Goal: Task Accomplishment & Management: Complete application form

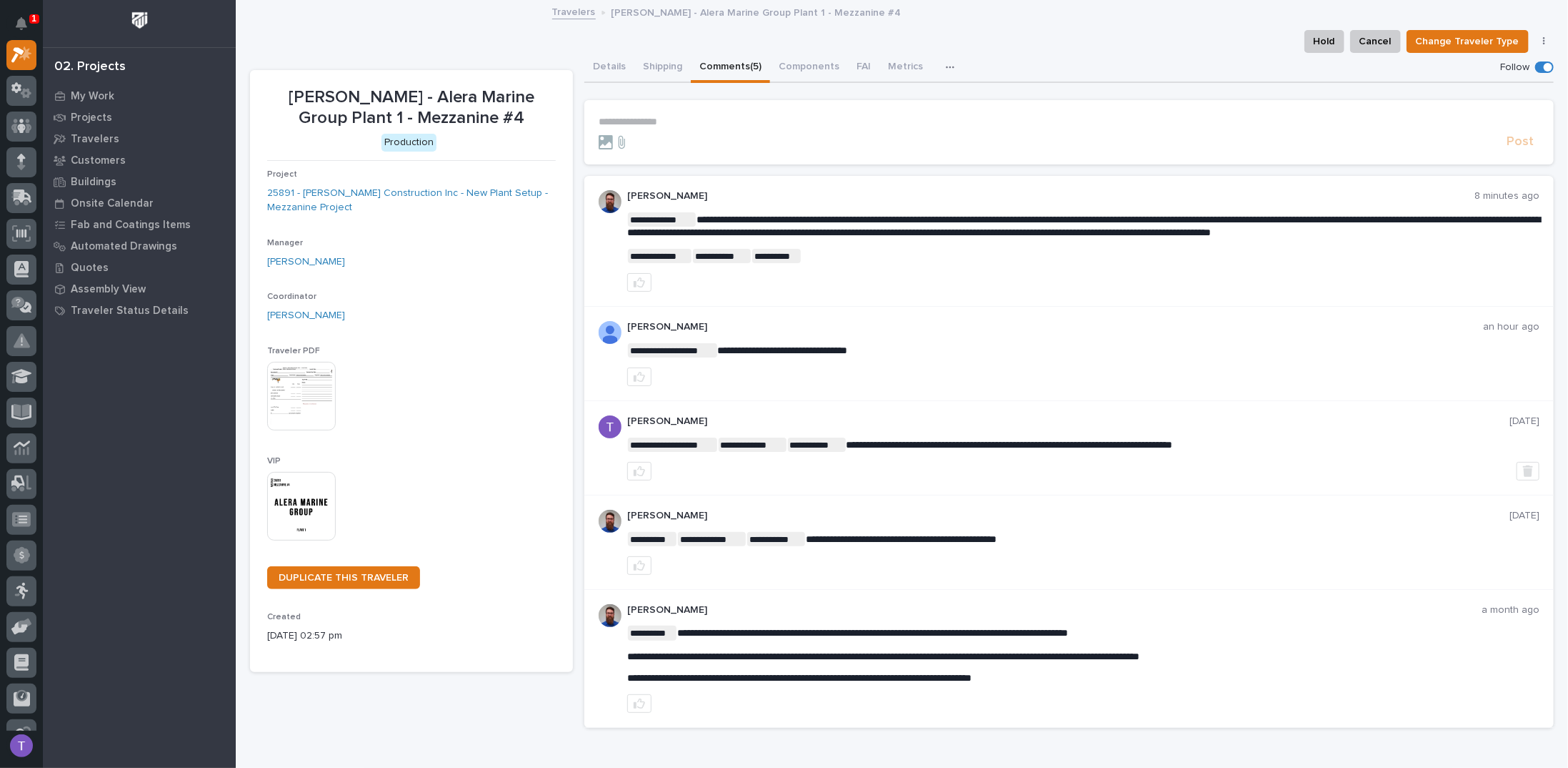
click at [658, 117] on p "**********" at bounding box center [1069, 122] width 941 height 12
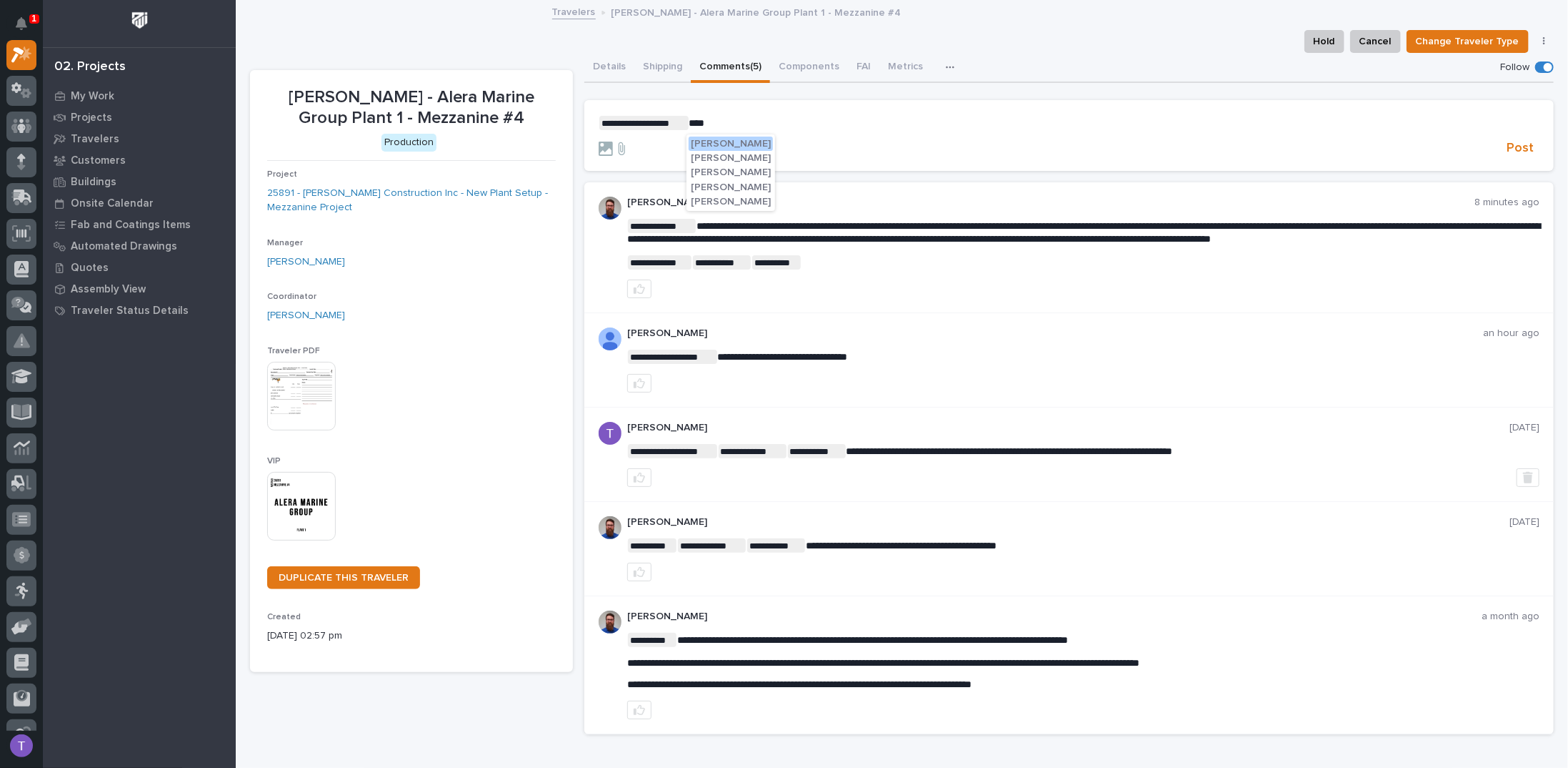
click at [716, 143] on span "Ken Overmyer" at bounding box center [731, 143] width 80 height 10
click at [804, 120] on p "**********" at bounding box center [1069, 123] width 941 height 15
click at [1025, 123] on span "**********" at bounding box center [957, 123] width 398 height 10
drag, startPoint x: 1195, startPoint y: 119, endPoint x: 1229, endPoint y: 118, distance: 34.0
click at [1153, 118] on span "**********" at bounding box center [956, 123] width 394 height 10
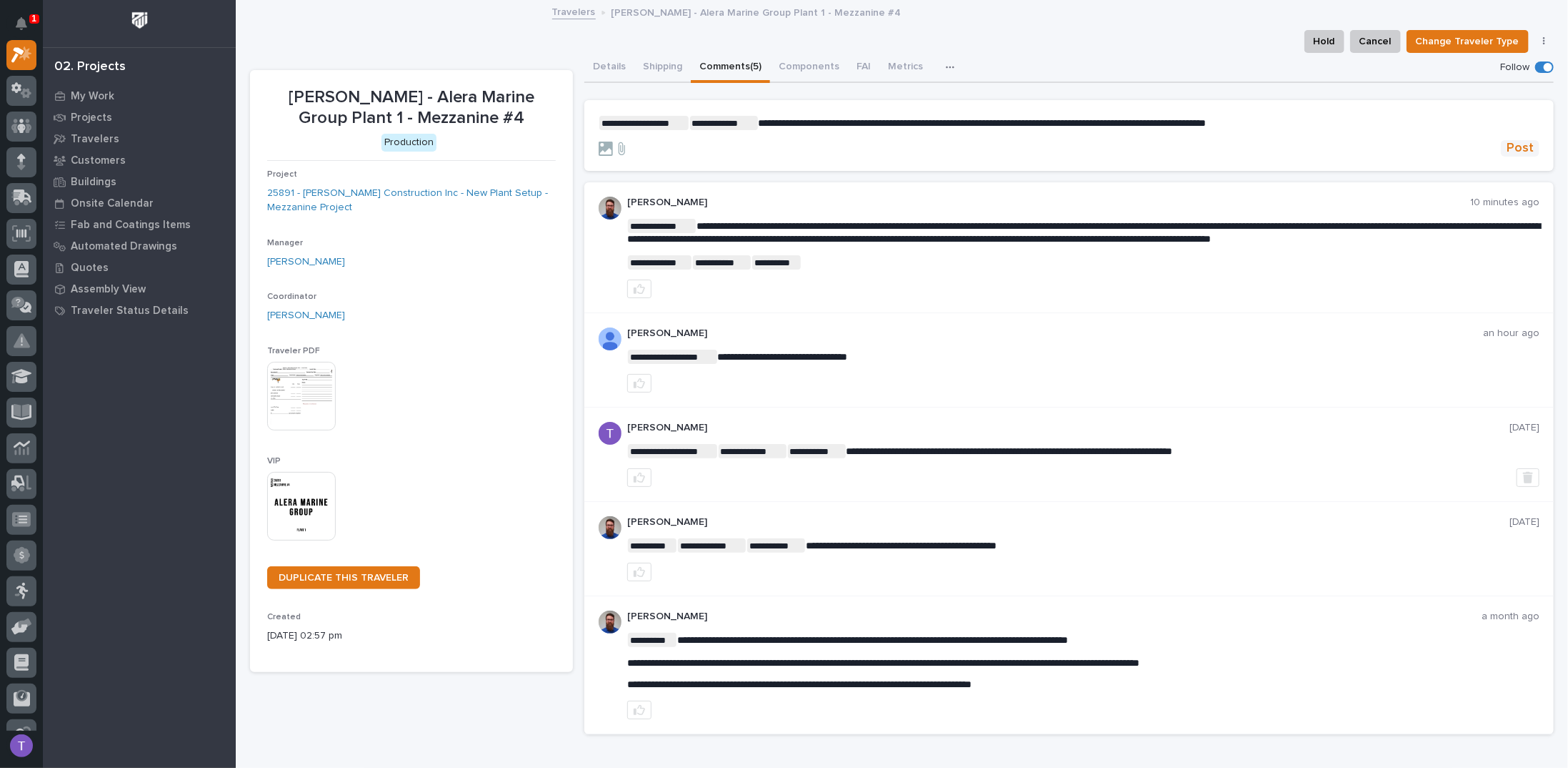
click at [1510, 147] on span "Post" at bounding box center [1521, 148] width 28 height 16
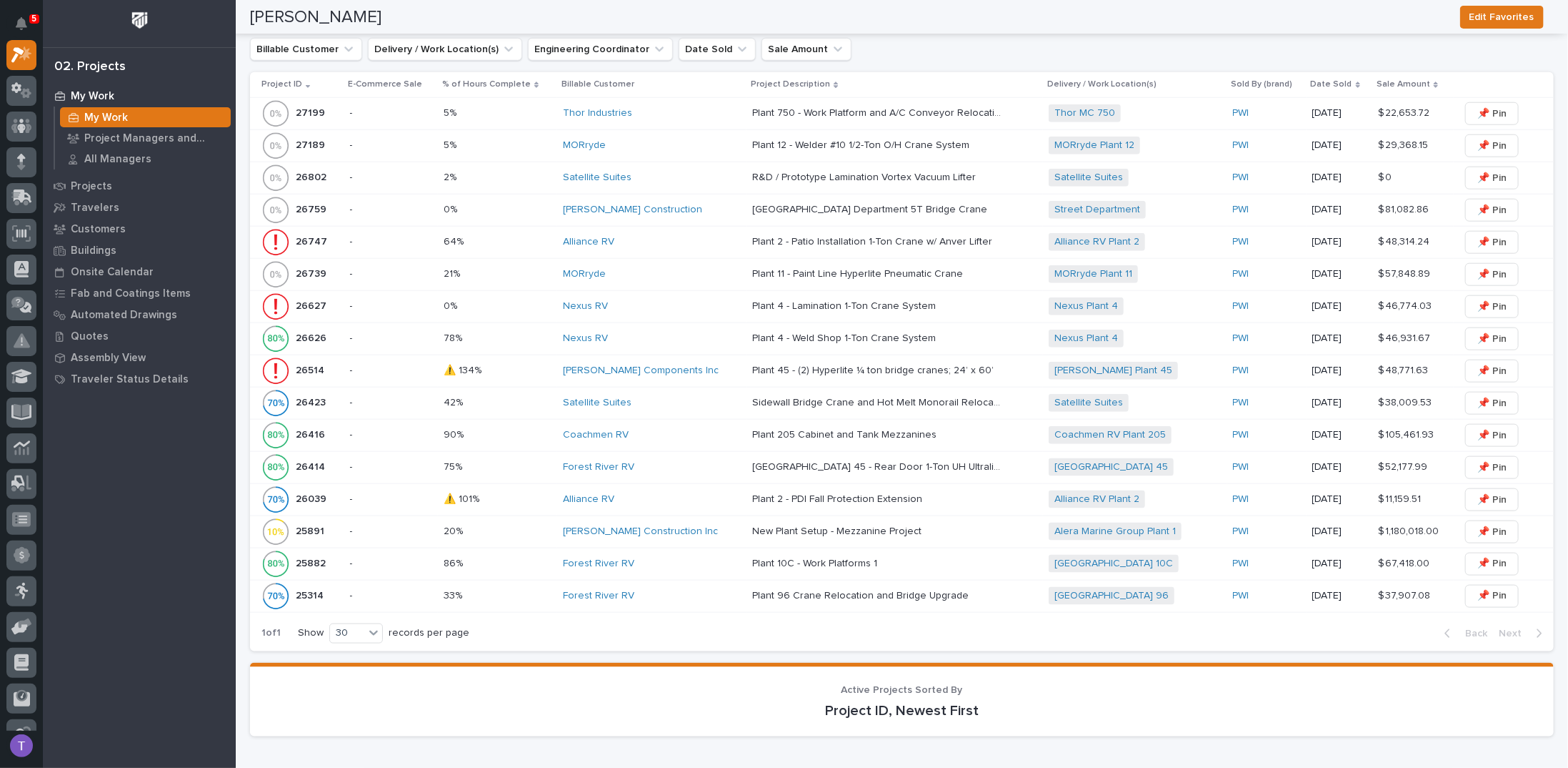
scroll to position [929, 0]
click at [308, 297] on p "26627" at bounding box center [312, 304] width 33 height 15
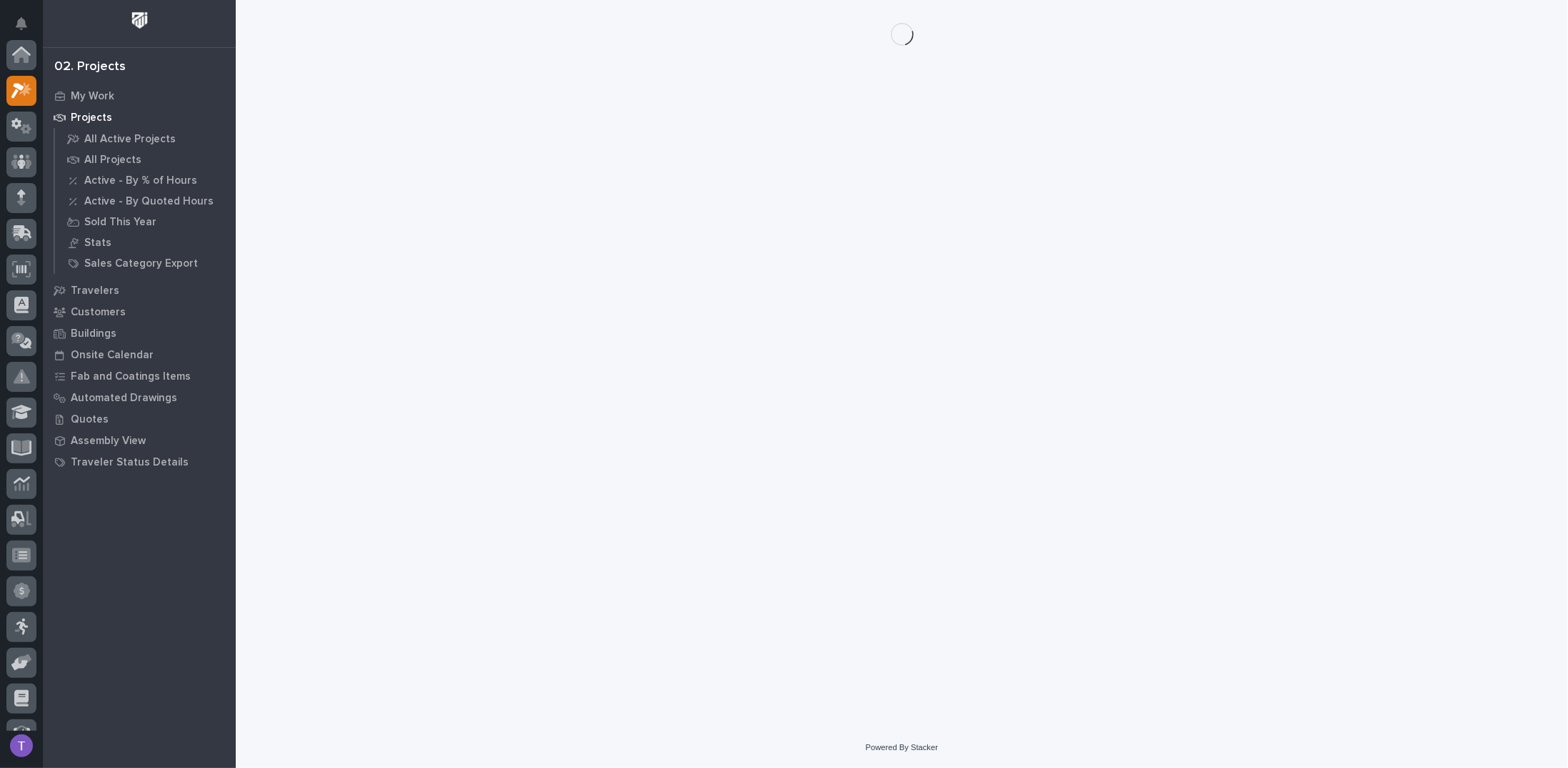
scroll to position [36, 0]
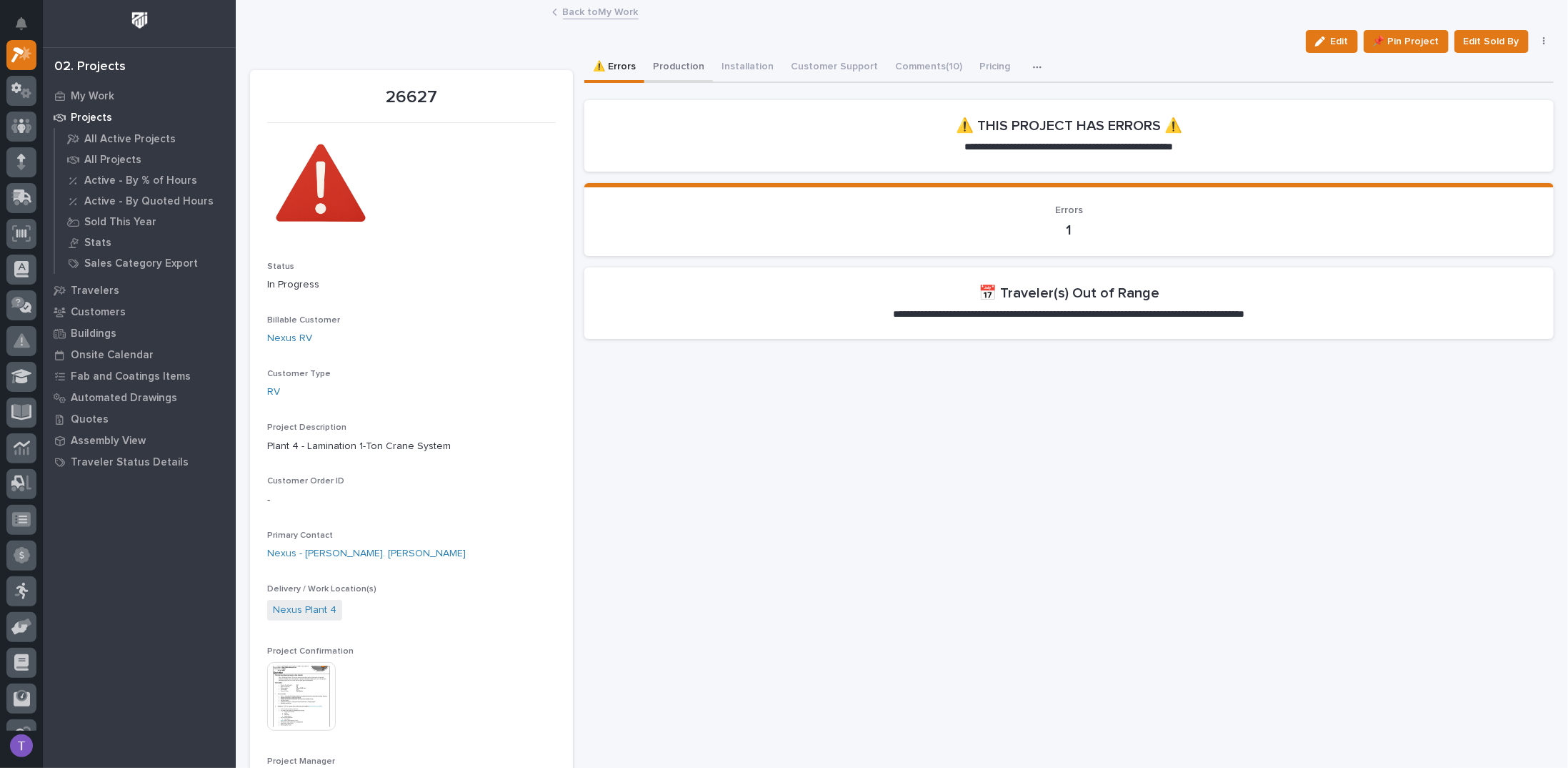
click at [671, 64] on button "Production" at bounding box center [679, 67] width 69 height 30
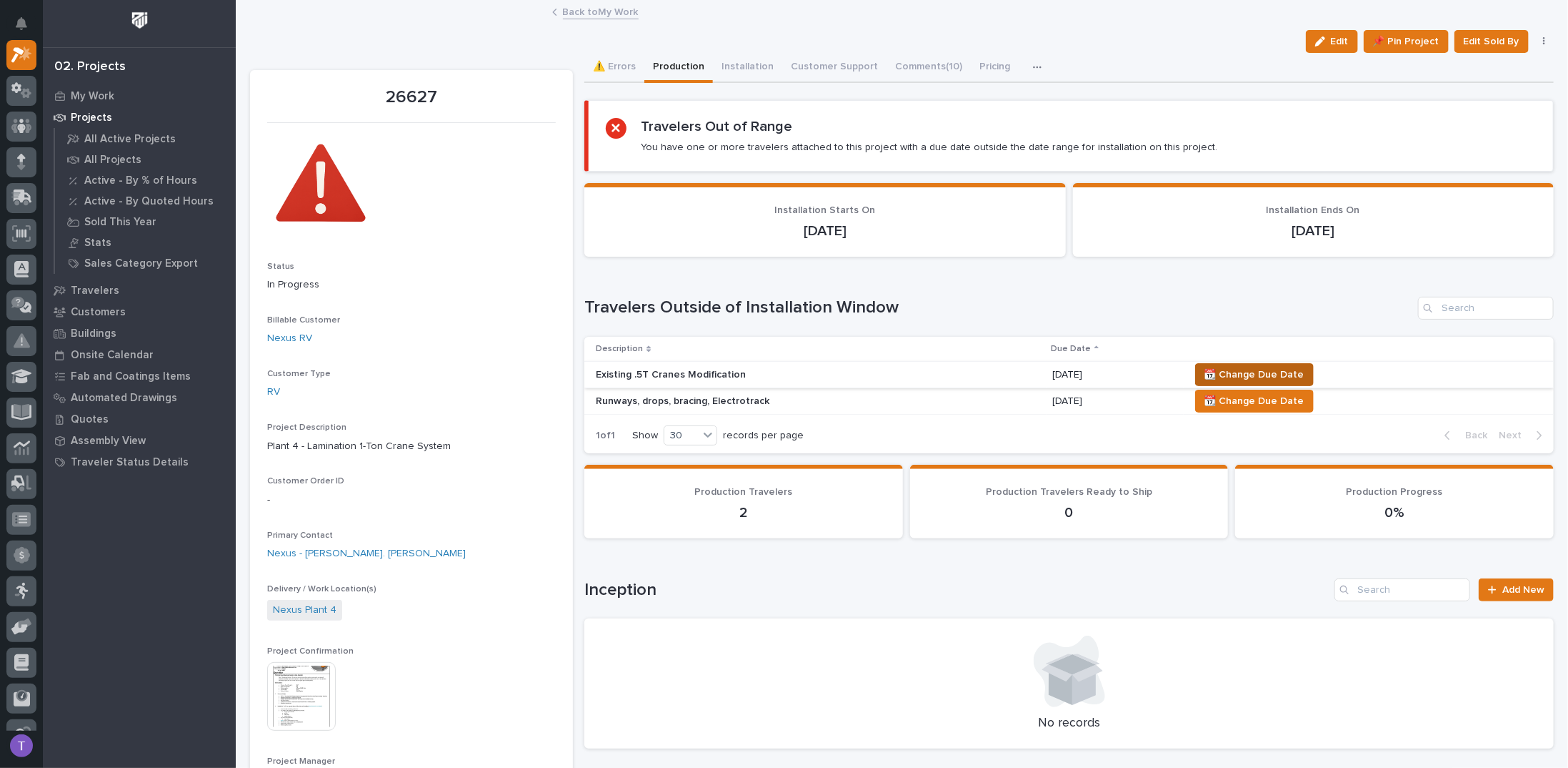
click at [1262, 367] on span "📆 Change Due Date" at bounding box center [1255, 374] width 100 height 17
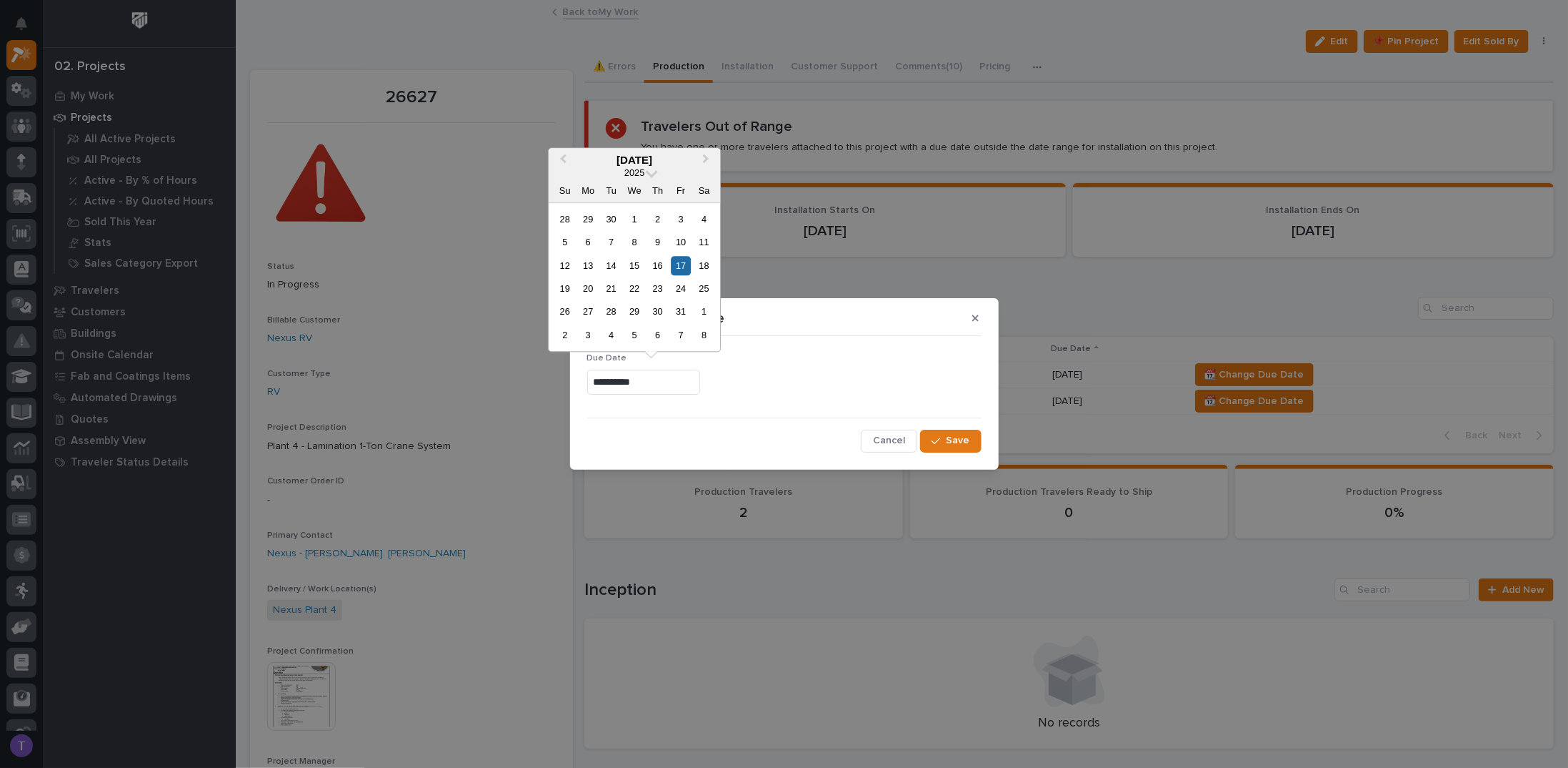
click at [674, 382] on input "**********" at bounding box center [643, 382] width 113 height 25
click at [706, 160] on span "Next Month" at bounding box center [706, 160] width 0 height 19
click at [589, 243] on div "3" at bounding box center [589, 242] width 19 height 19
type input "**********"
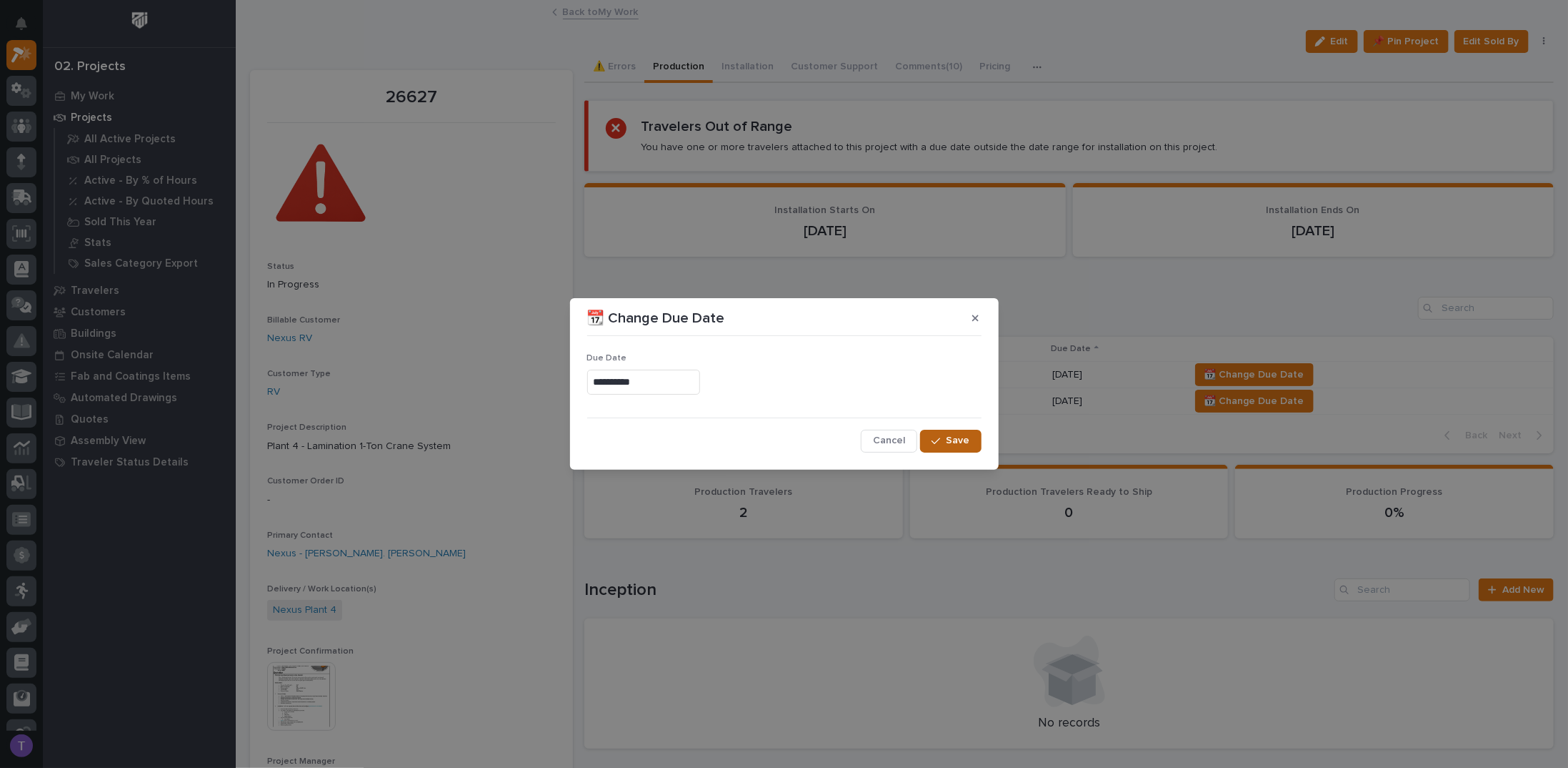
click at [952, 437] on span "Save" at bounding box center [958, 441] width 23 height 13
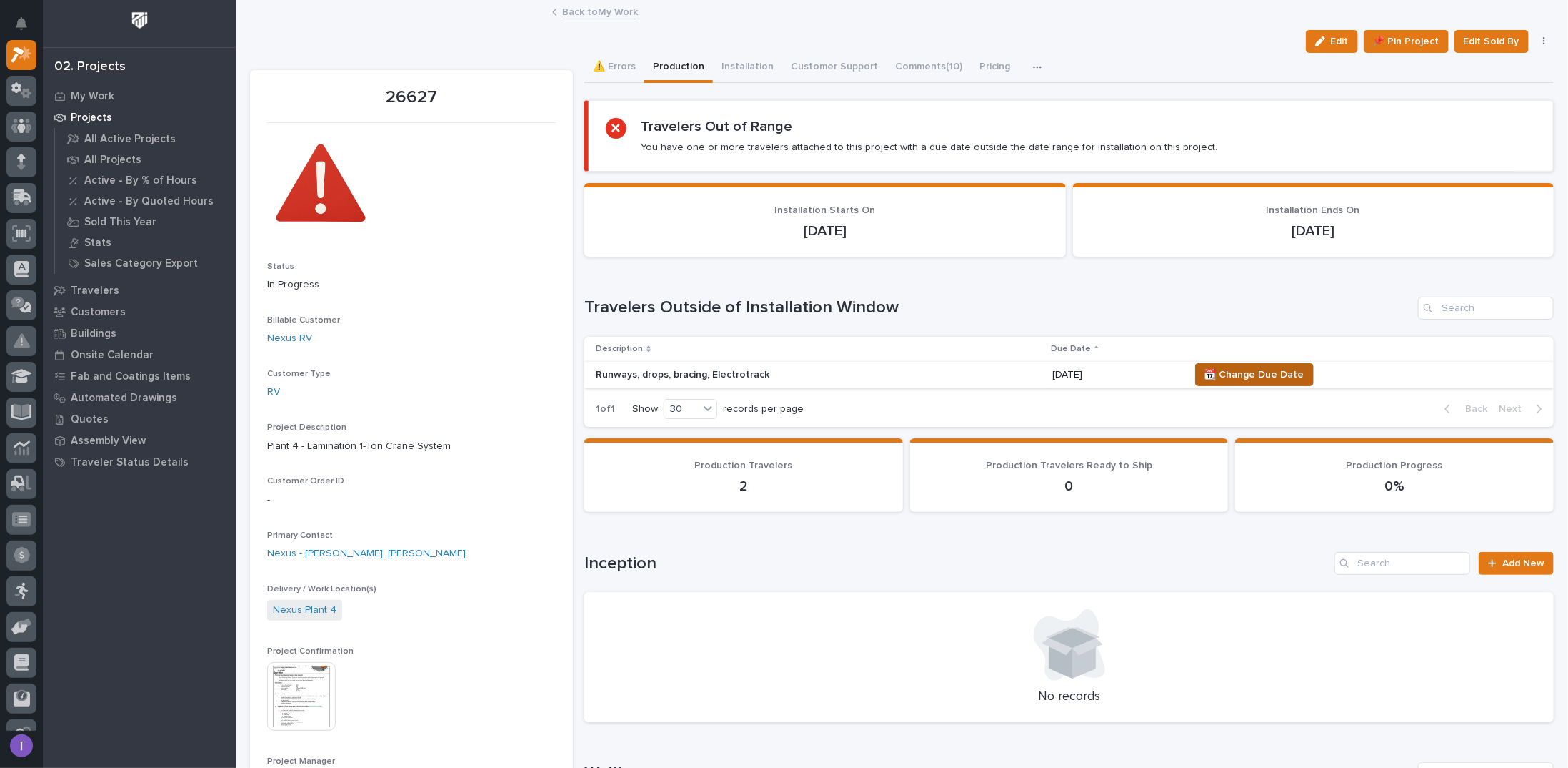
click at [1246, 375] on span "📆 Change Due Date" at bounding box center [1255, 374] width 100 height 17
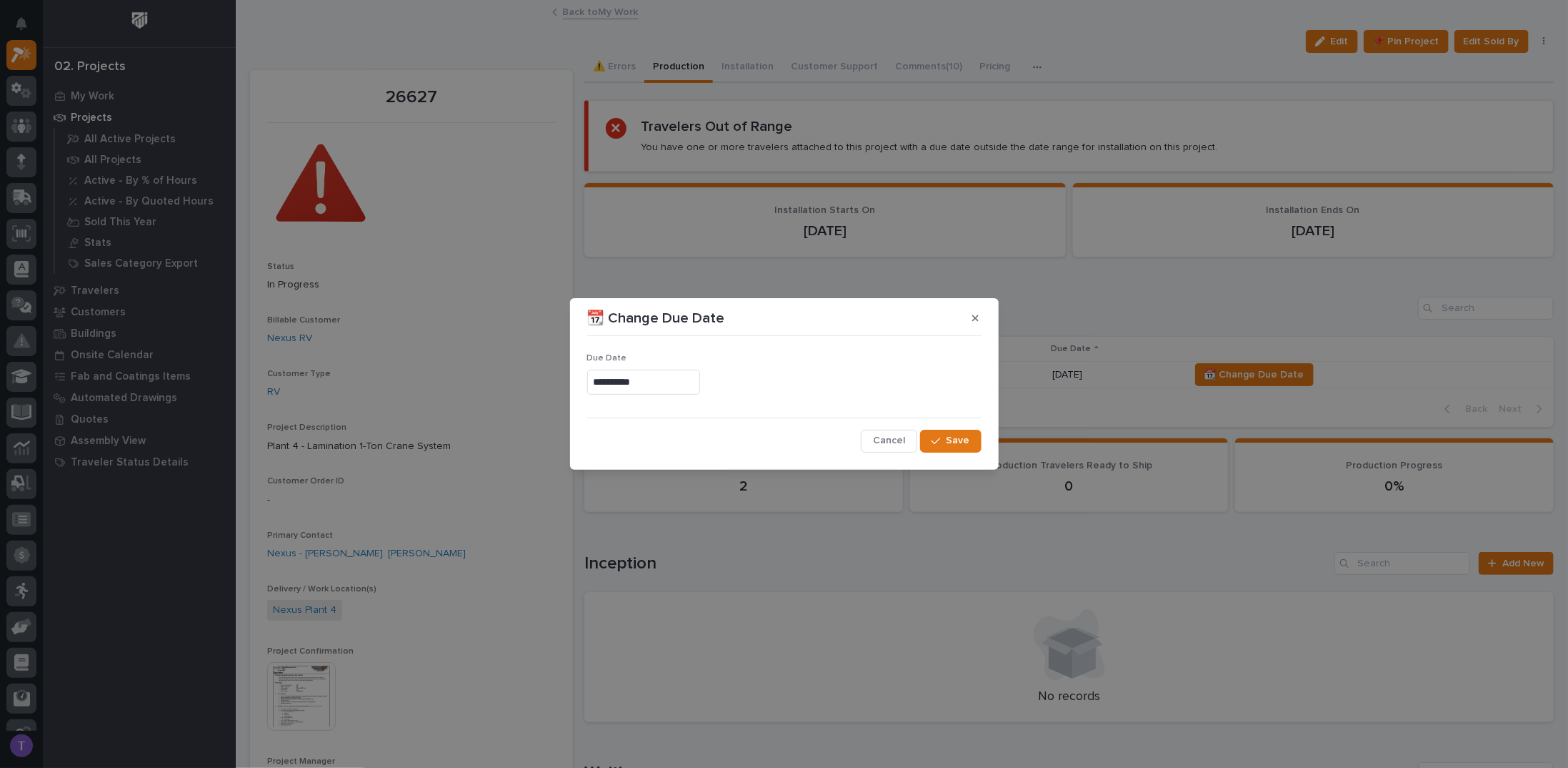
click at [664, 381] on input "**********" at bounding box center [643, 382] width 113 height 25
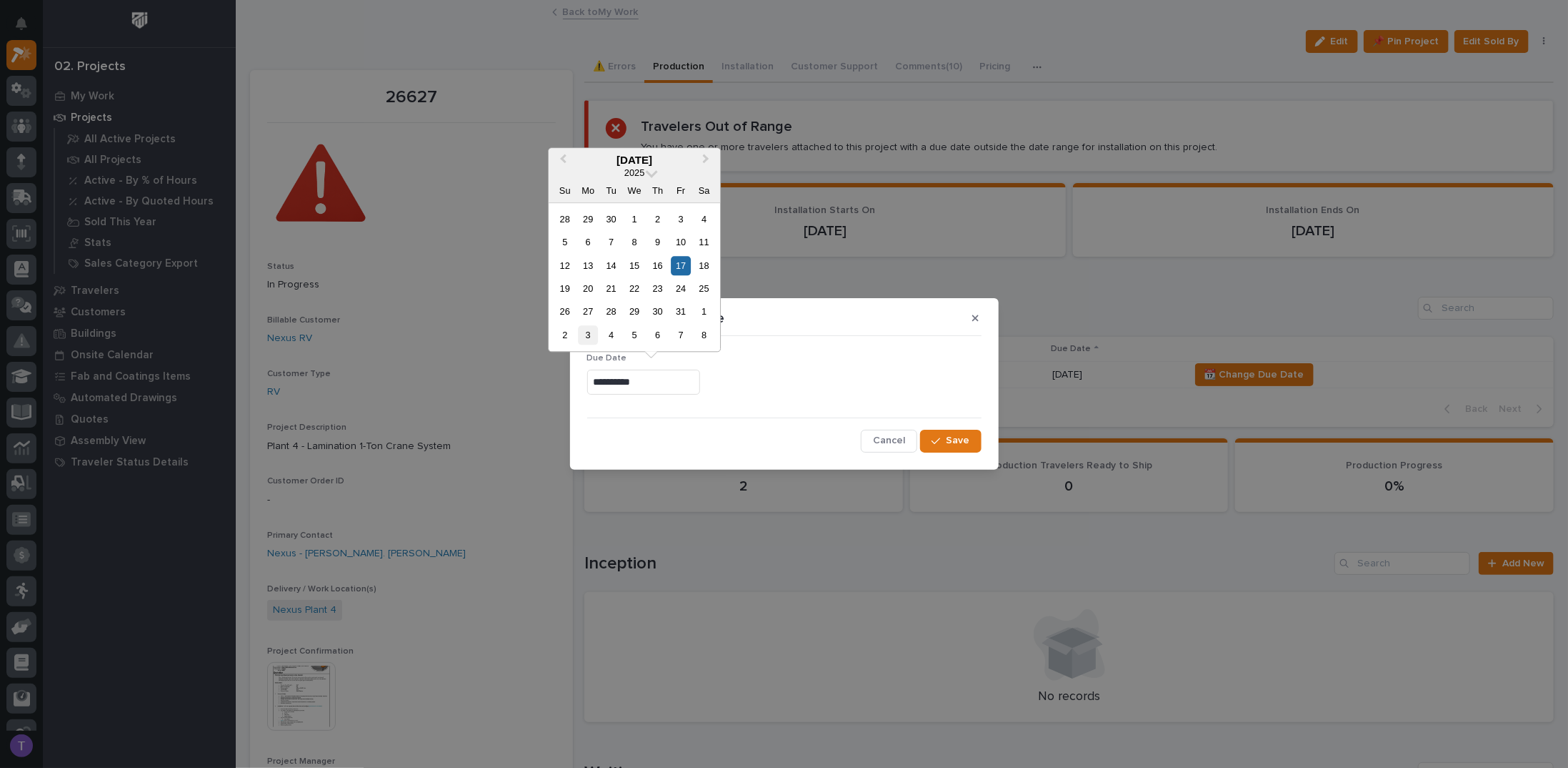
click at [586, 335] on div "3" at bounding box center [589, 335] width 19 height 19
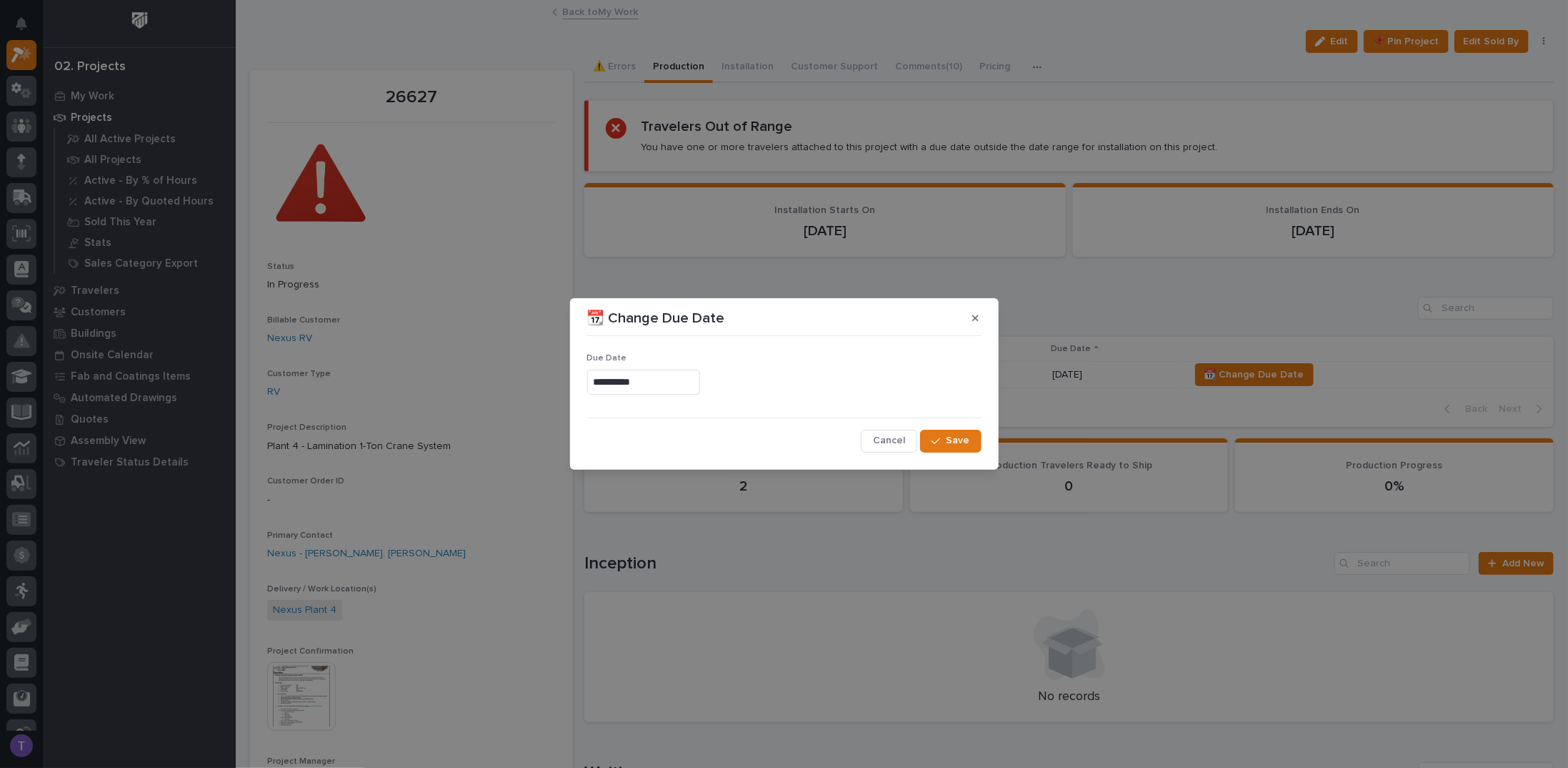
type input "**********"
click at [950, 445] on span "Save" at bounding box center [958, 441] width 23 height 13
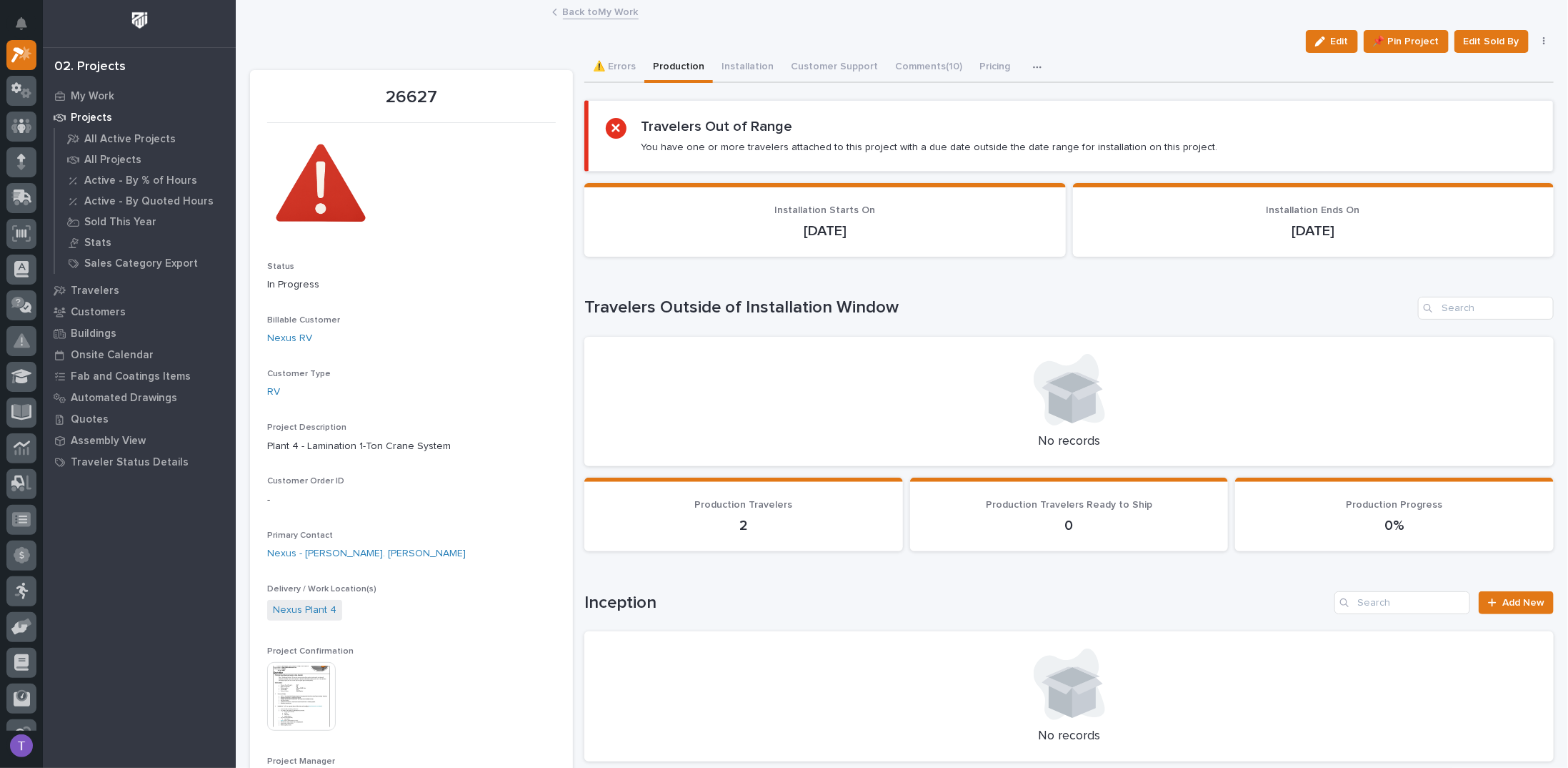
click at [594, 15] on link "Back to My Work" at bounding box center [601, 11] width 76 height 16
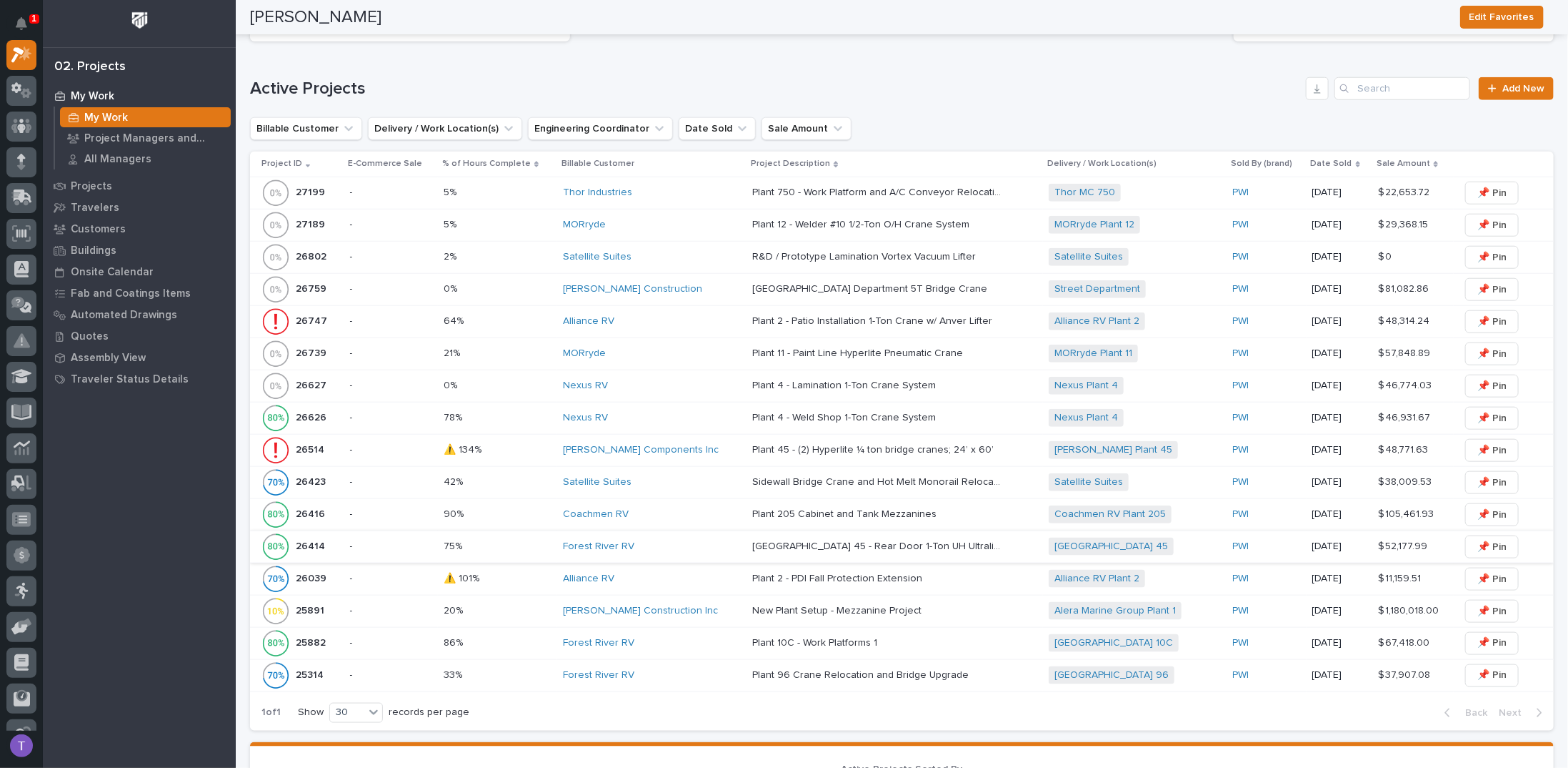
scroll to position [858, 0]
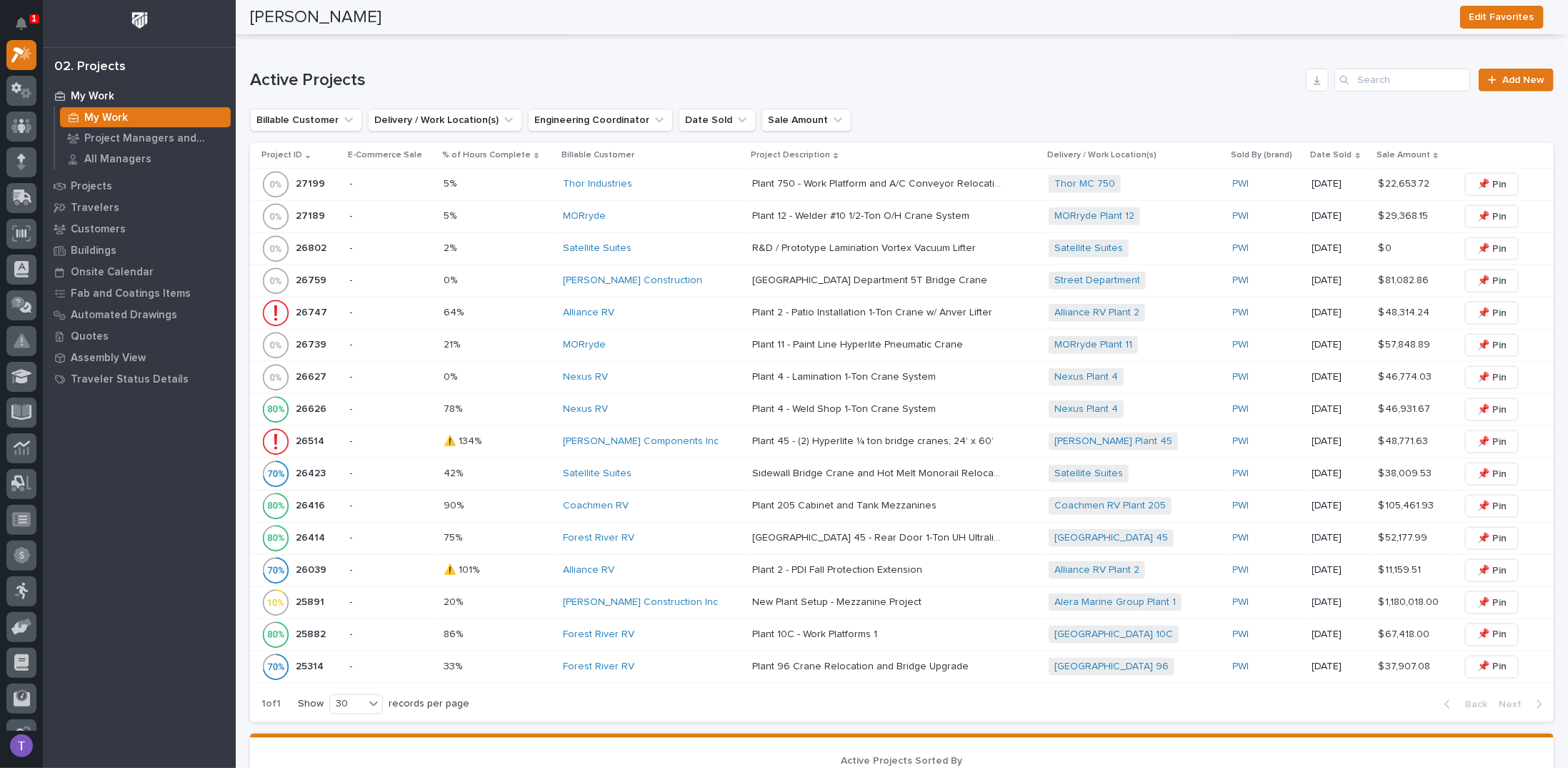
click at [312, 368] on p "26627" at bounding box center [312, 375] width 33 height 15
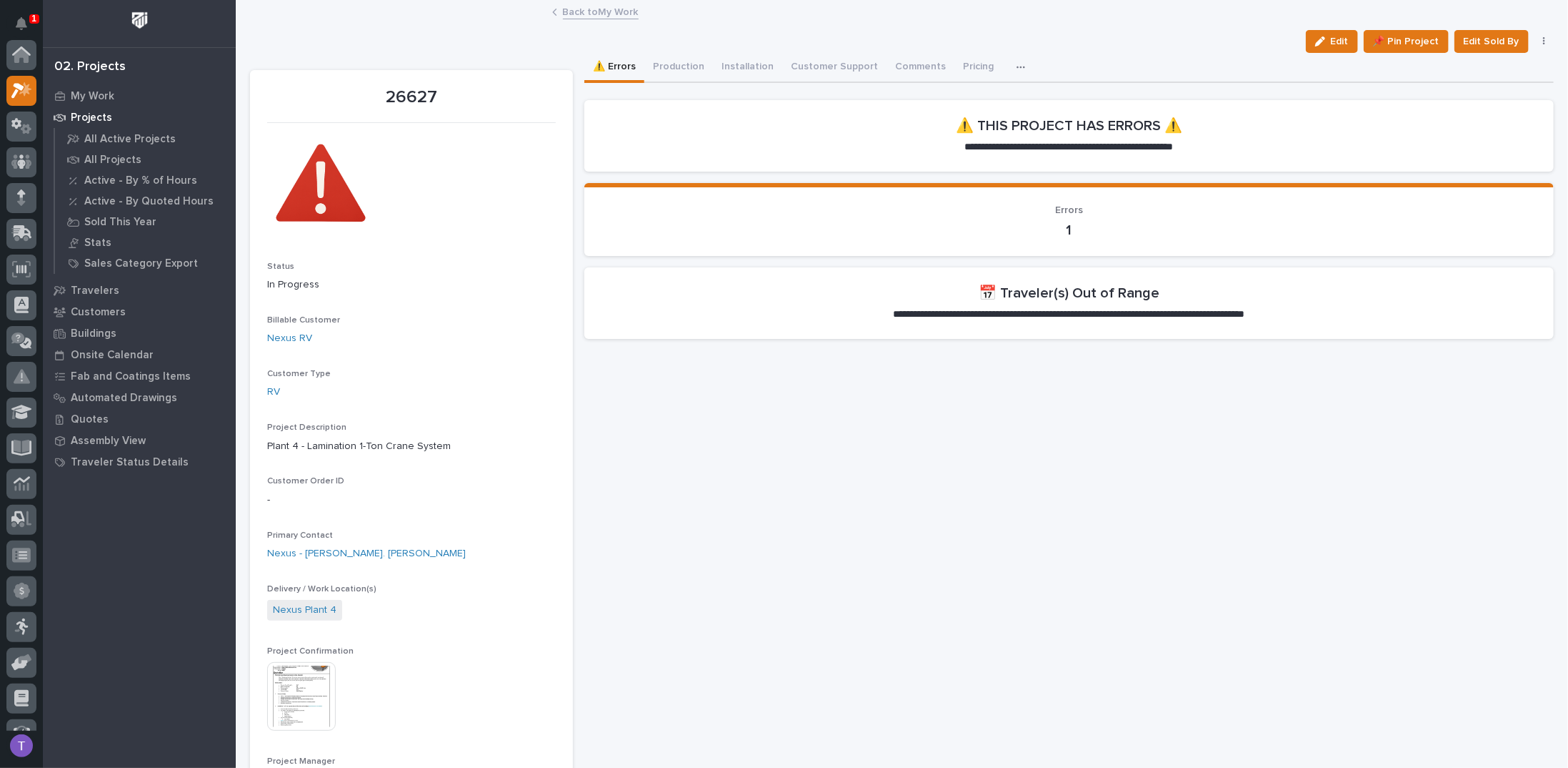
scroll to position [36, 0]
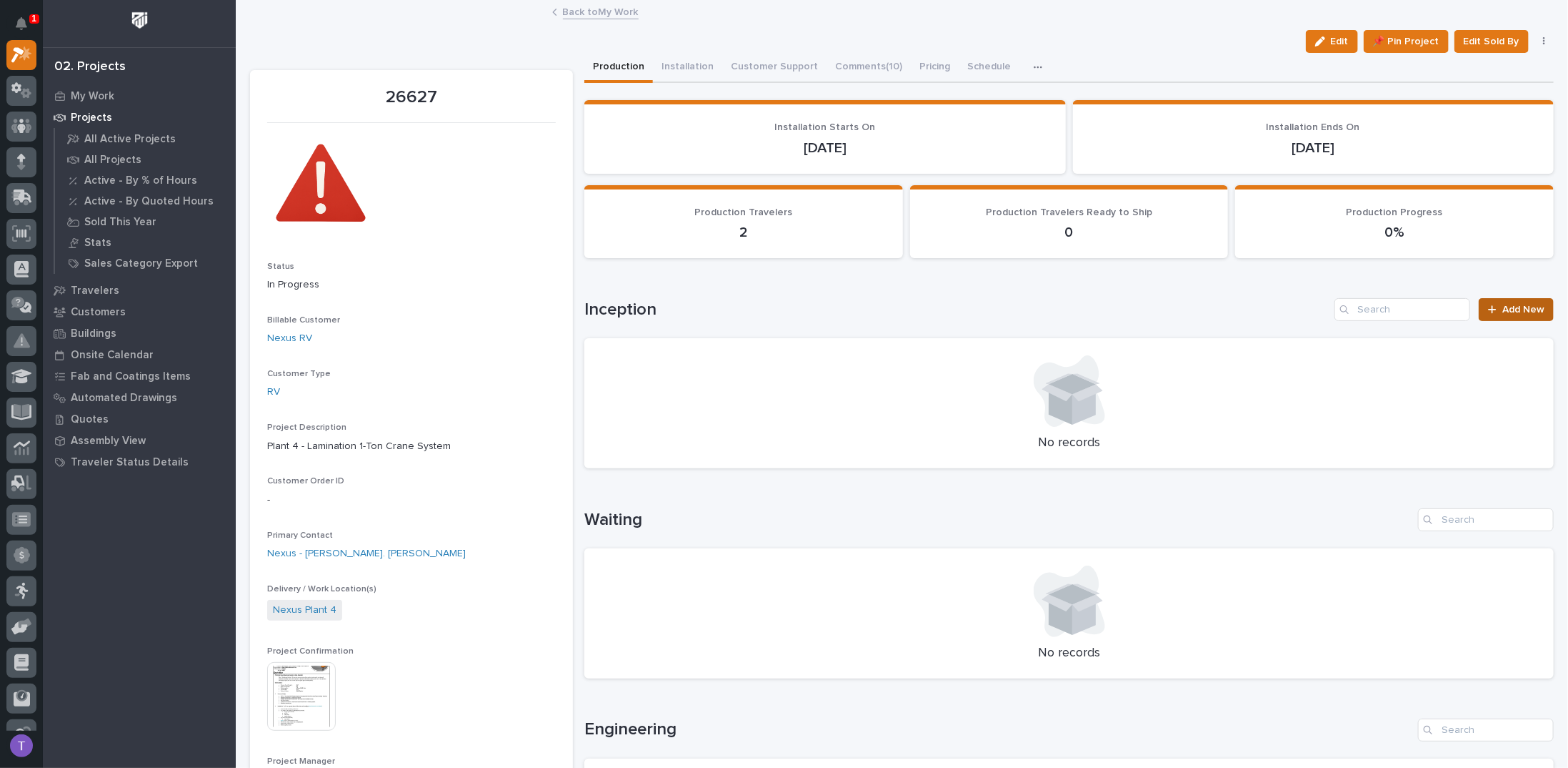
click at [1514, 312] on span "Add New" at bounding box center [1523, 309] width 42 height 10
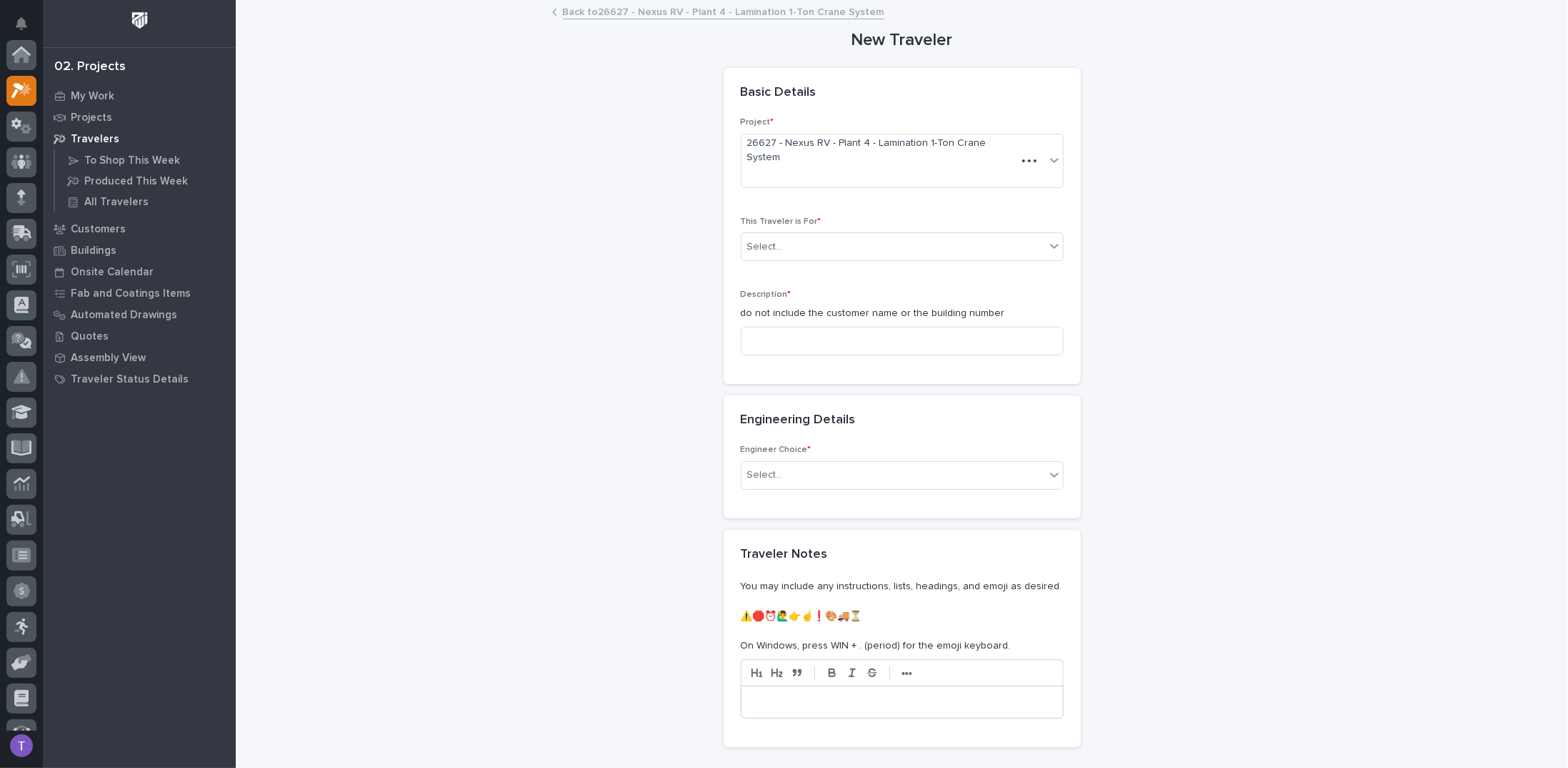
scroll to position [36, 0]
click at [785, 235] on div "Select..." at bounding box center [893, 246] width 304 height 23
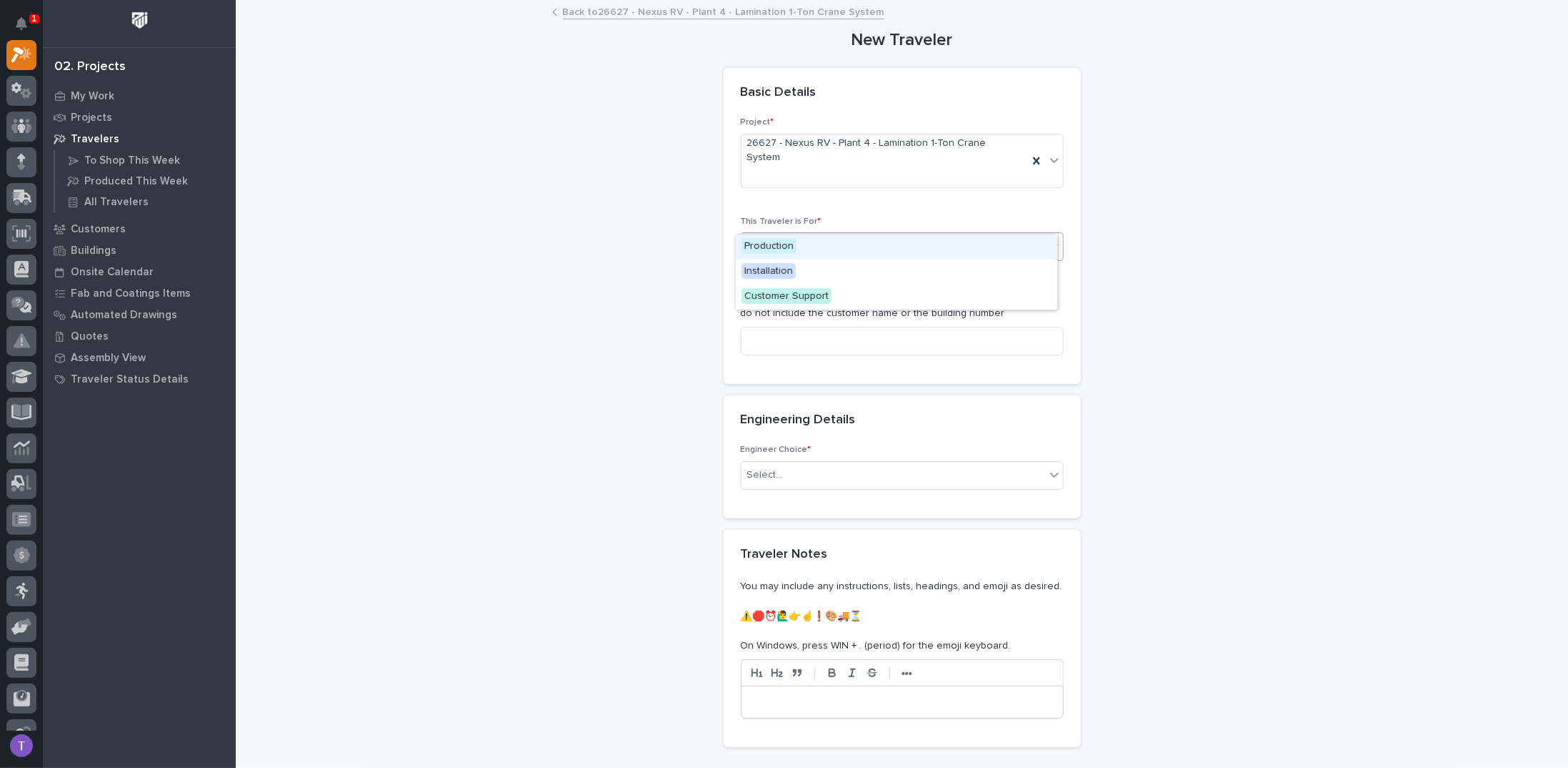
click at [768, 242] on span "Production" at bounding box center [769, 245] width 55 height 15
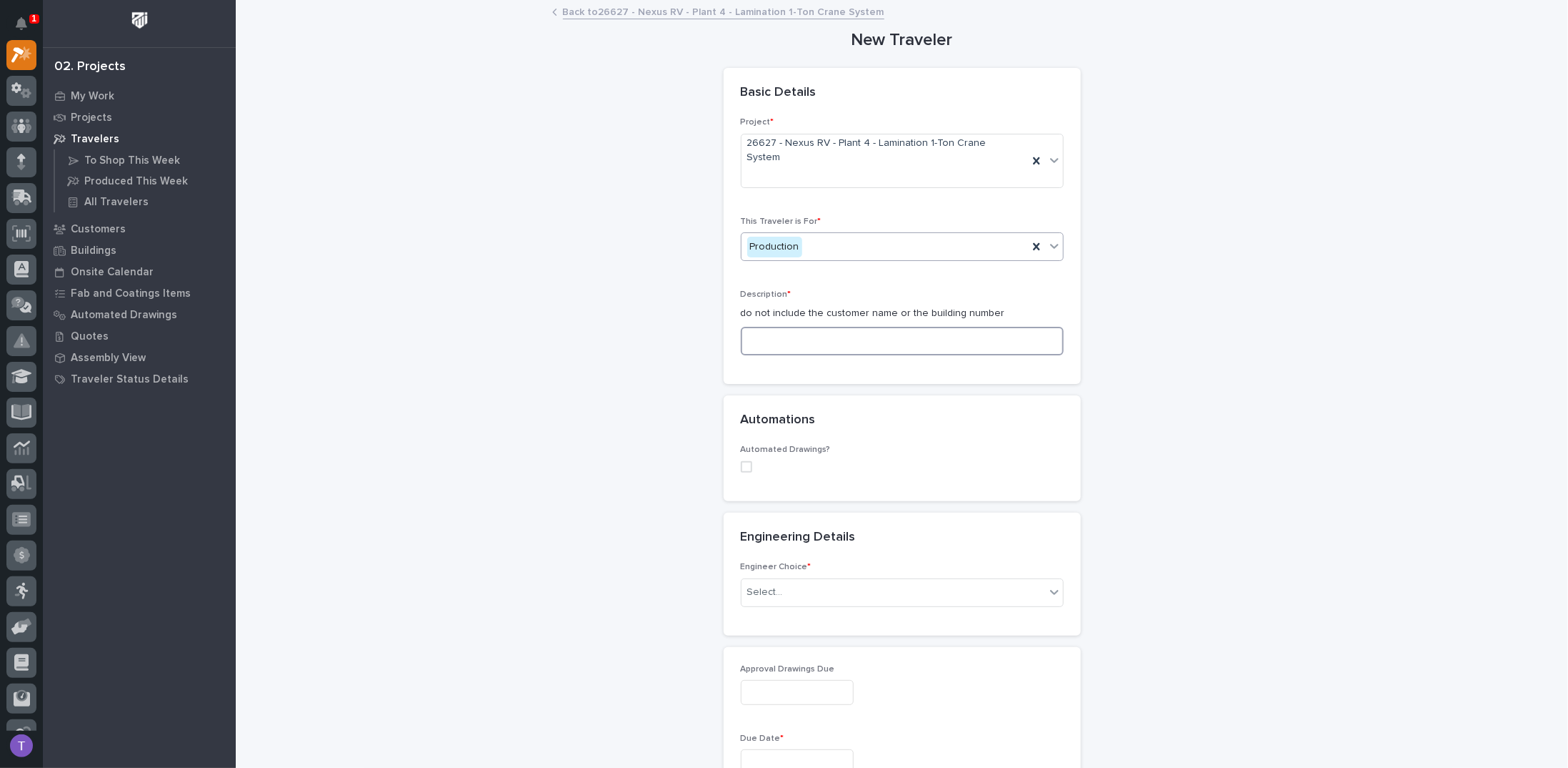
click at [763, 326] on input at bounding box center [902, 340] width 323 height 28
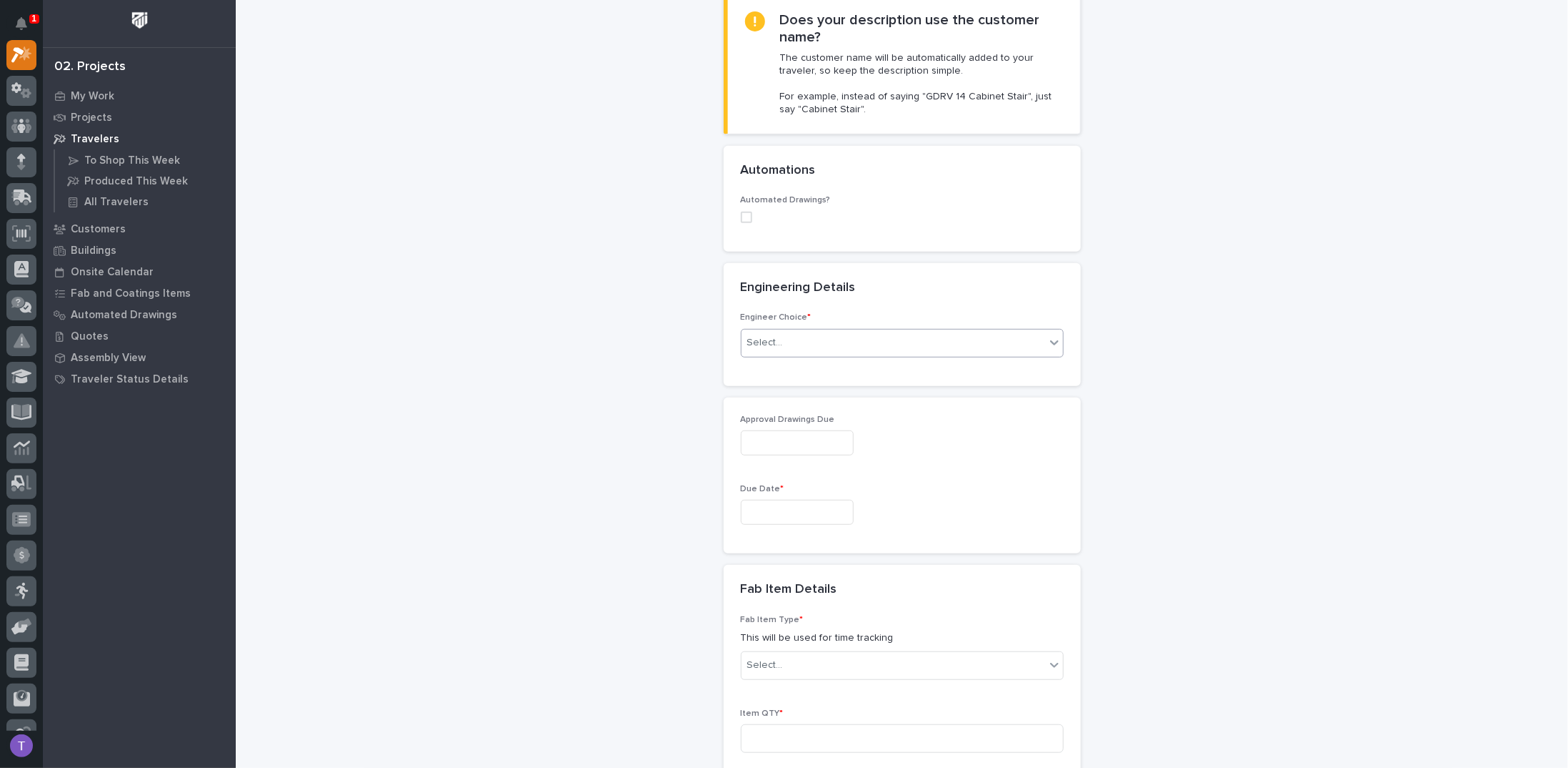
scroll to position [429, 0]
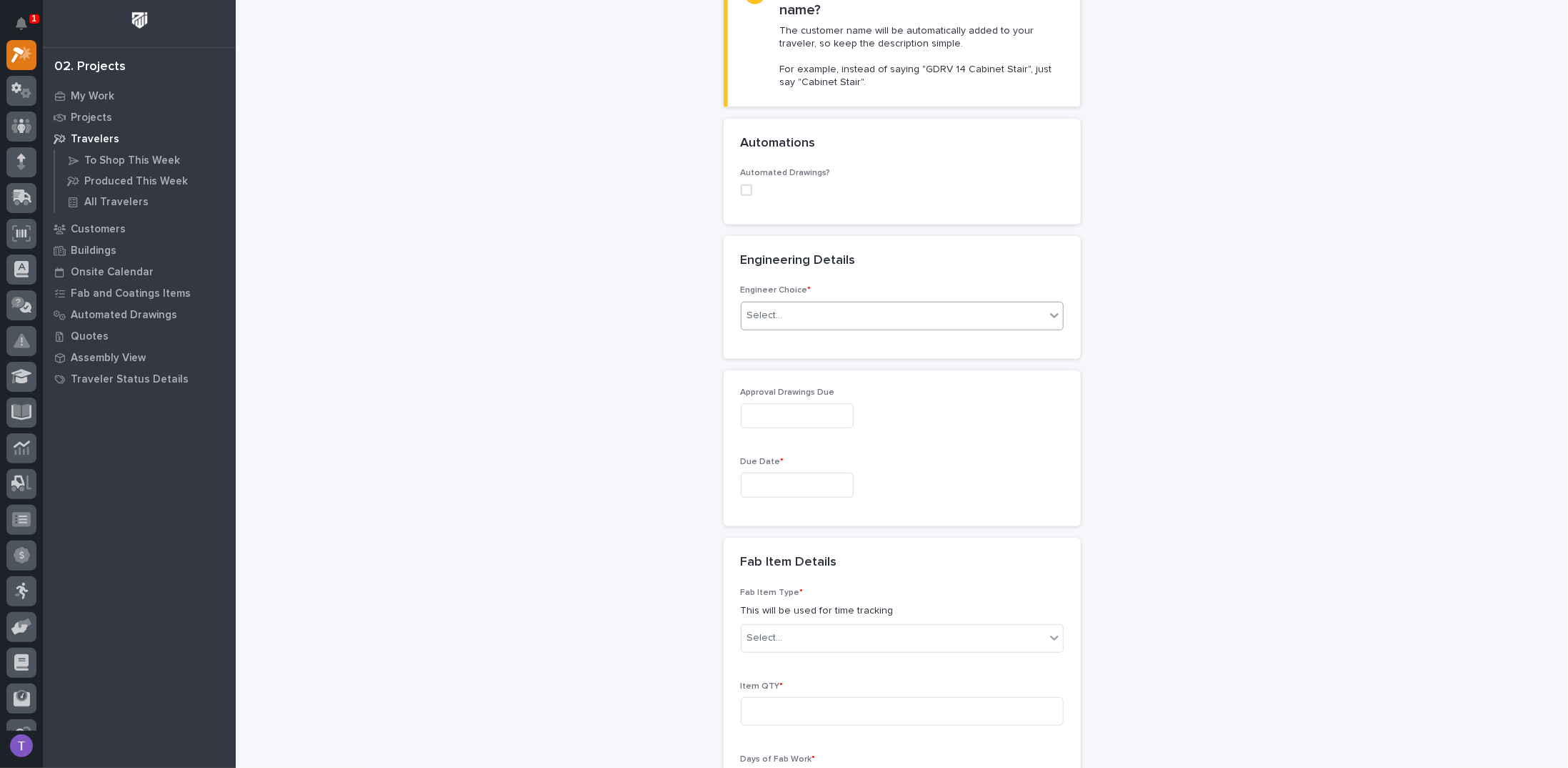
type input "Roof Spreader Bar"
click at [762, 308] on div "Select..." at bounding box center [765, 315] width 36 height 15
click at [758, 331] on div "I want my coordinator to choose an engineer" at bounding box center [897, 339] width 322 height 25
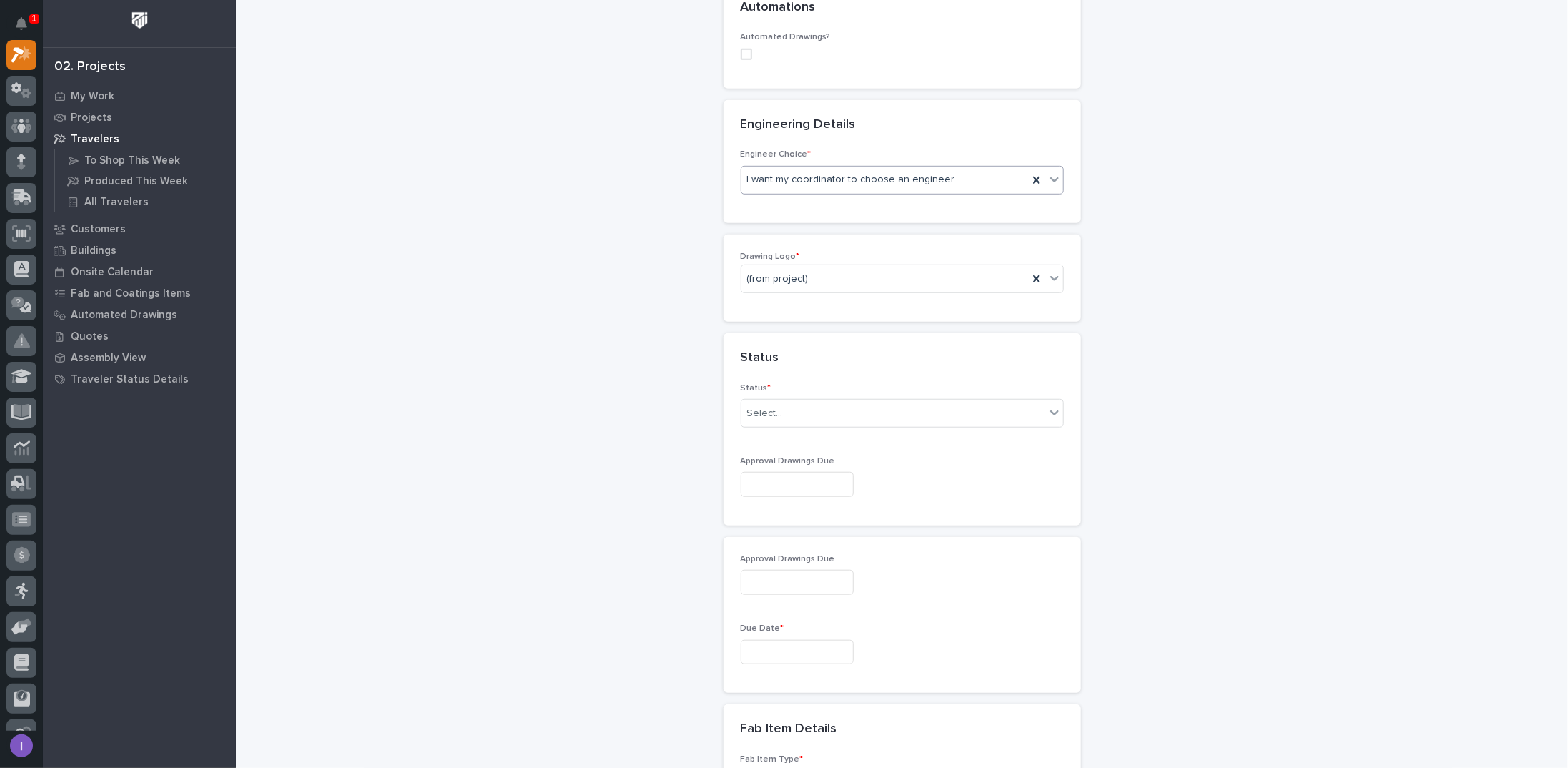
scroll to position [579, 0]
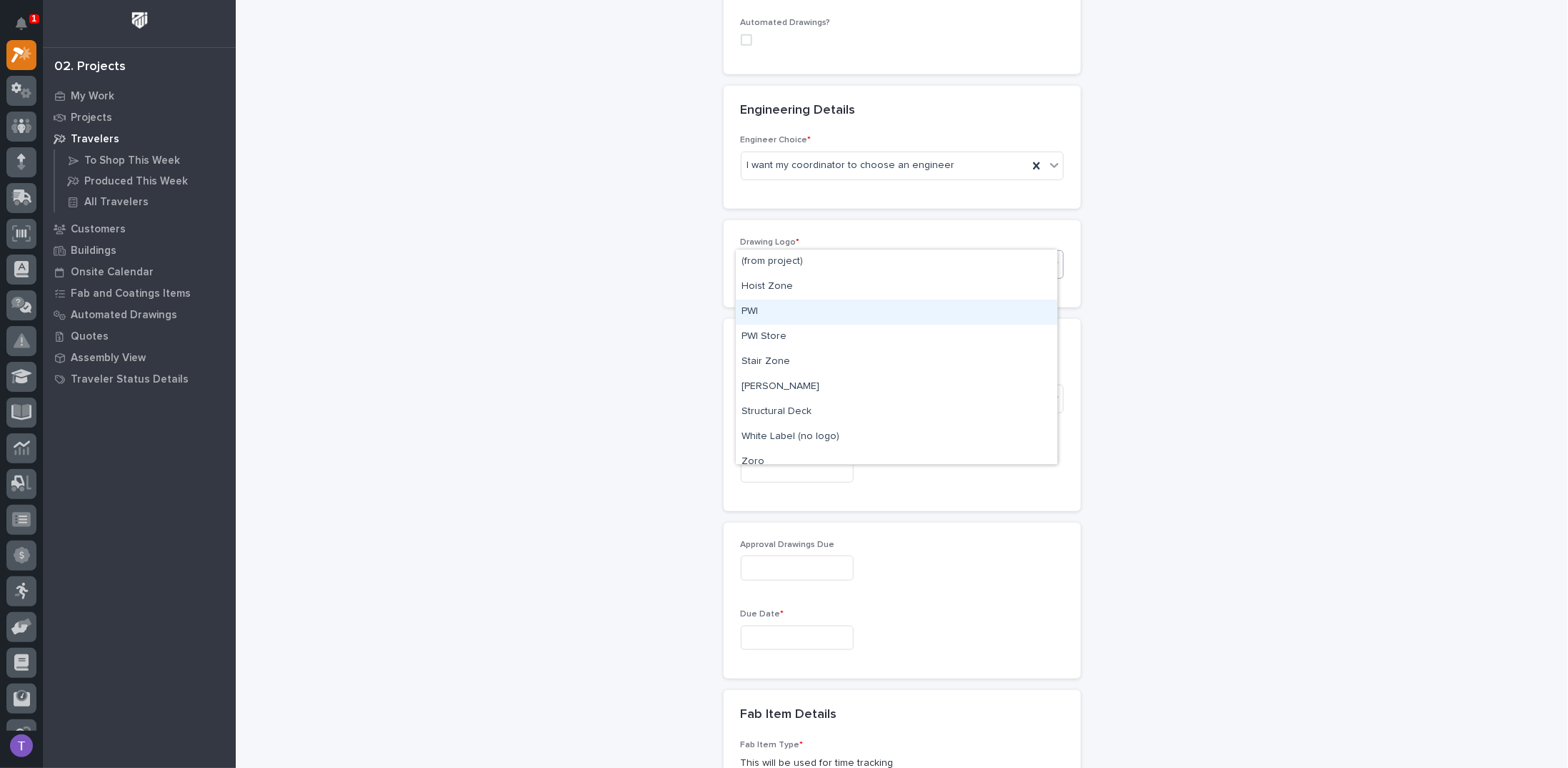
click at [746, 309] on div "PWI" at bounding box center [897, 312] width 322 height 25
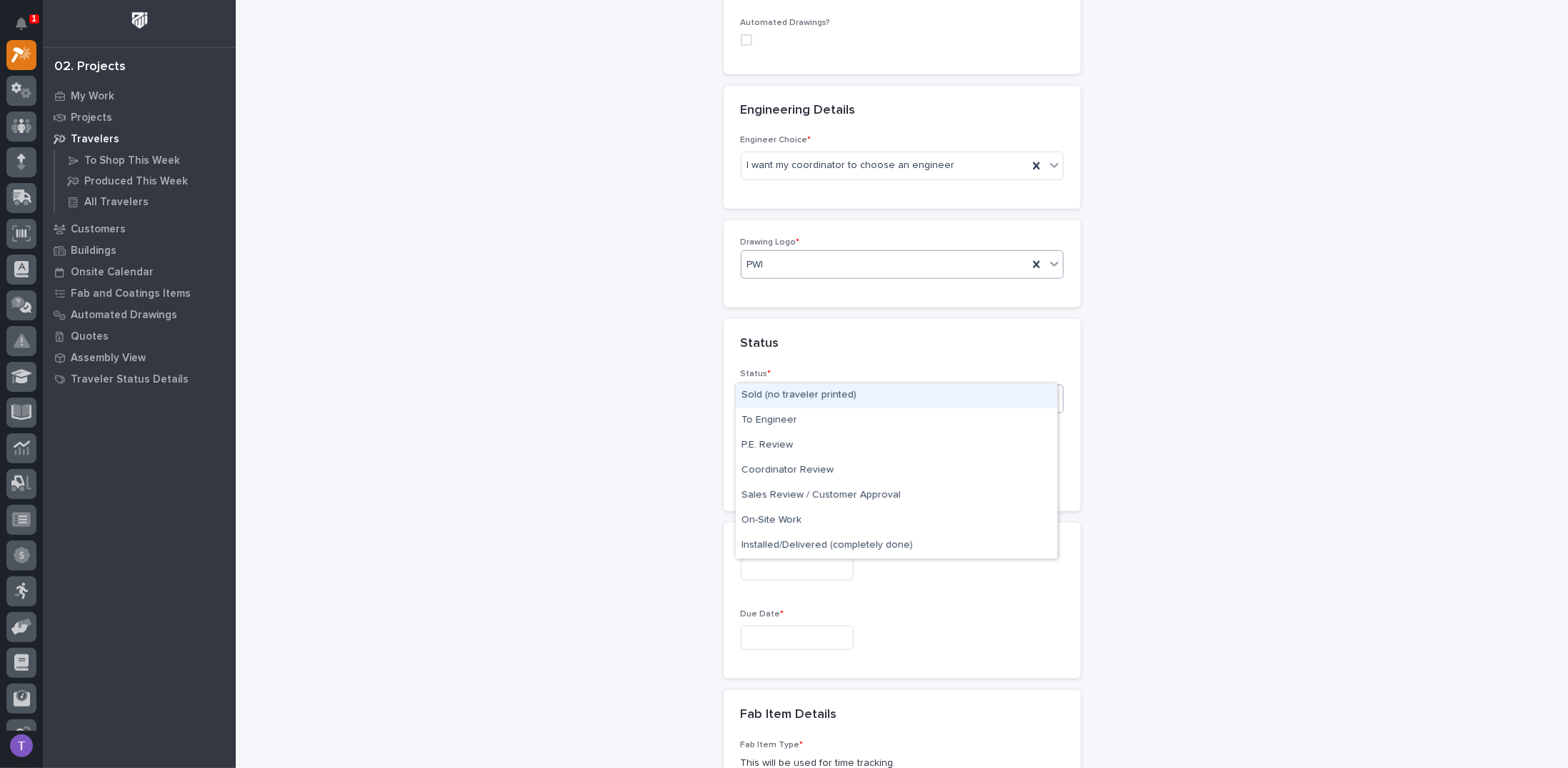
click at [756, 391] on div "Select..." at bounding box center [765, 399] width 36 height 15
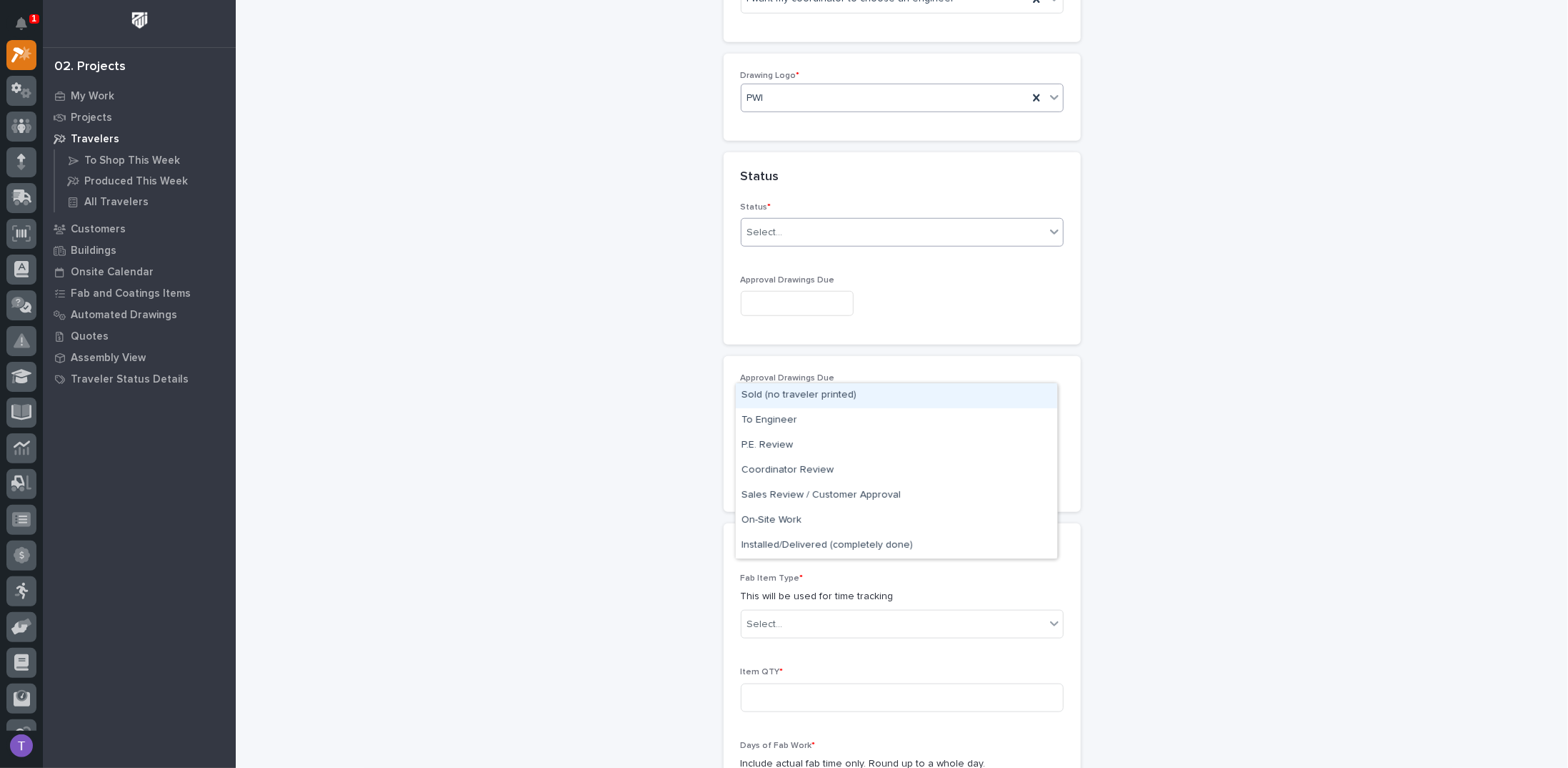
scroll to position [793, 0]
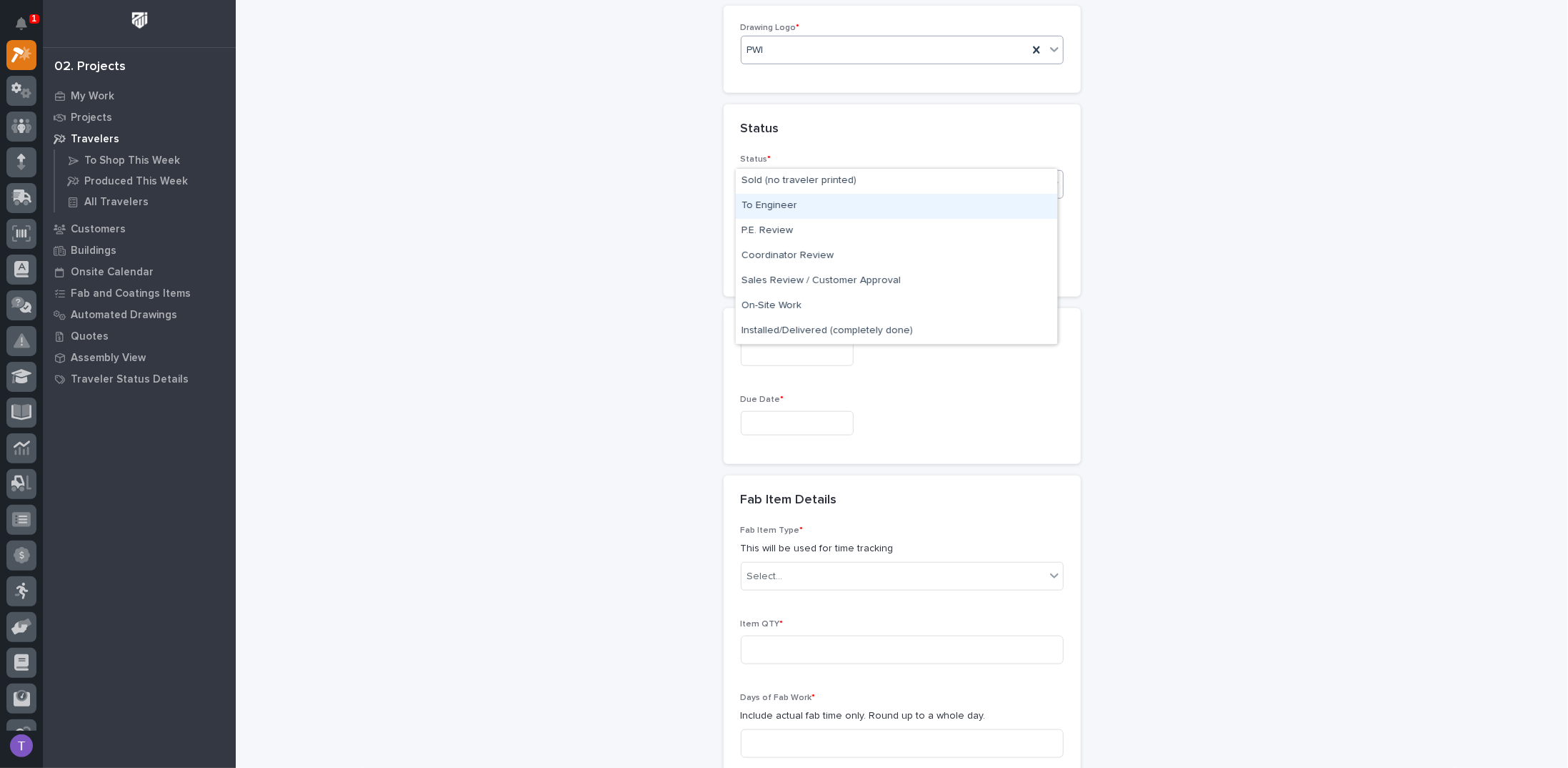
click at [762, 203] on div "To Engineer" at bounding box center [897, 206] width 322 height 25
click at [763, 243] on input "text" at bounding box center [797, 255] width 113 height 25
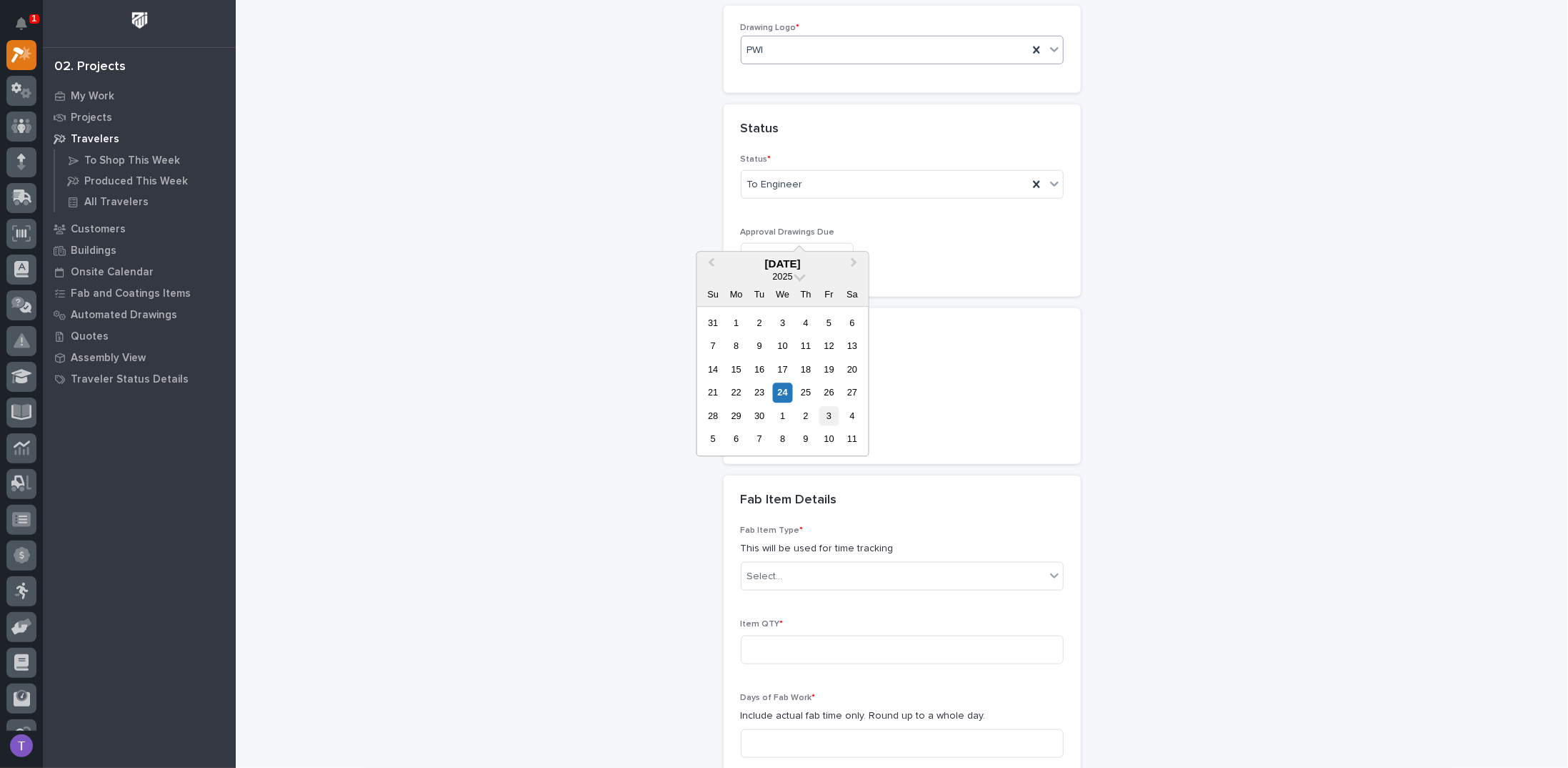
click at [829, 412] on div "3" at bounding box center [829, 416] width 19 height 19
type input "**********"
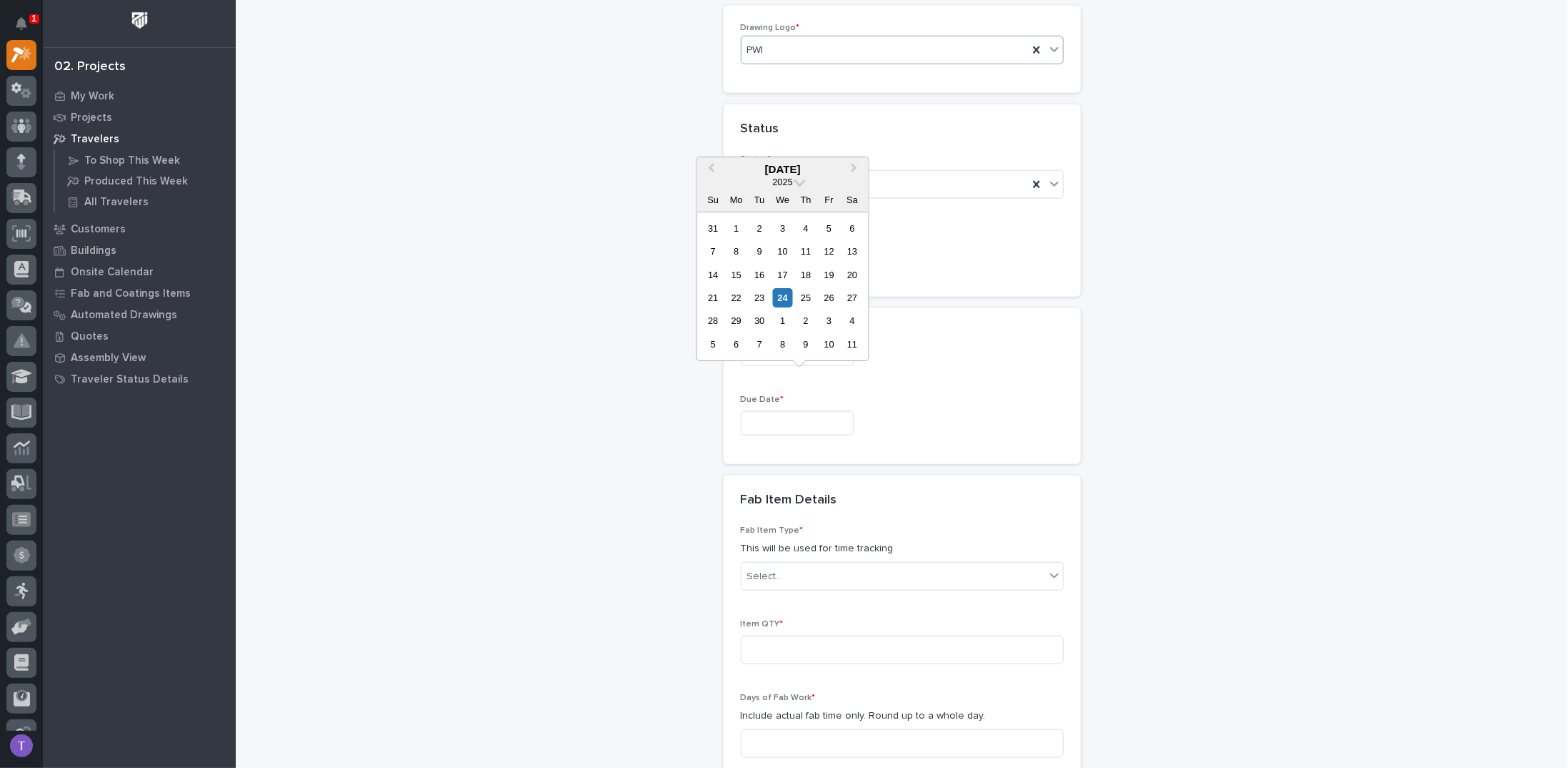
click at [750, 411] on input "text" at bounding box center [797, 423] width 113 height 25
click at [854, 167] on span "Next Month" at bounding box center [854, 169] width 0 height 19
click at [736, 248] on div "3" at bounding box center [736, 251] width 19 height 19
type input "**********"
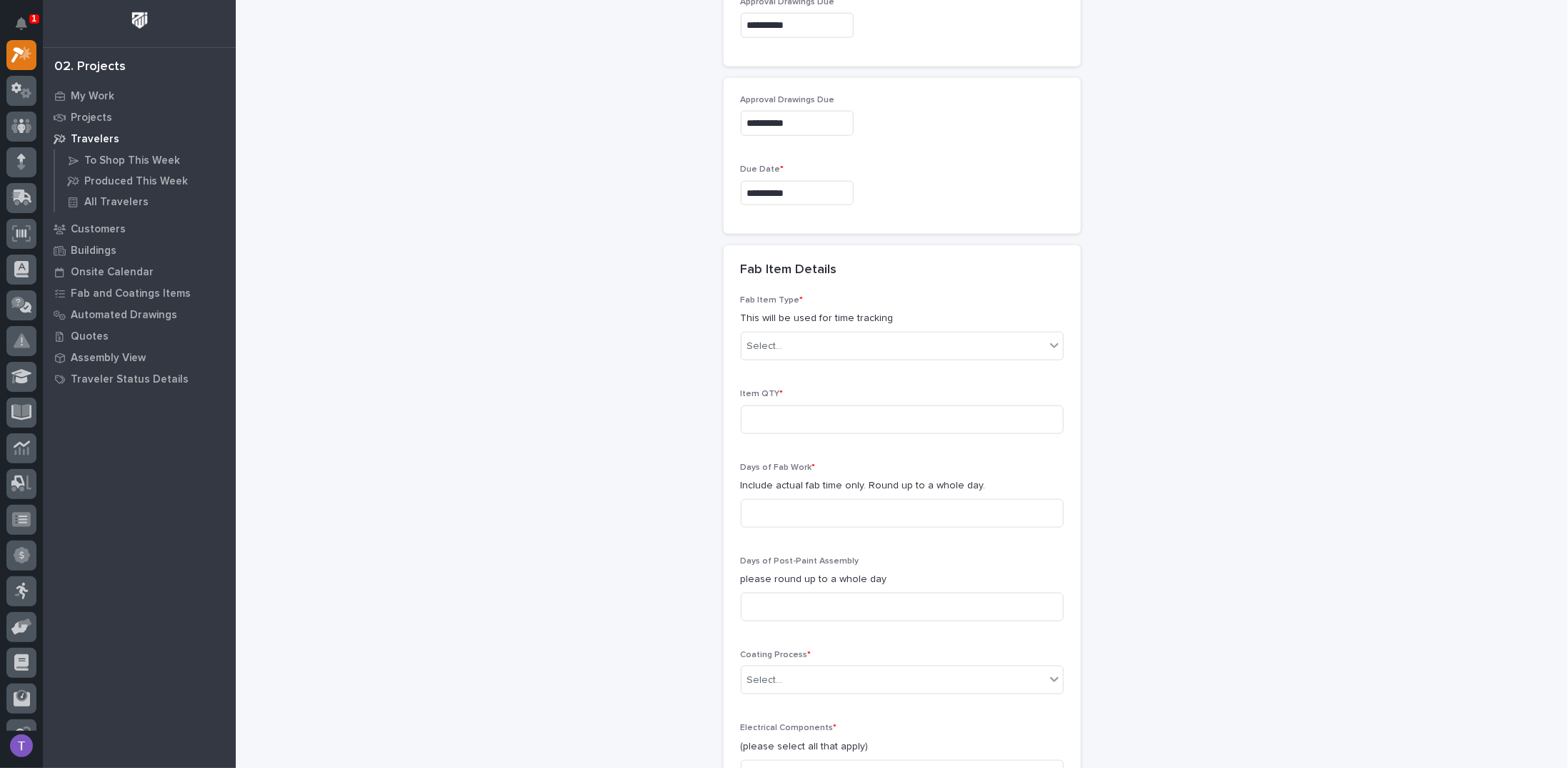
scroll to position [1008, 0]
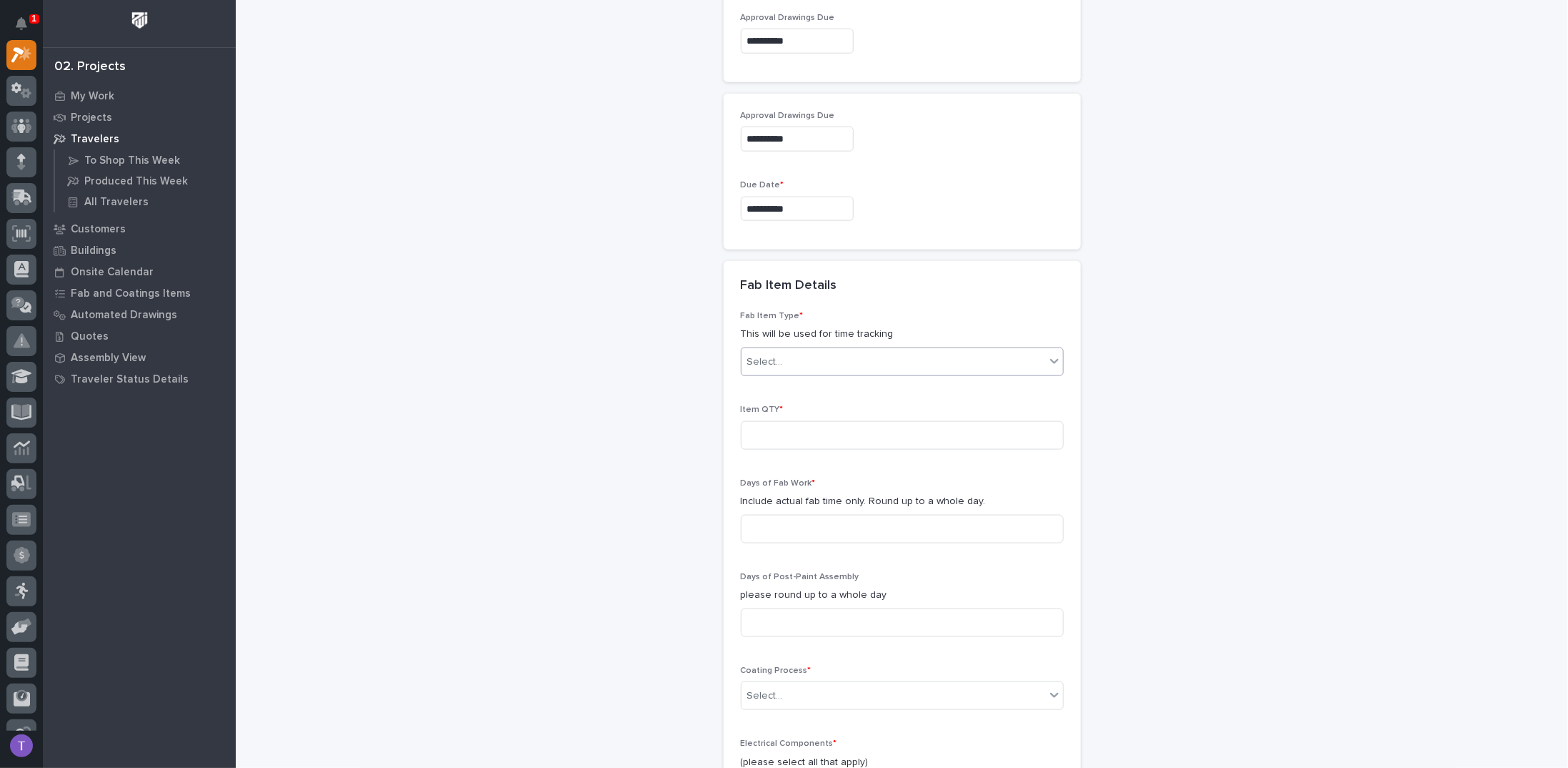
click at [767, 350] on div "Select..." at bounding box center [893, 361] width 304 height 23
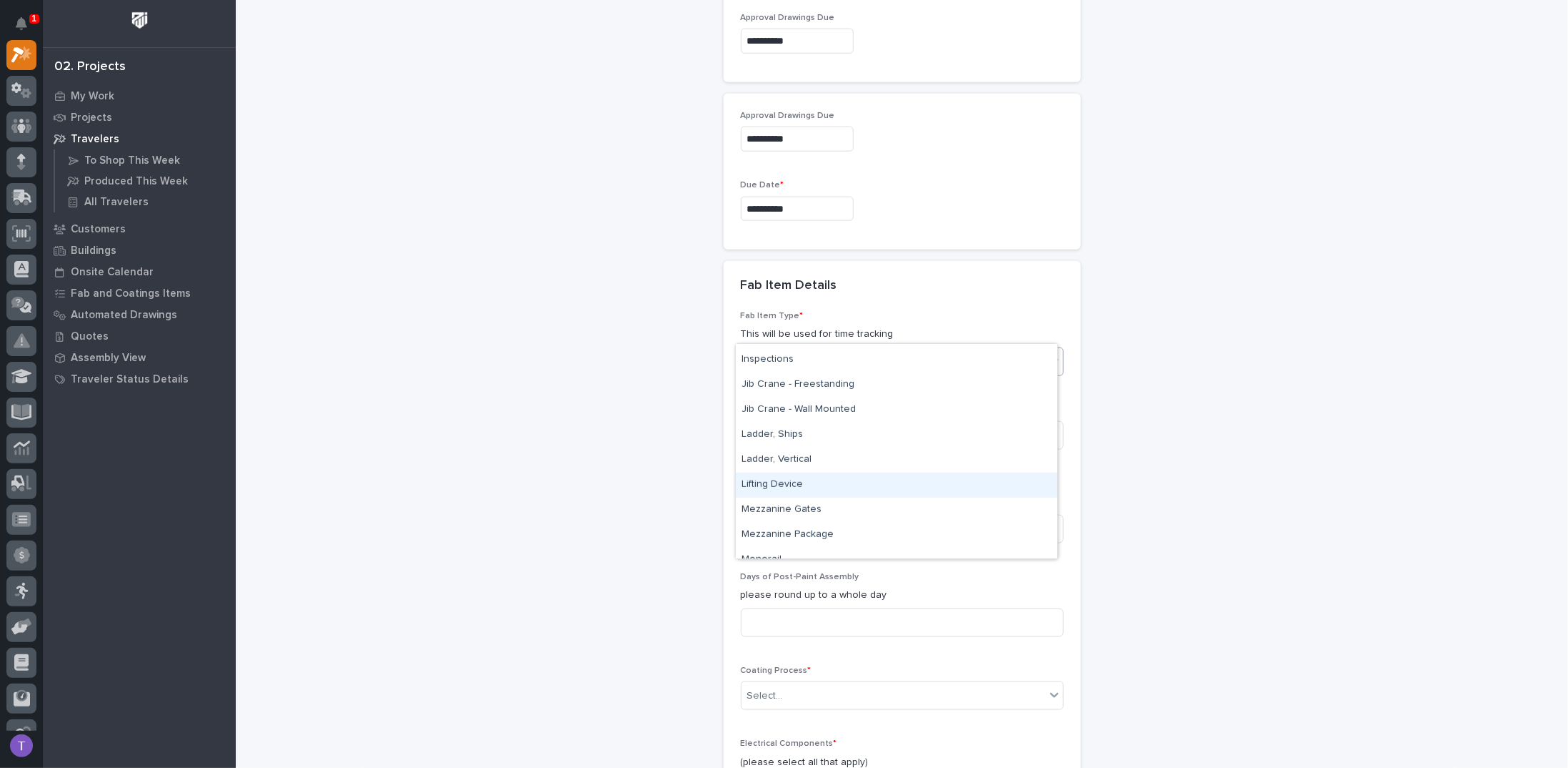
click at [771, 478] on div "Lifting Device" at bounding box center [897, 484] width 322 height 25
click at [766, 421] on input at bounding box center [902, 435] width 323 height 28
type input "1"
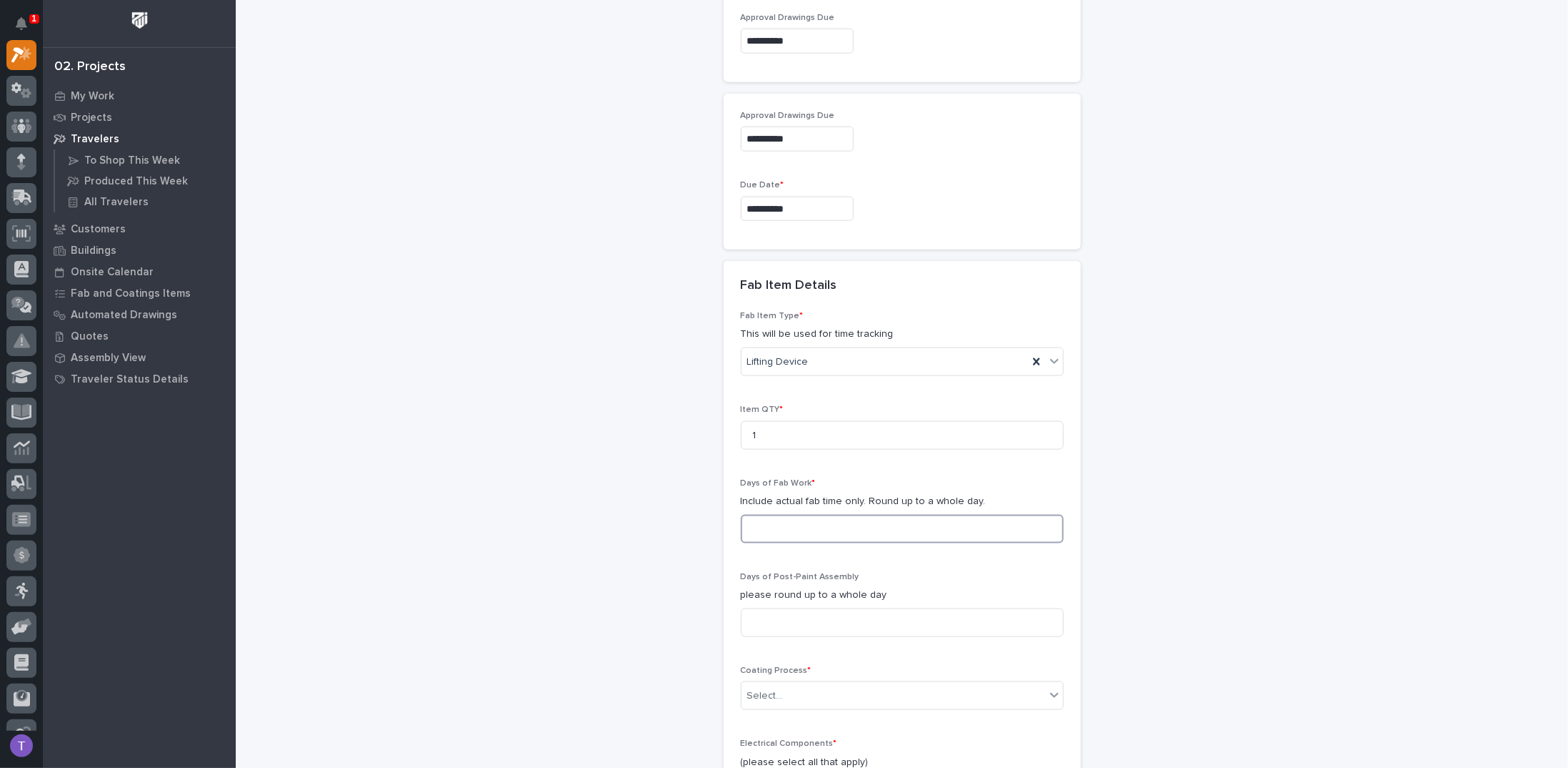
click at [782, 514] on input at bounding box center [902, 528] width 323 height 28
type input "2"
click at [778, 608] on input at bounding box center [902, 622] width 323 height 28
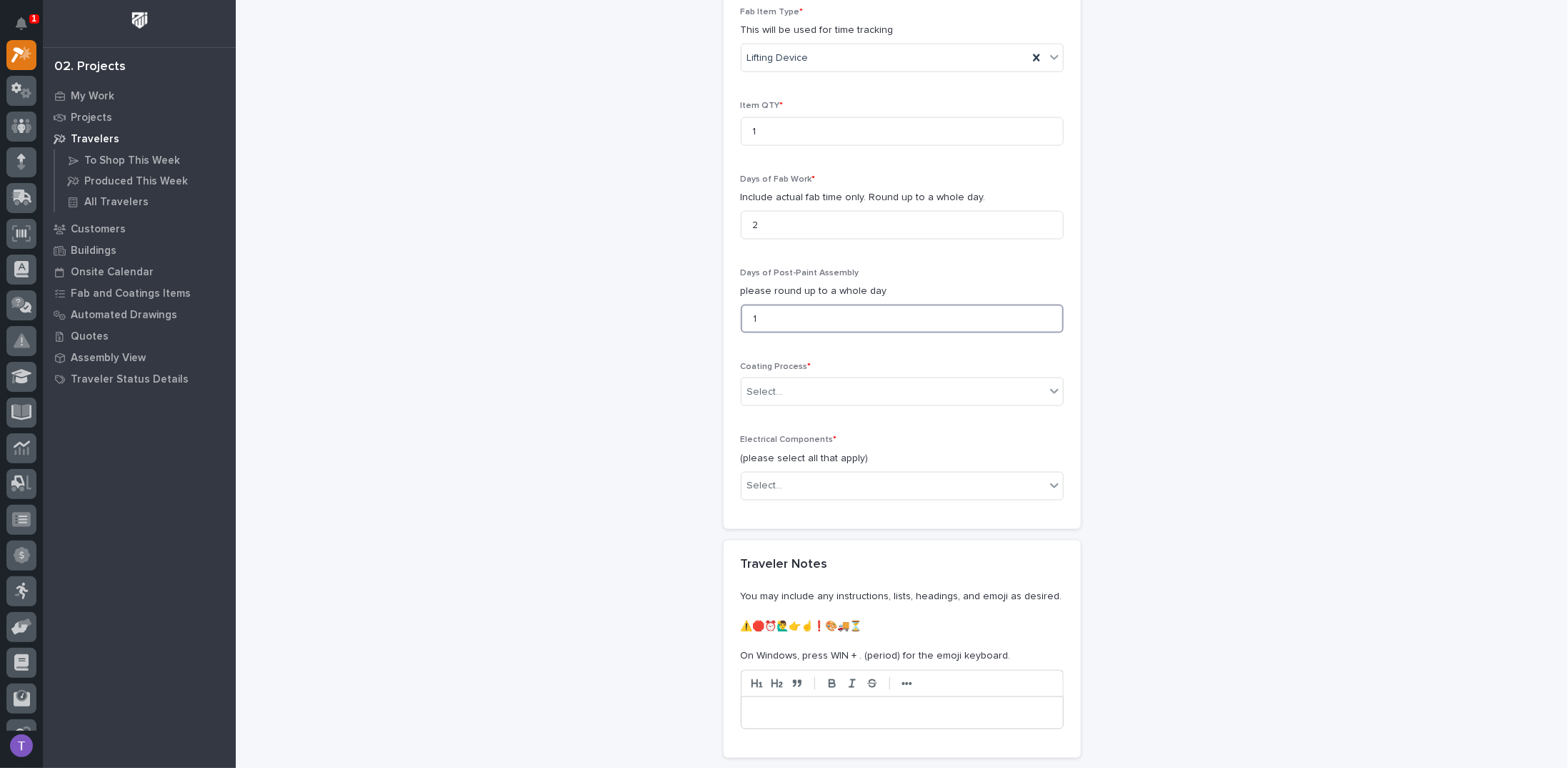
scroll to position [1463, 0]
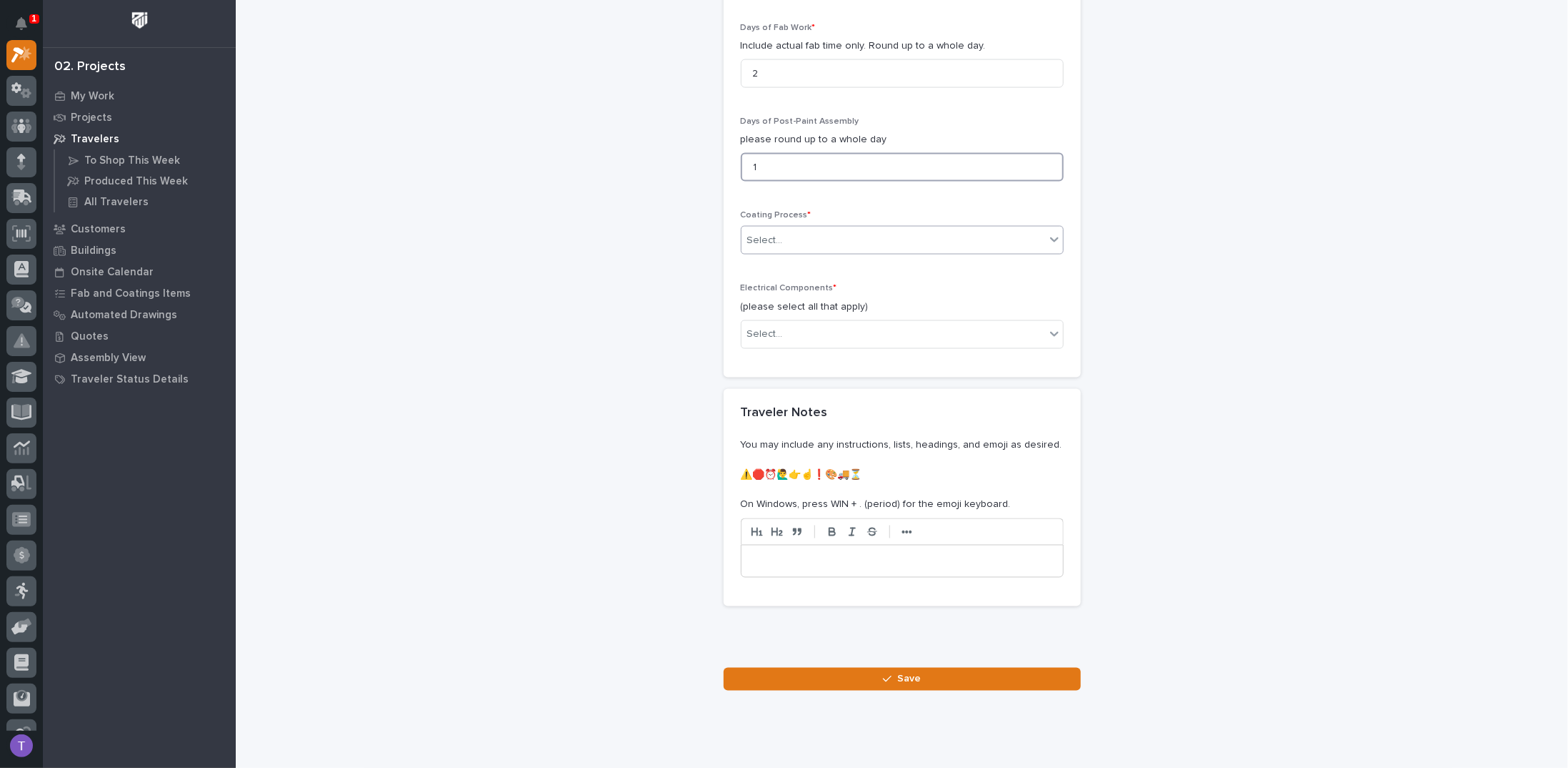
type input "1"
click at [775, 233] on div "Select..." at bounding box center [765, 241] width 36 height 15
click at [761, 258] on div "In-House Paint/Powder" at bounding box center [897, 259] width 322 height 25
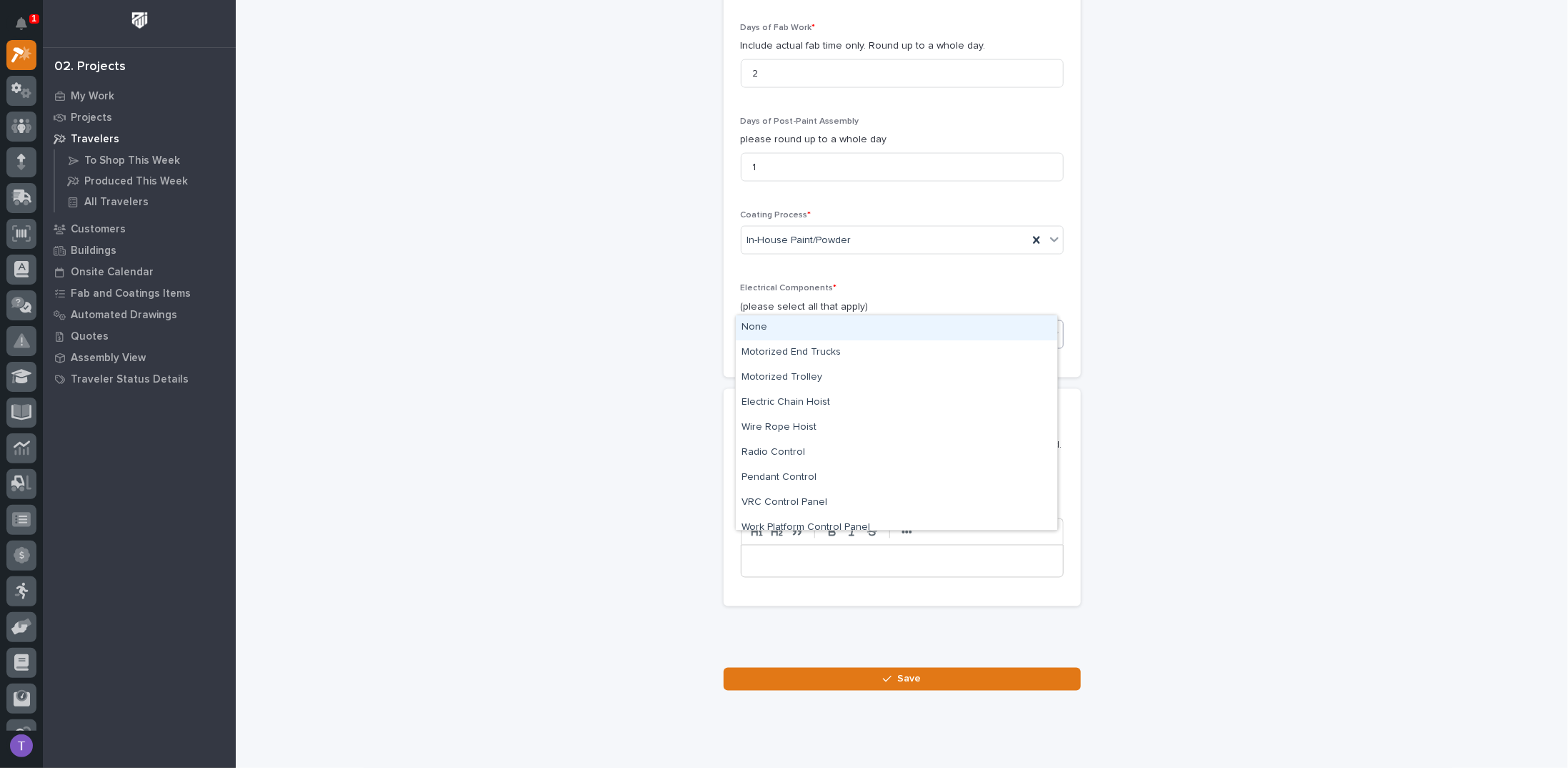
click at [767, 326] on div "Select..." at bounding box center [765, 334] width 36 height 15
click at [756, 324] on div "None" at bounding box center [897, 327] width 322 height 25
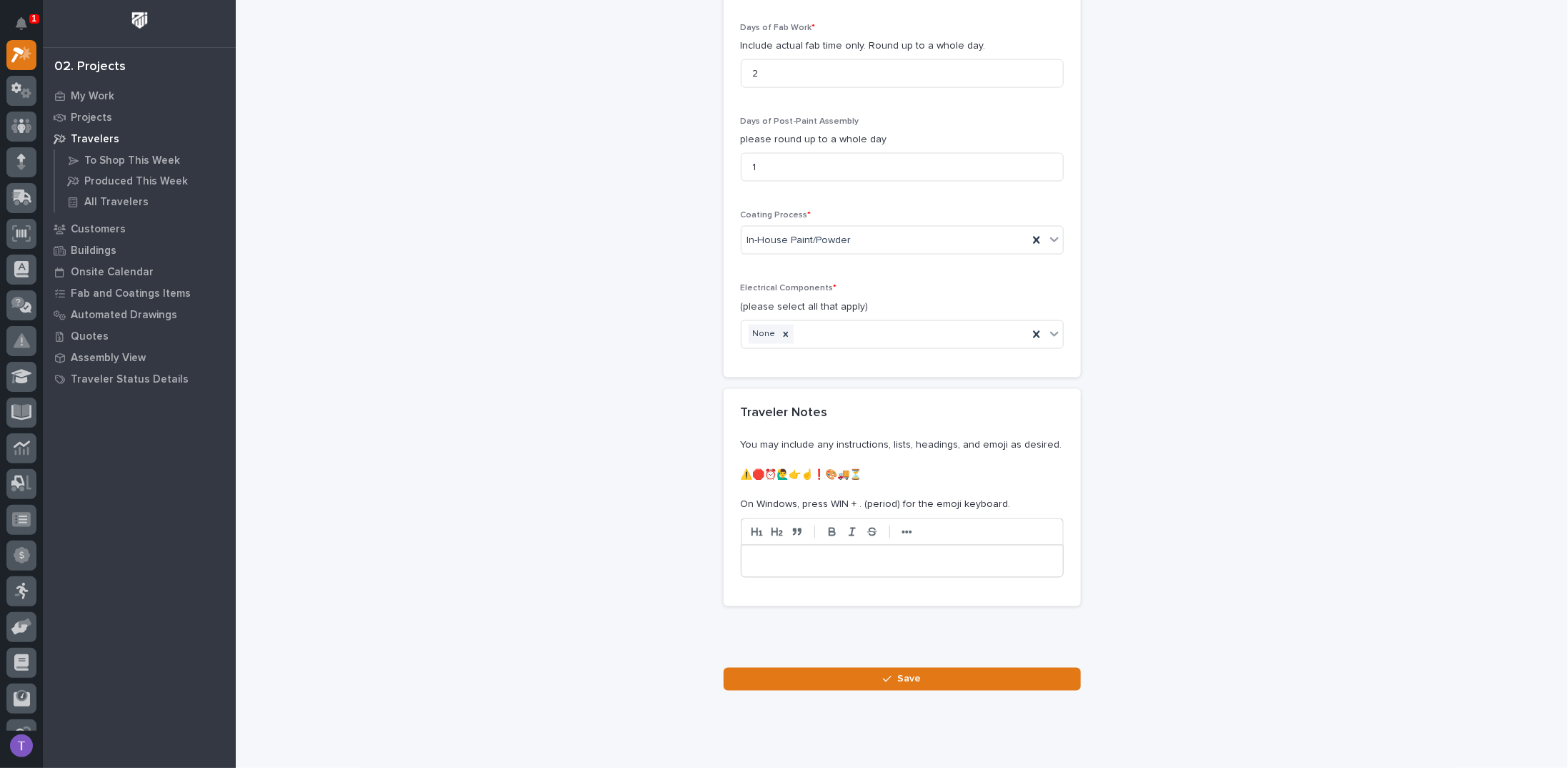
click at [776, 554] on p at bounding box center [902, 561] width 300 height 15
click at [752, 554] on p "**********" at bounding box center [902, 561] width 300 height 15
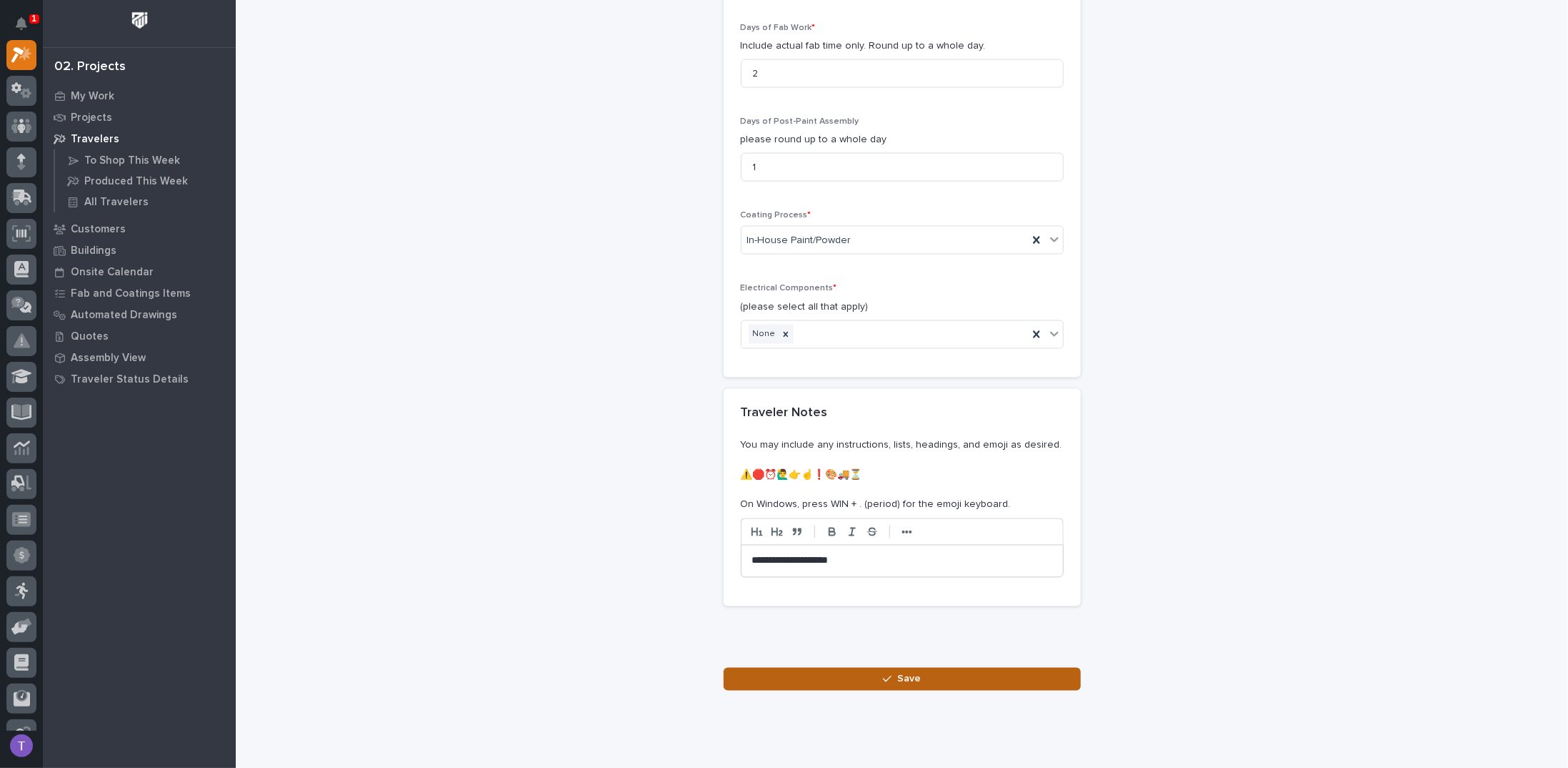
click at [901, 672] on span "Save" at bounding box center [909, 679] width 23 height 13
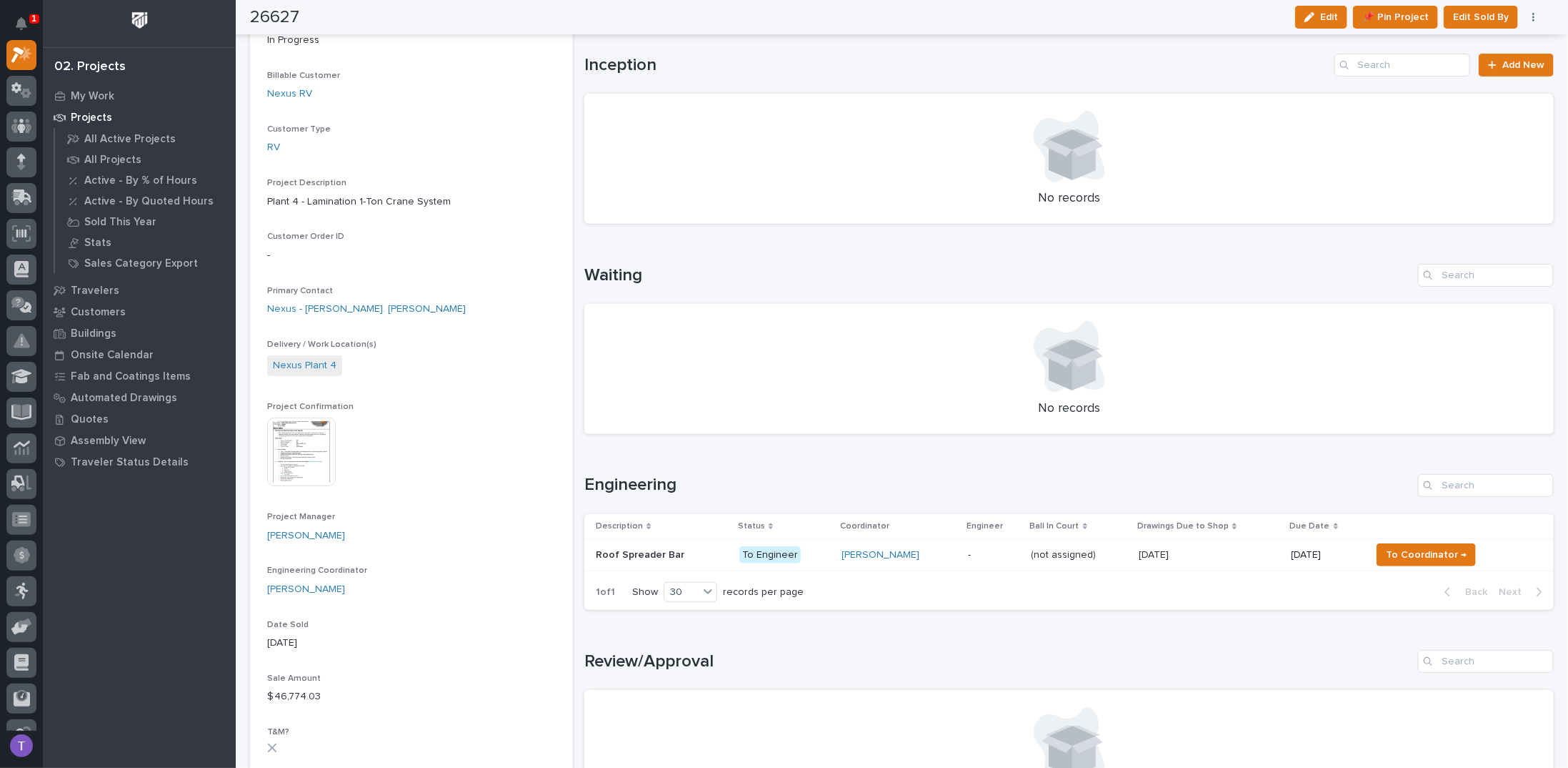
scroll to position [215, 0]
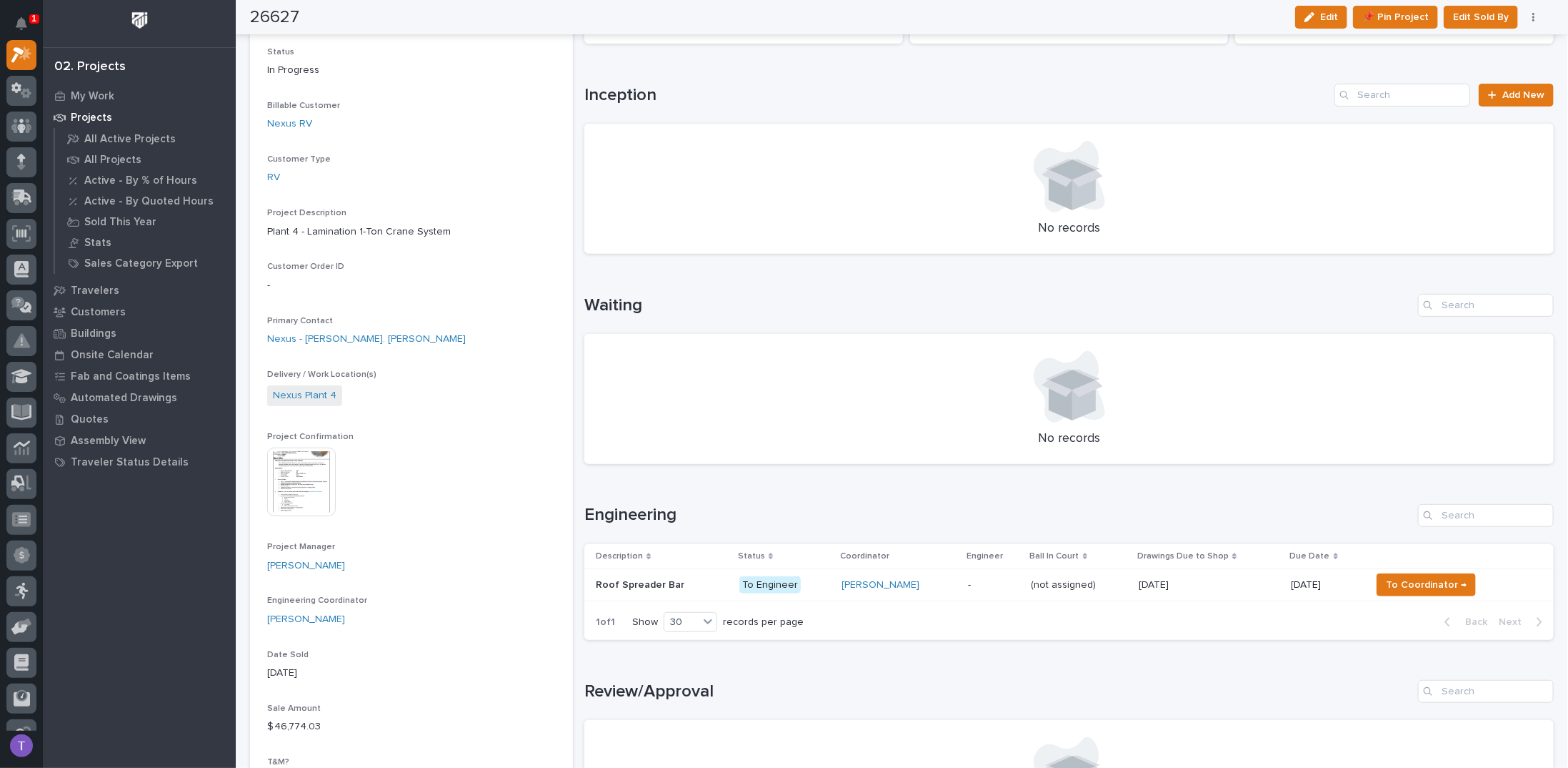
click at [638, 577] on p "Roof Spreader Bar" at bounding box center [641, 583] width 92 height 15
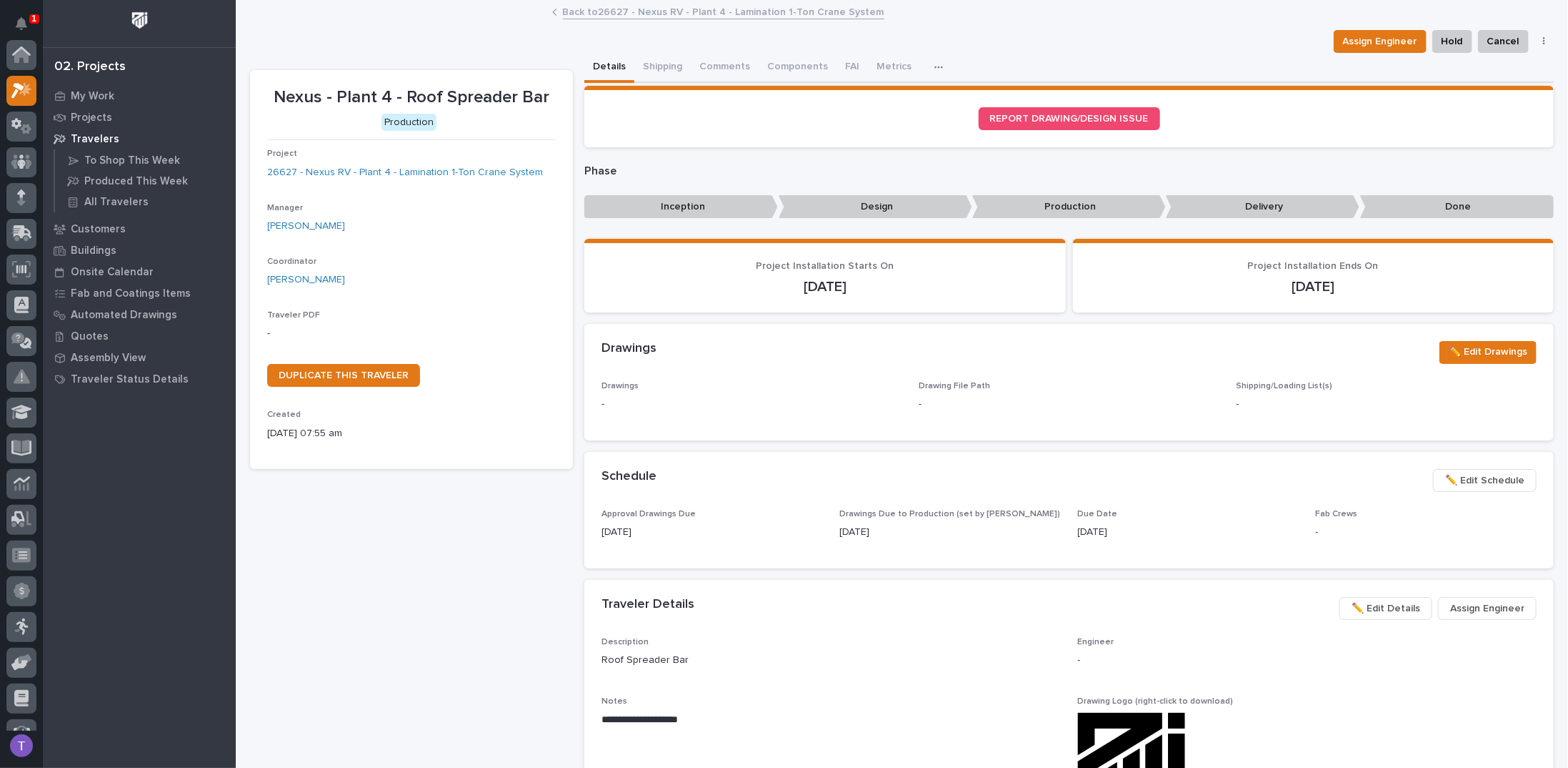
scroll to position [36, 0]
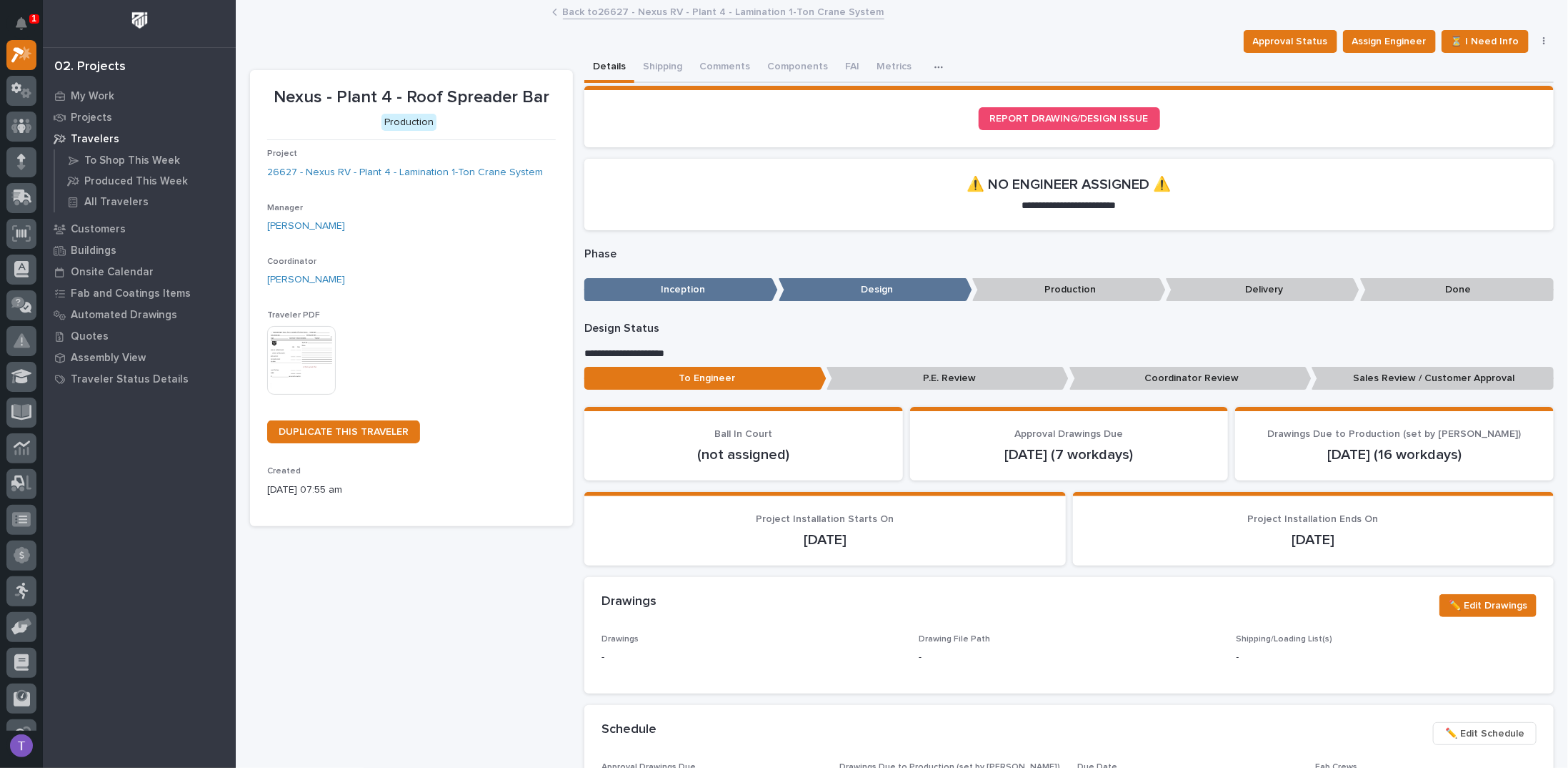
click at [288, 344] on img at bounding box center [301, 360] width 69 height 69
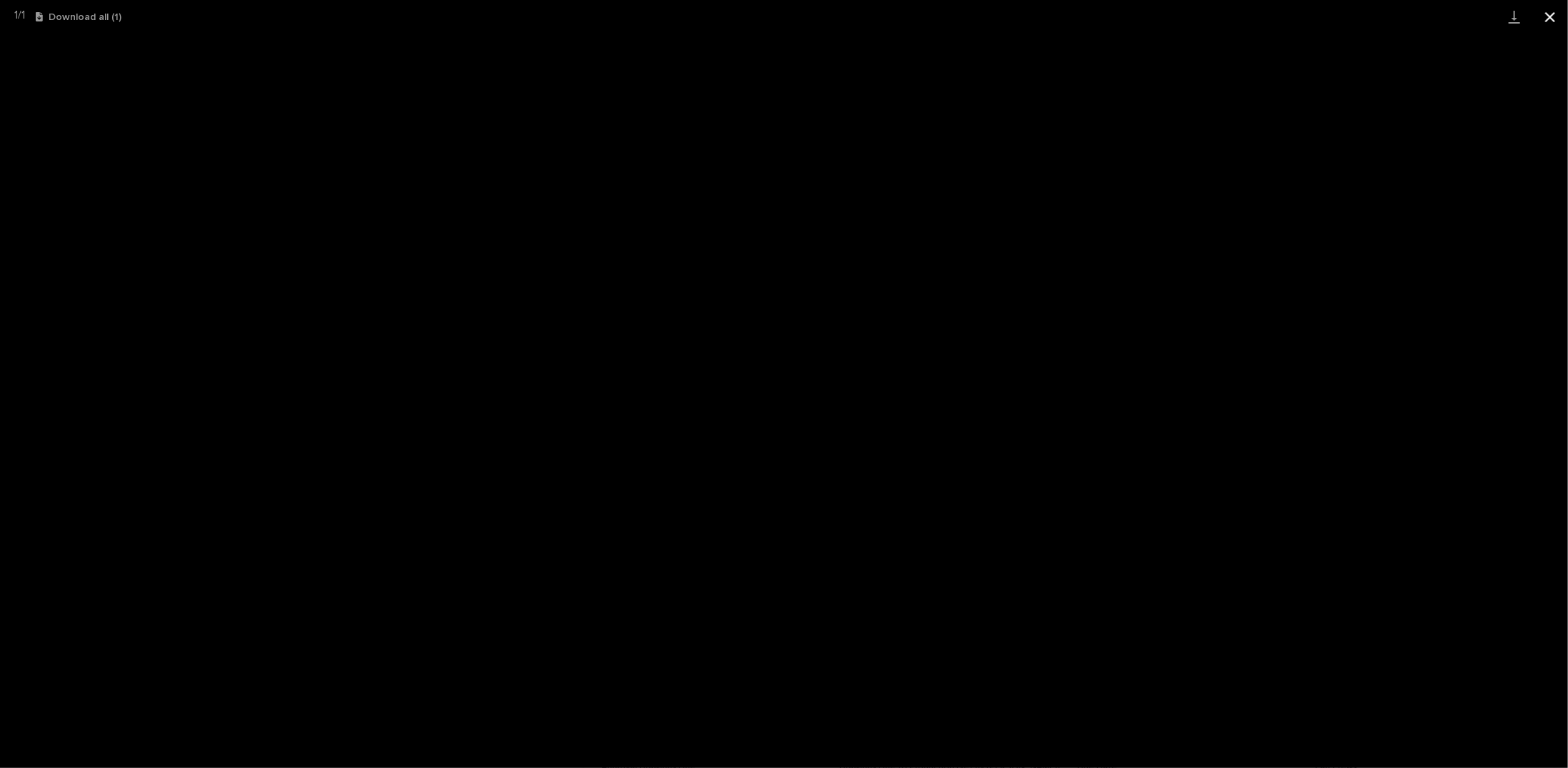
click at [1550, 11] on button "Close gallery" at bounding box center [1550, 16] width 36 height 33
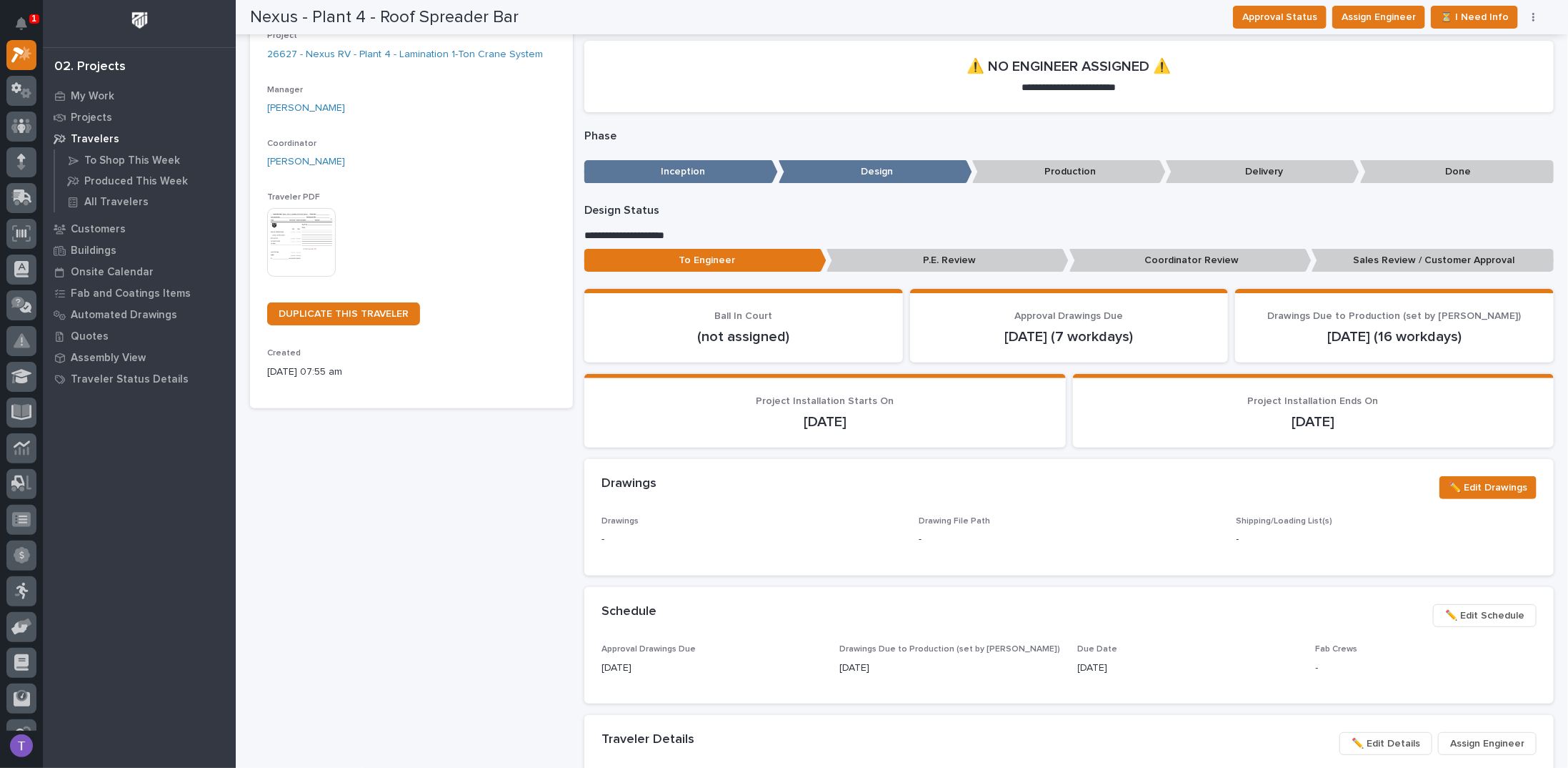
scroll to position [0, 0]
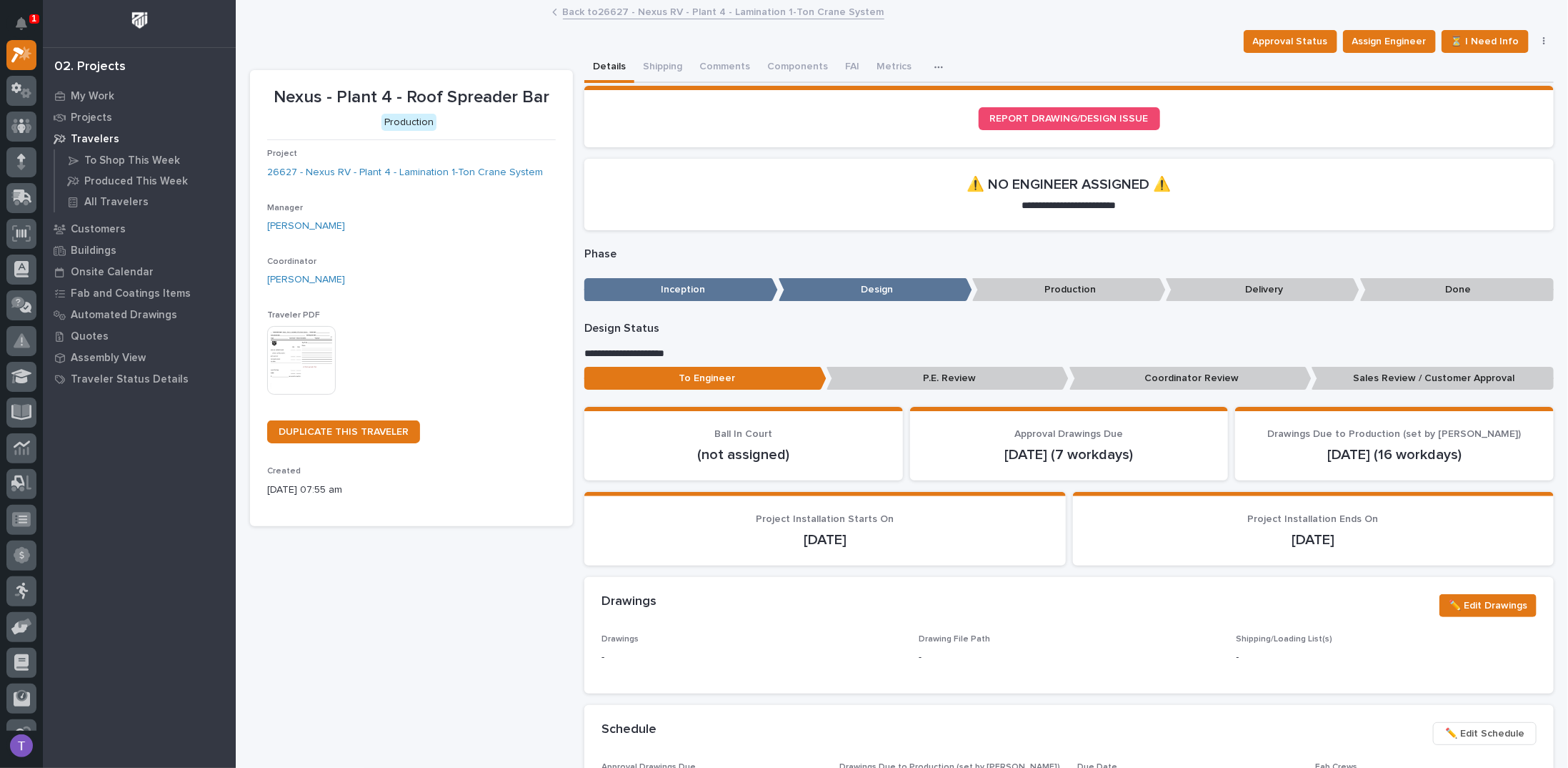
click at [415, 20] on div "Back to 26627 - Nexus RV - Plant 4 - Lamination 1-Ton Crane System" at bounding box center [901, 13] width 1332 height 20
click at [564, 15] on link "Back to 26627 - Nexus RV - Plant 4 - Lamination 1-Ton Crane System" at bounding box center [723, 11] width 322 height 16
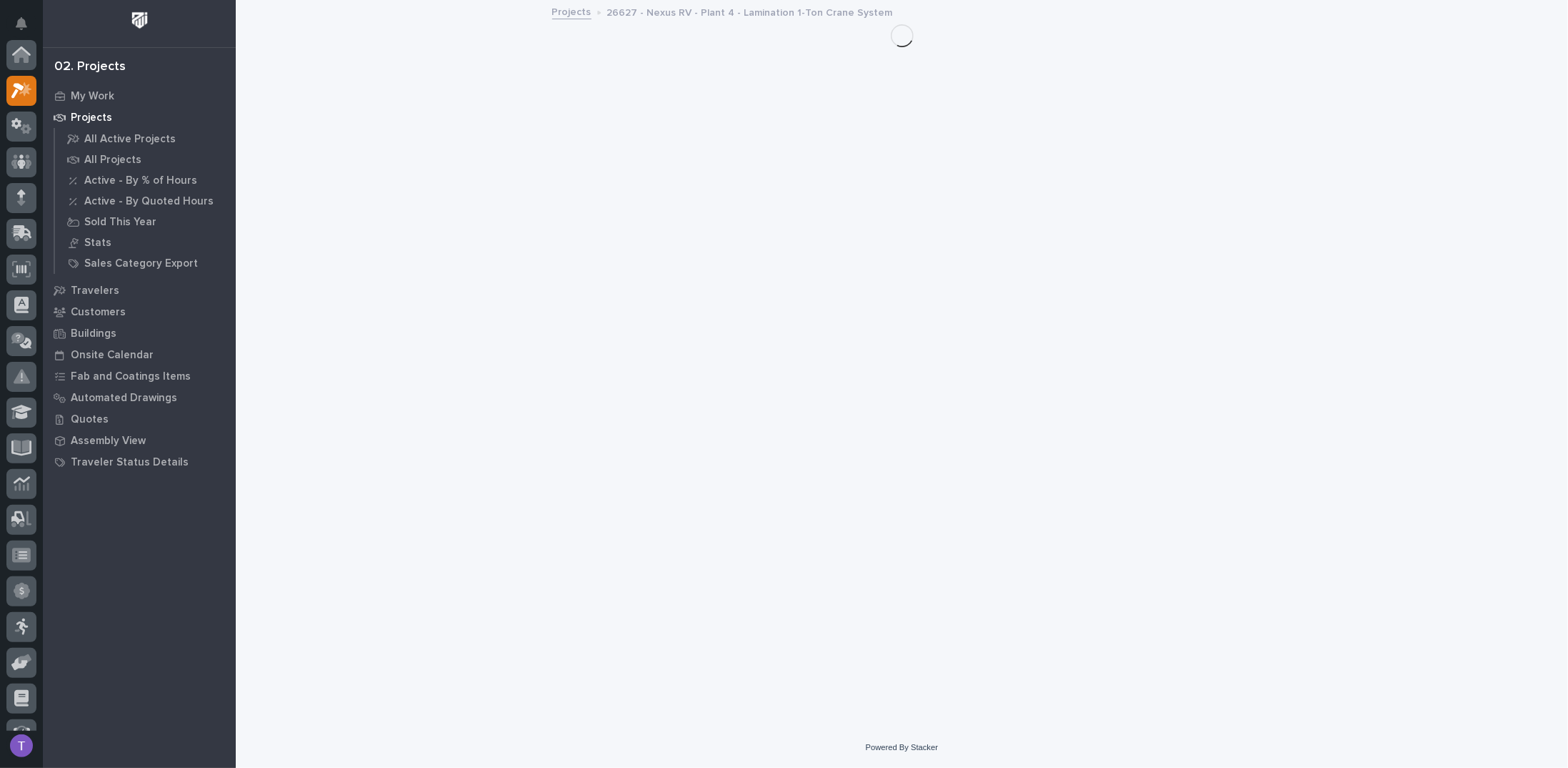
scroll to position [36, 0]
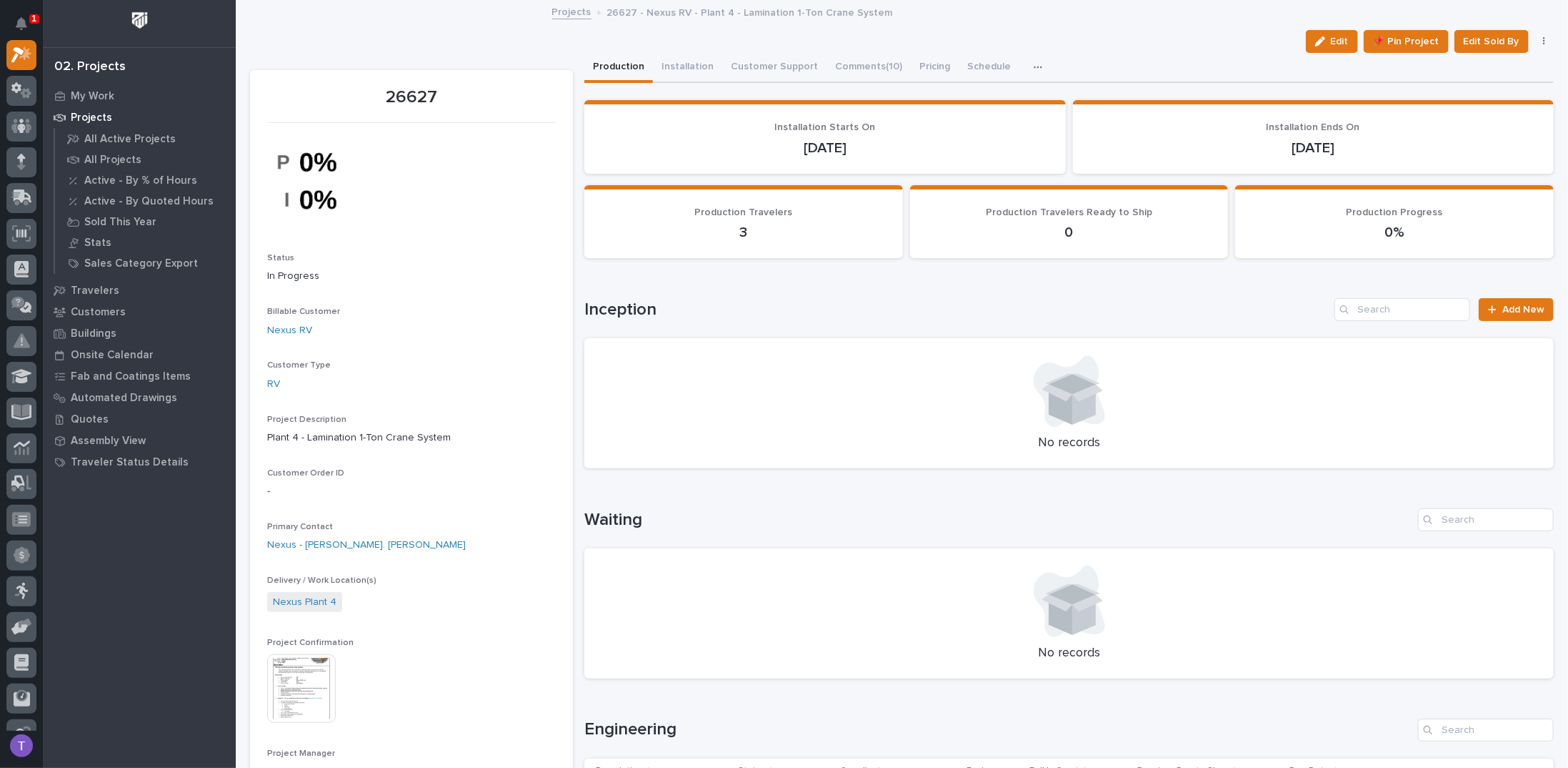
click at [565, 9] on link "Projects" at bounding box center [572, 11] width 40 height 16
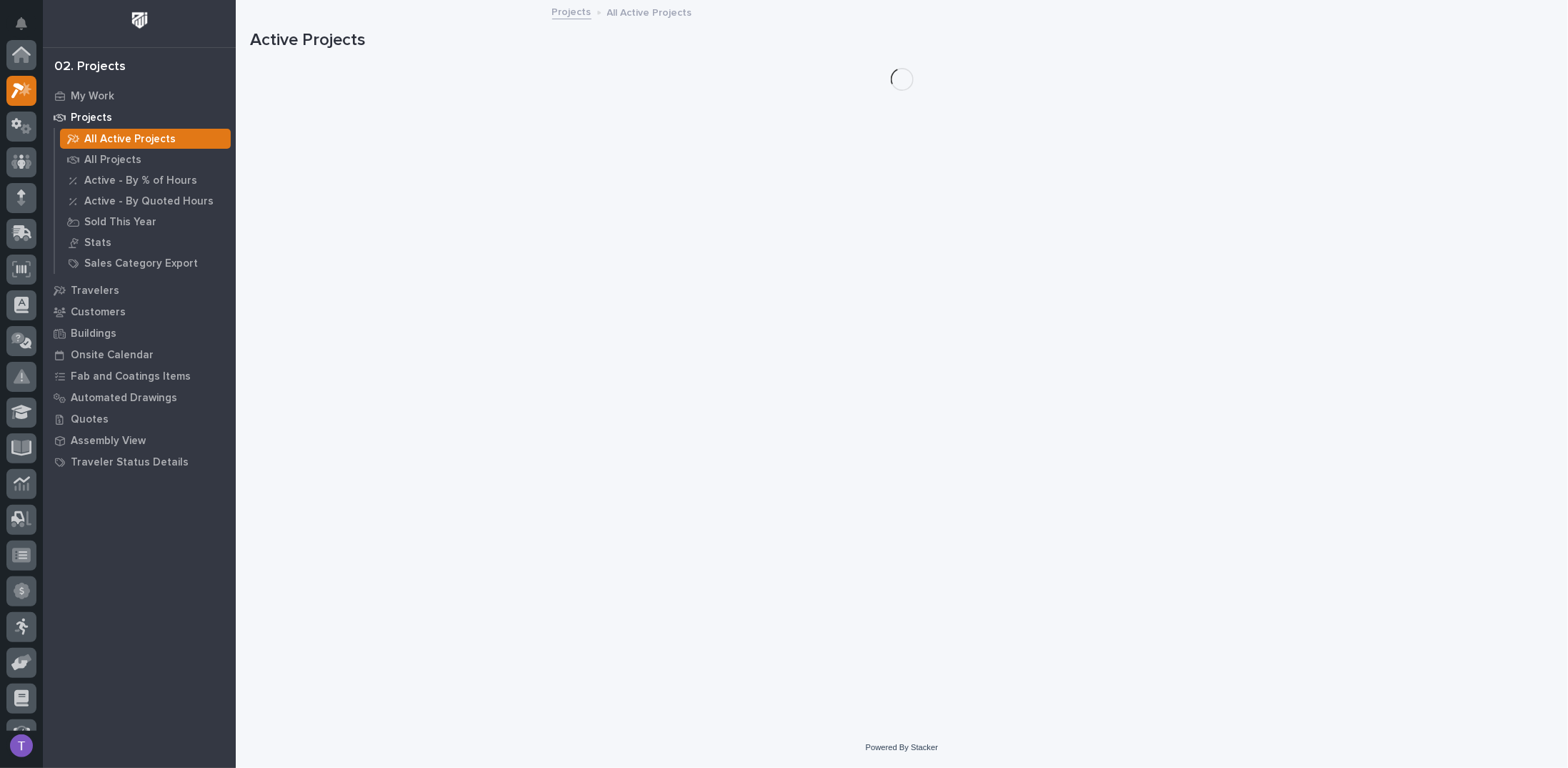
scroll to position [36, 0]
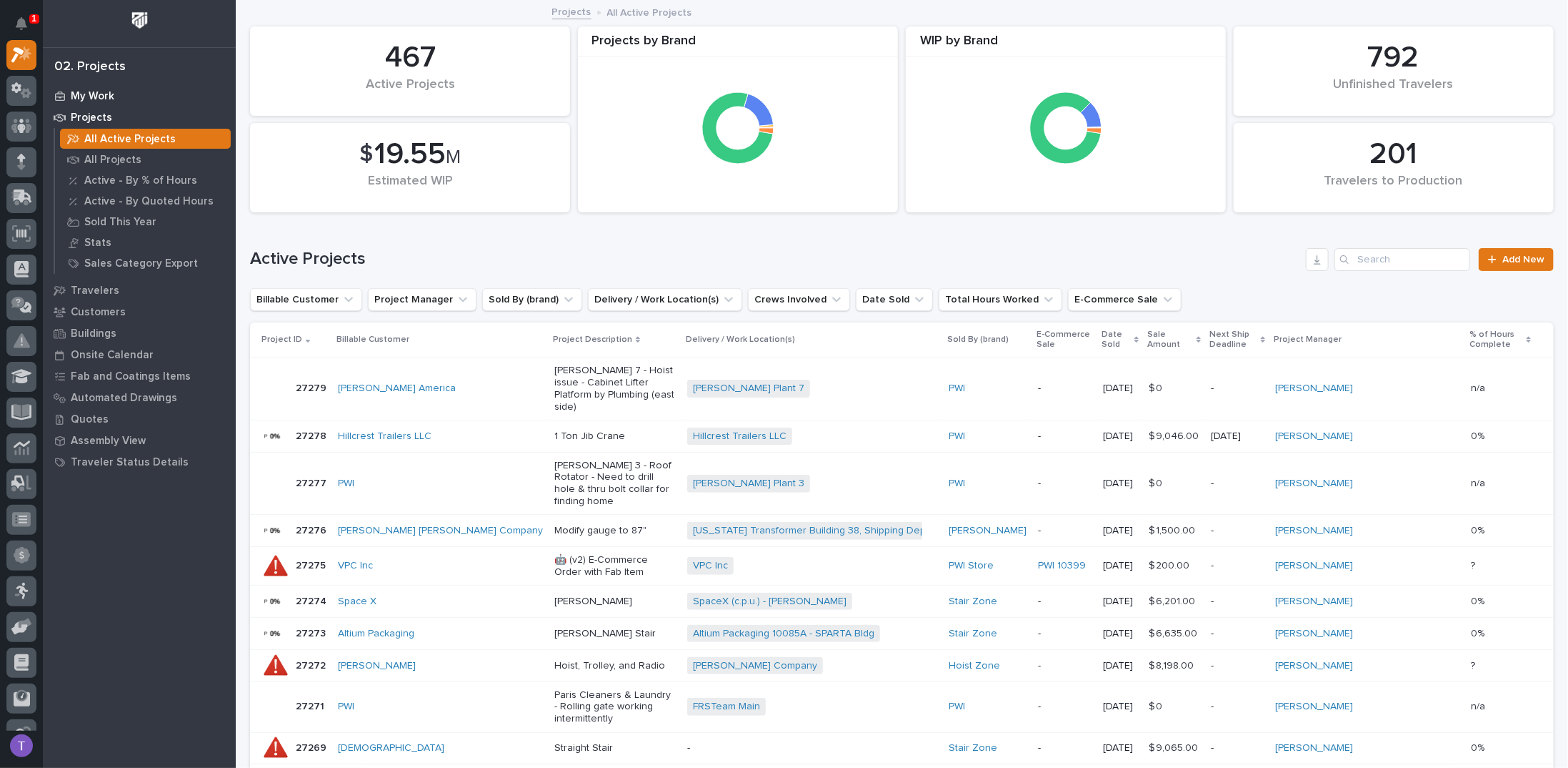
click at [96, 91] on p "My Work" at bounding box center [92, 96] width 44 height 13
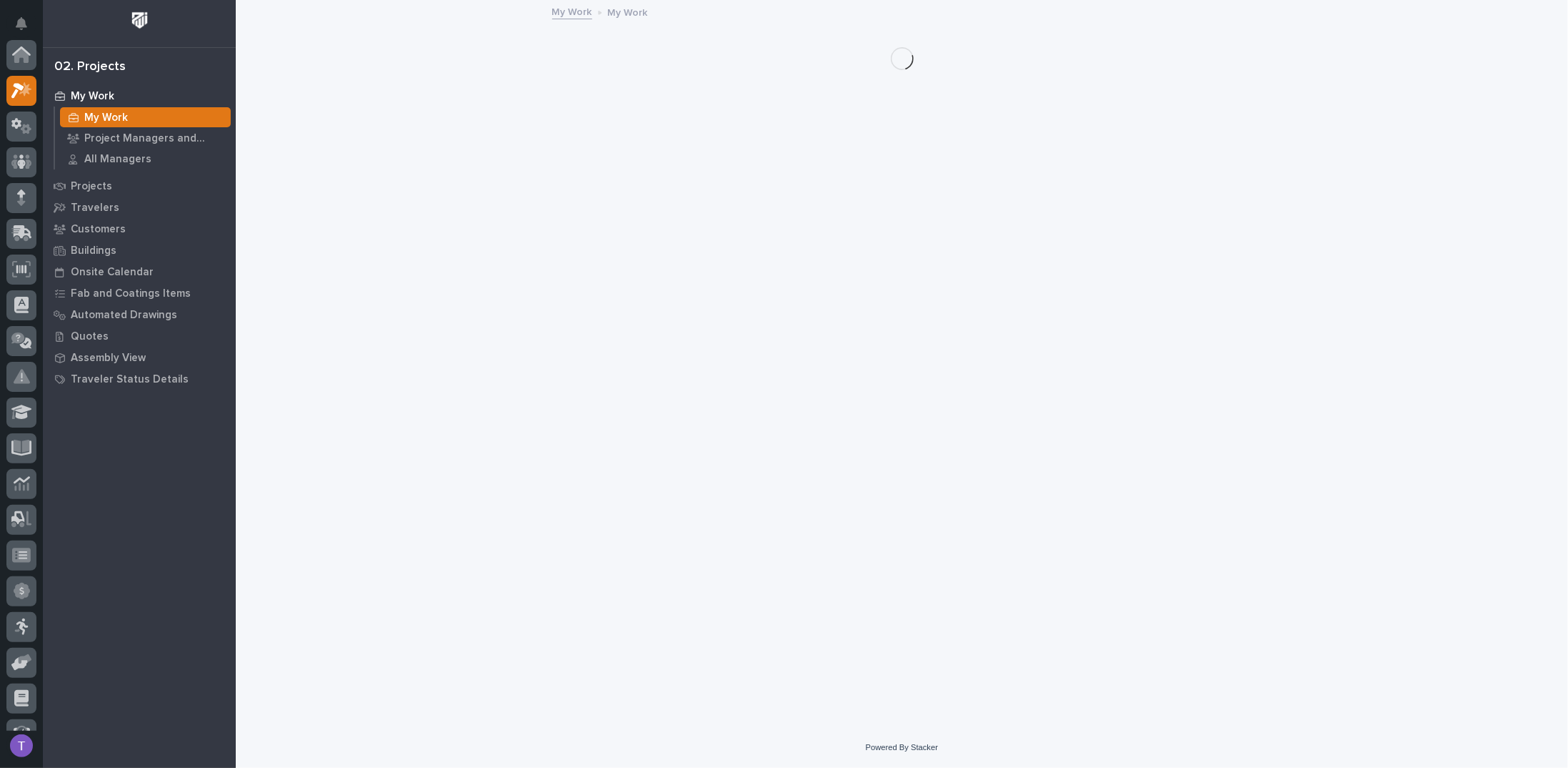
scroll to position [36, 0]
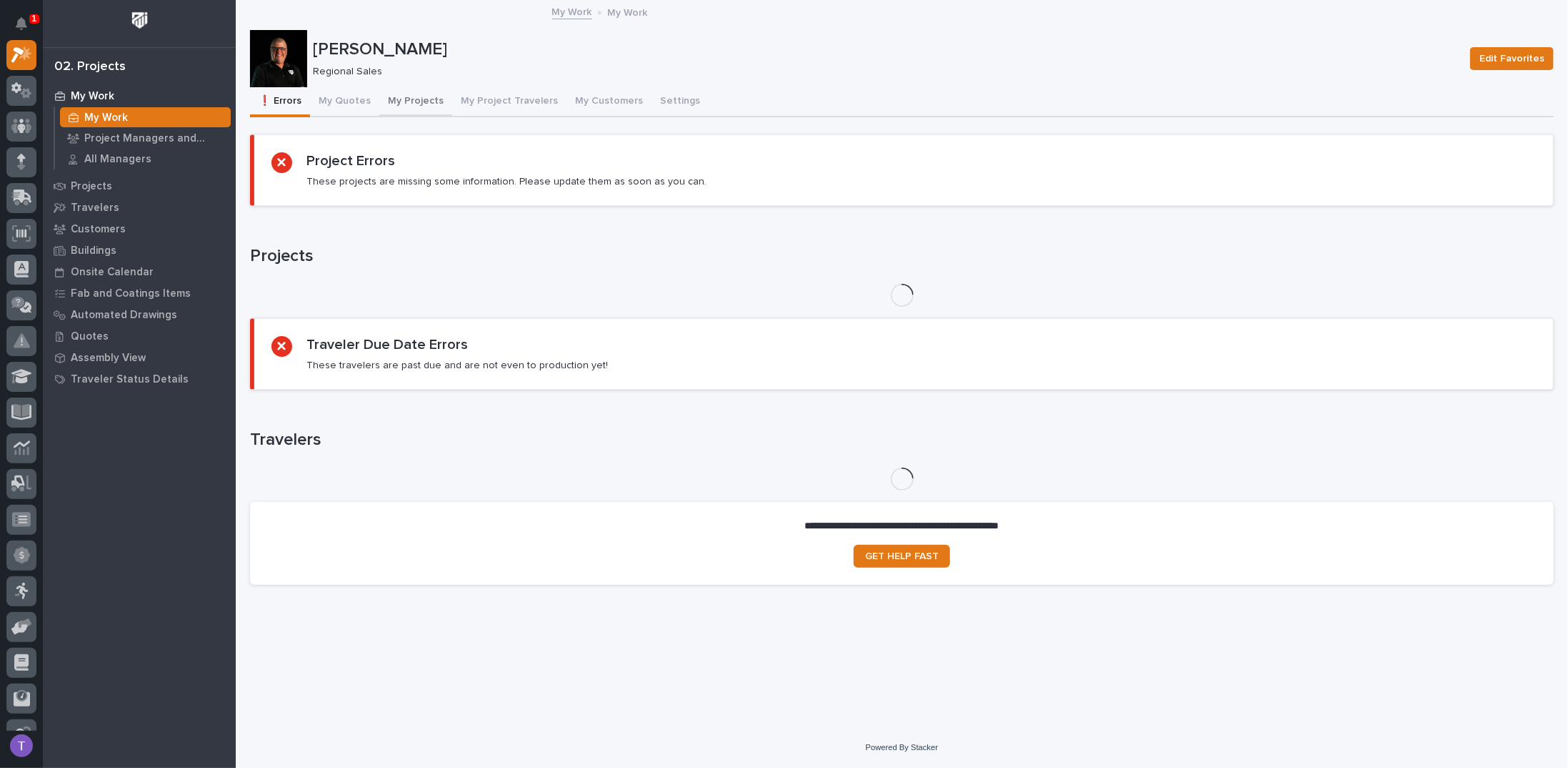
click at [403, 100] on button "My Projects" at bounding box center [415, 102] width 73 height 30
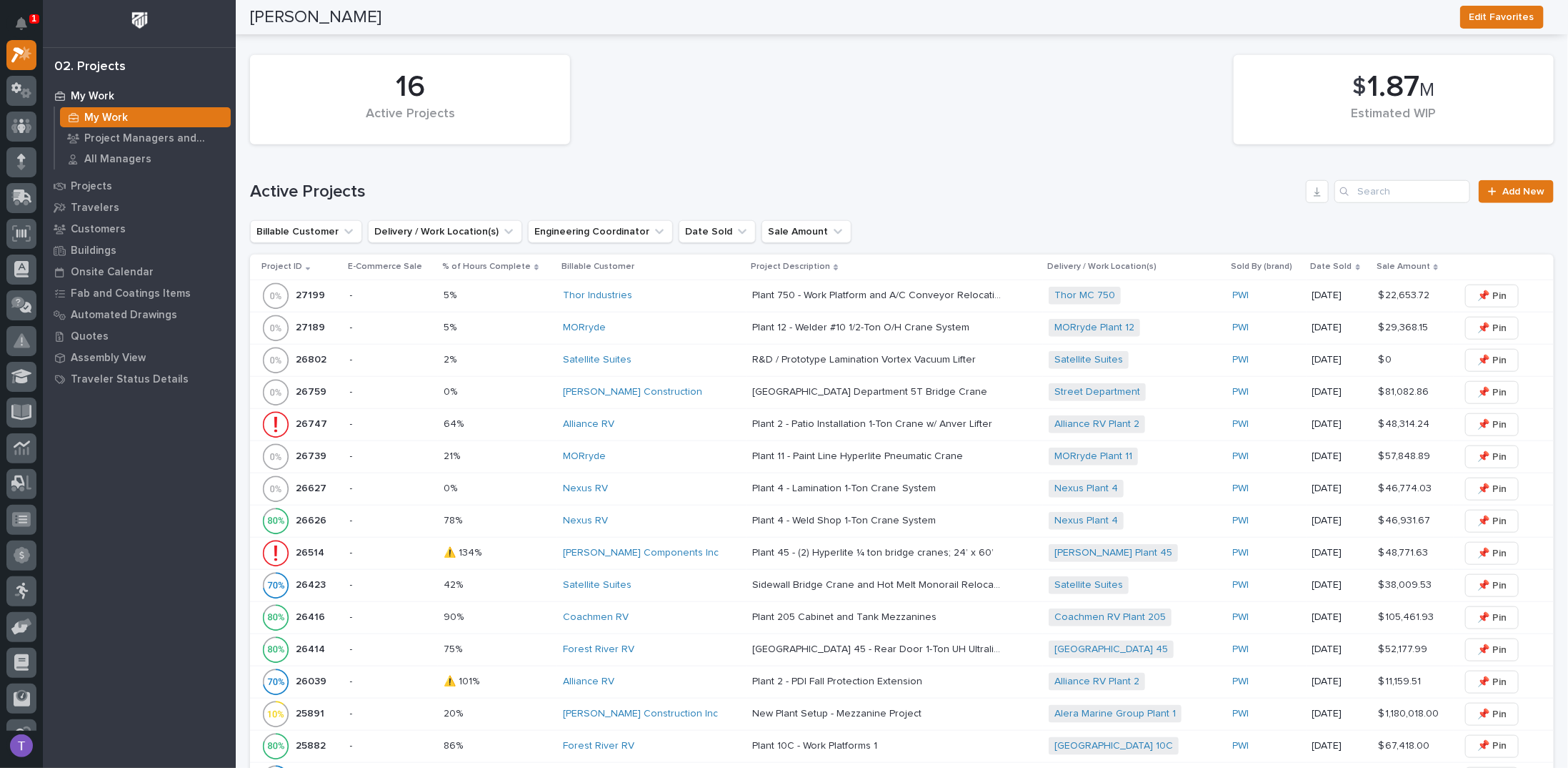
scroll to position [929, 0]
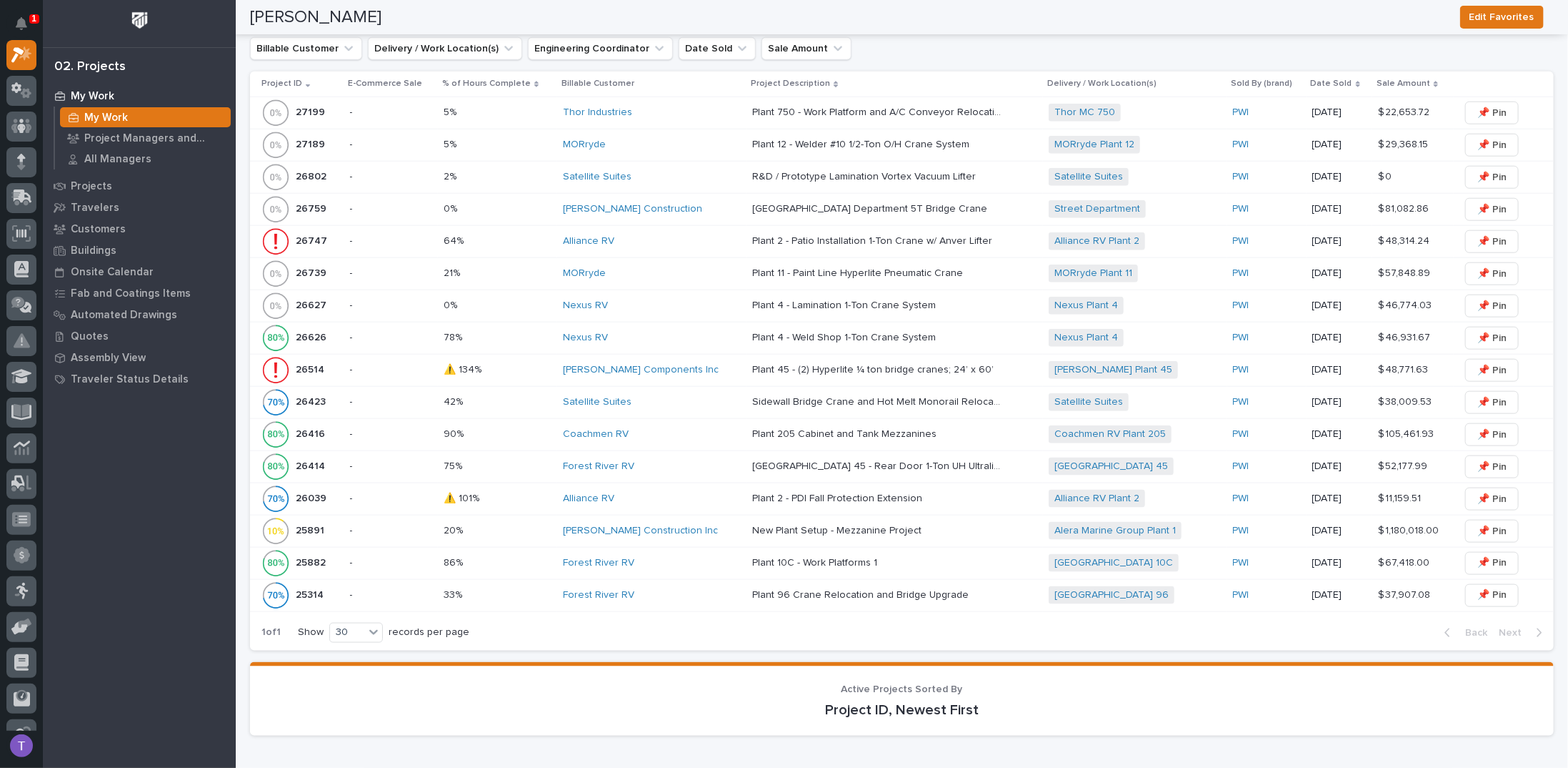
click at [309, 522] on p "25891" at bounding box center [311, 529] width 32 height 15
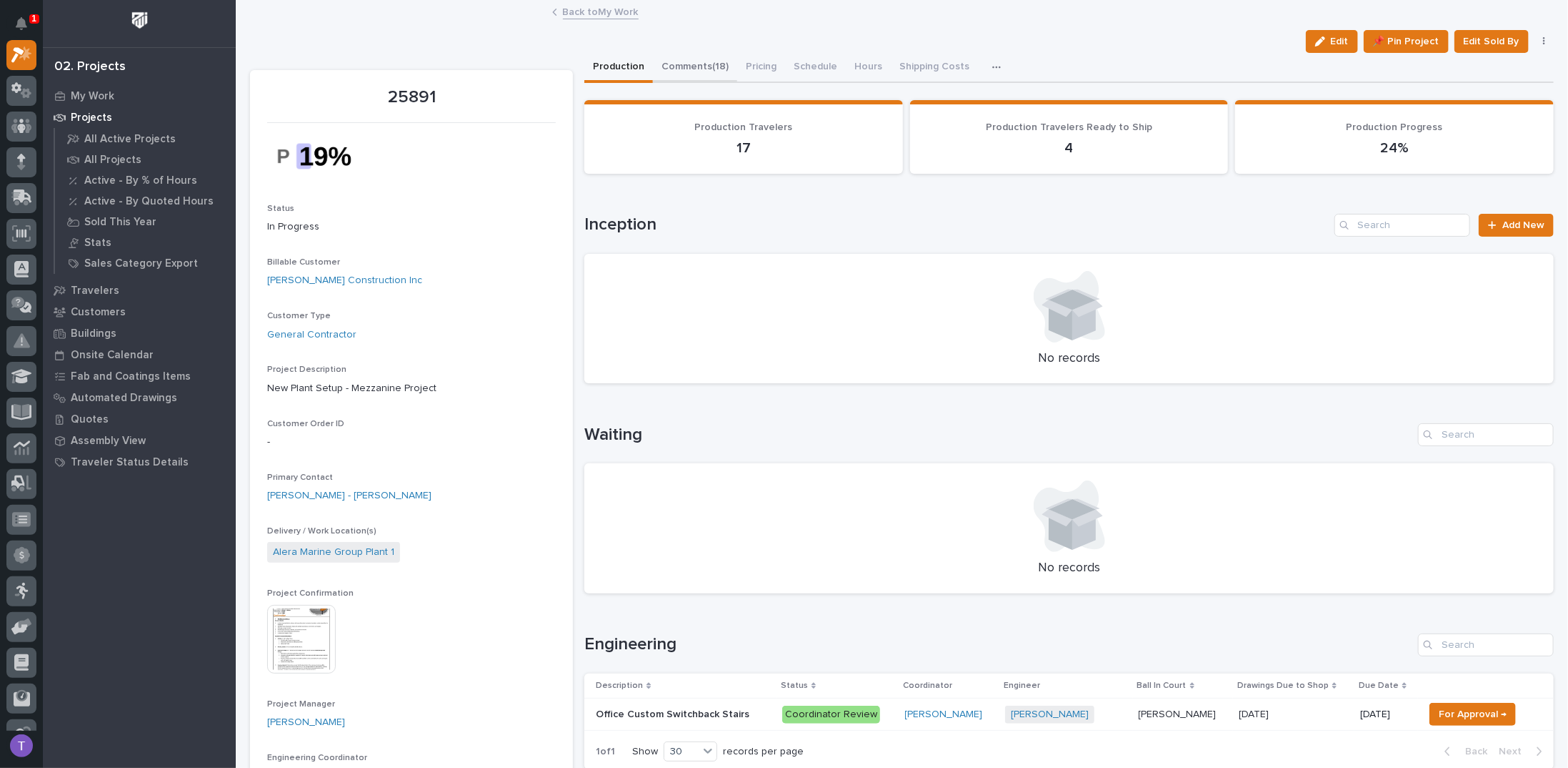
click at [688, 63] on button "Comments (18)" at bounding box center [695, 67] width 84 height 30
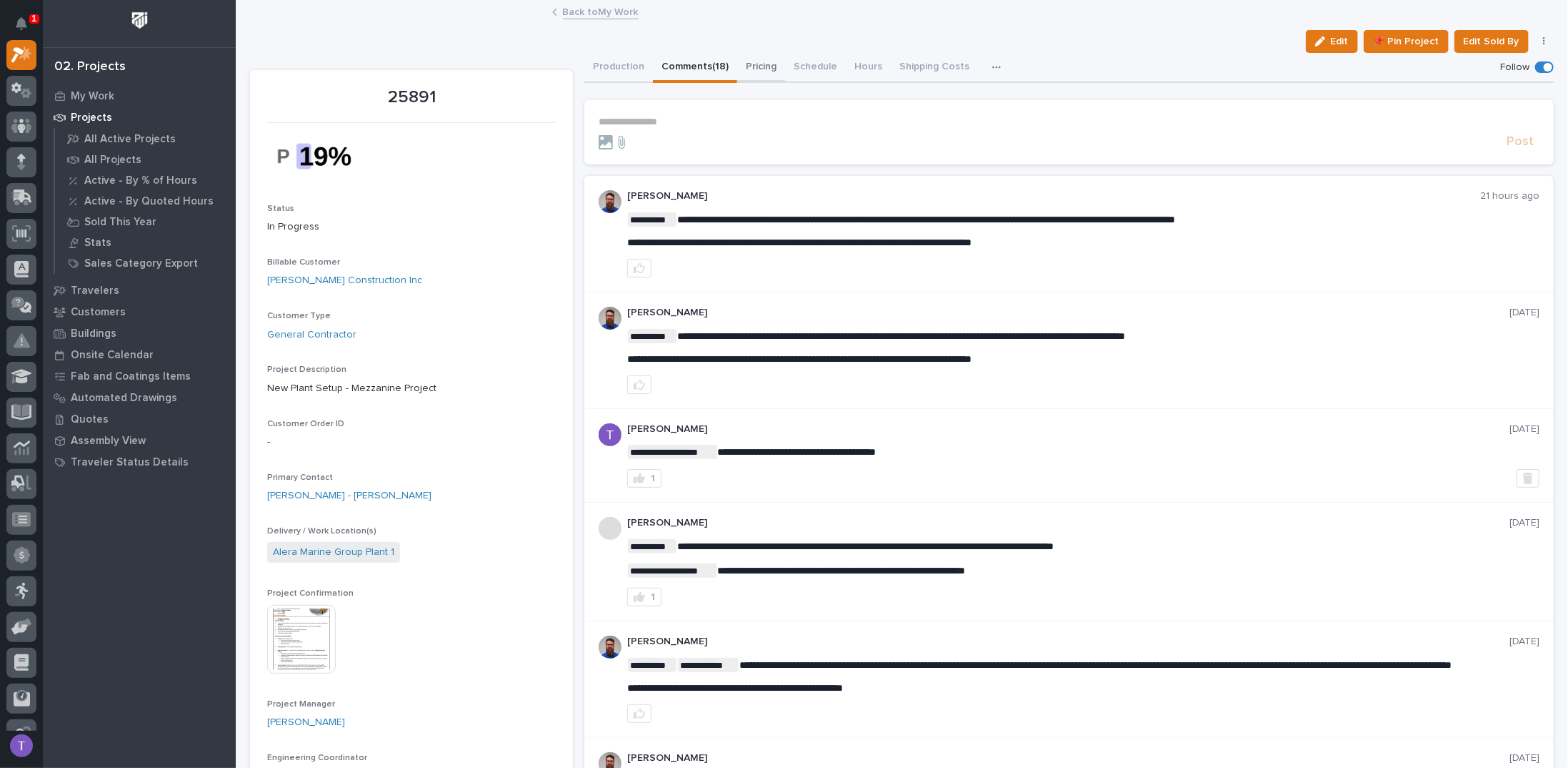
click at [756, 65] on button "Pricing" at bounding box center [761, 67] width 48 height 30
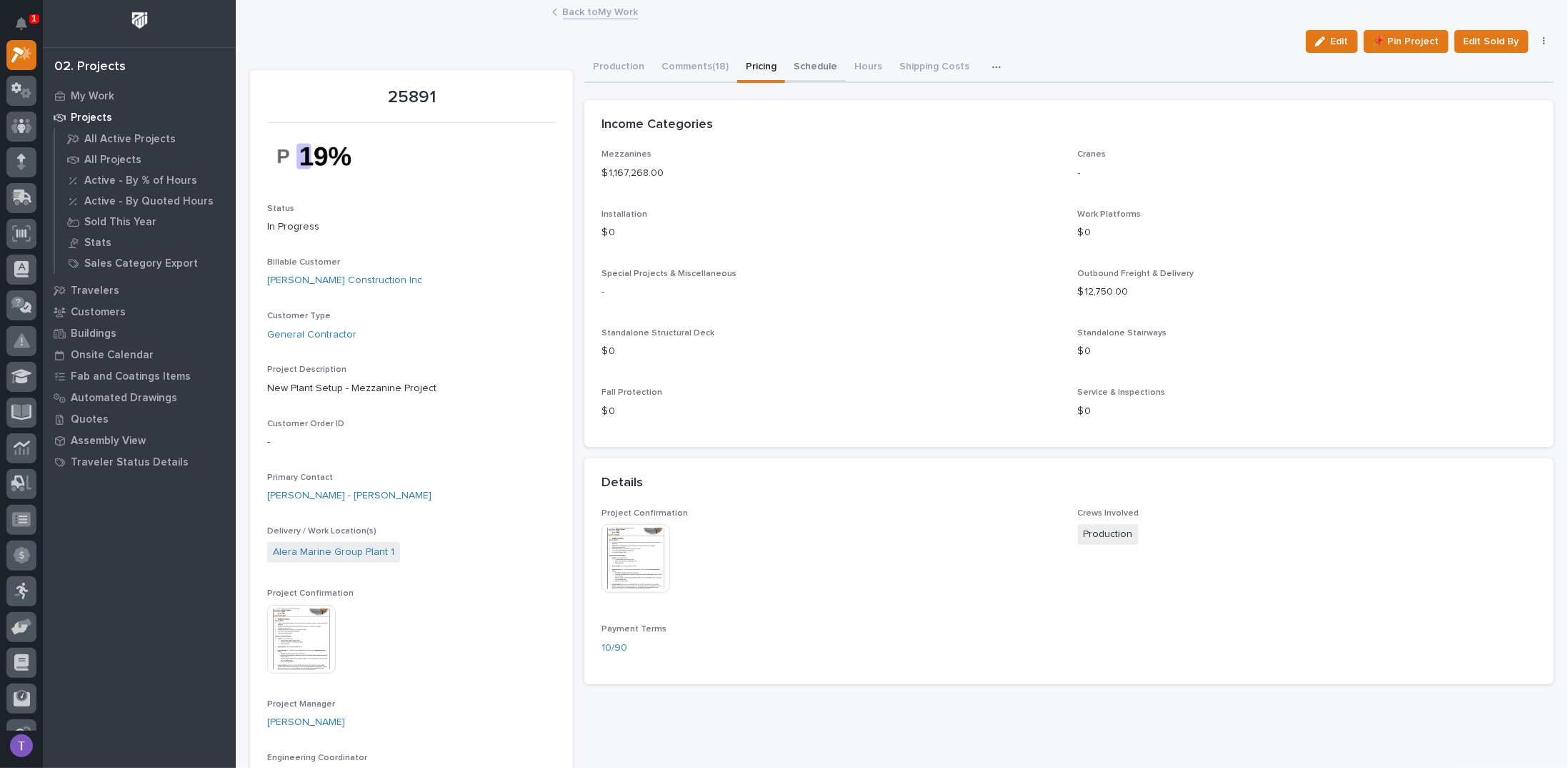
click at [810, 64] on button "Schedule" at bounding box center [816, 67] width 61 height 30
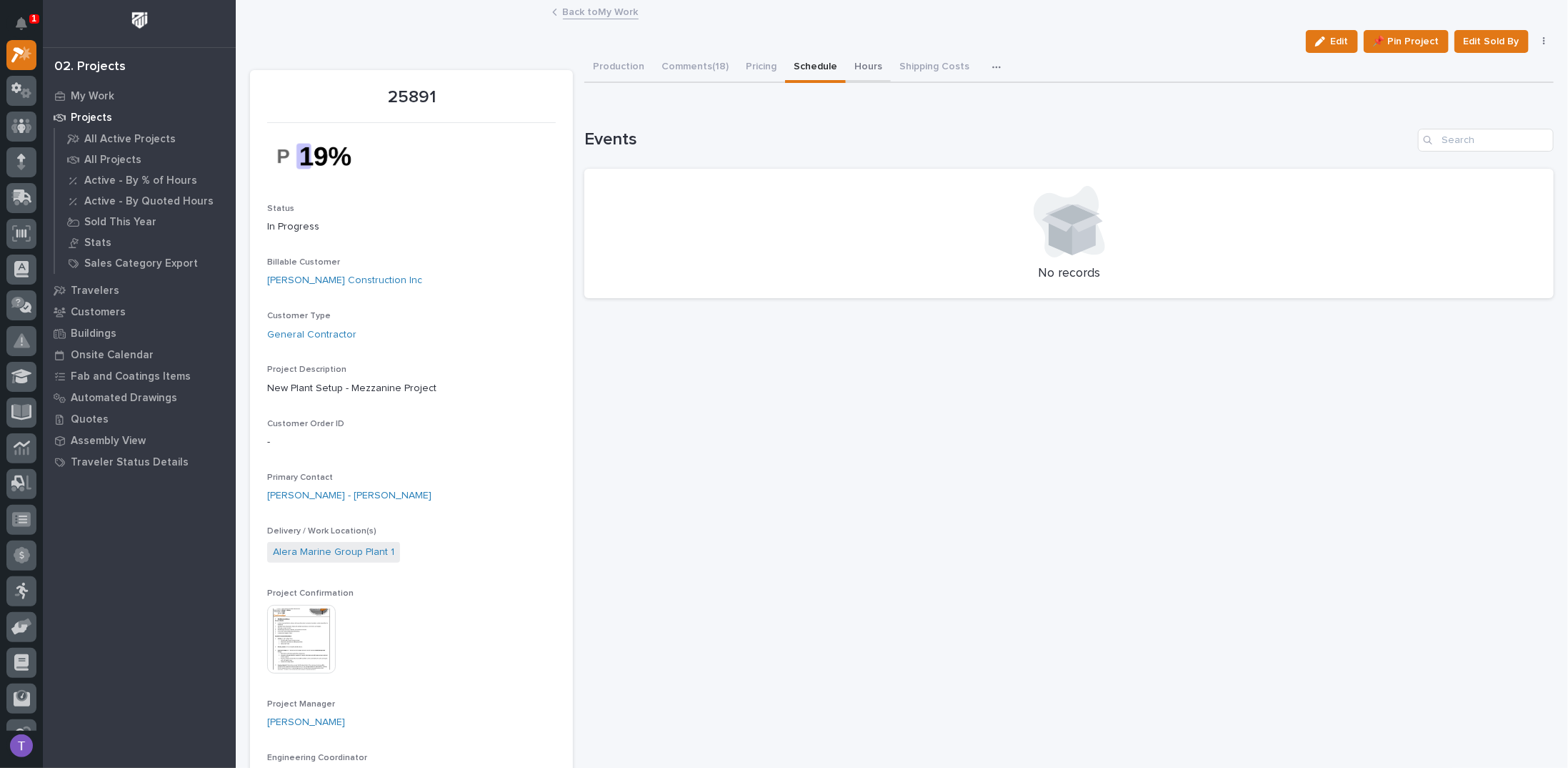
click at [859, 64] on button "Hours" at bounding box center [869, 67] width 45 height 30
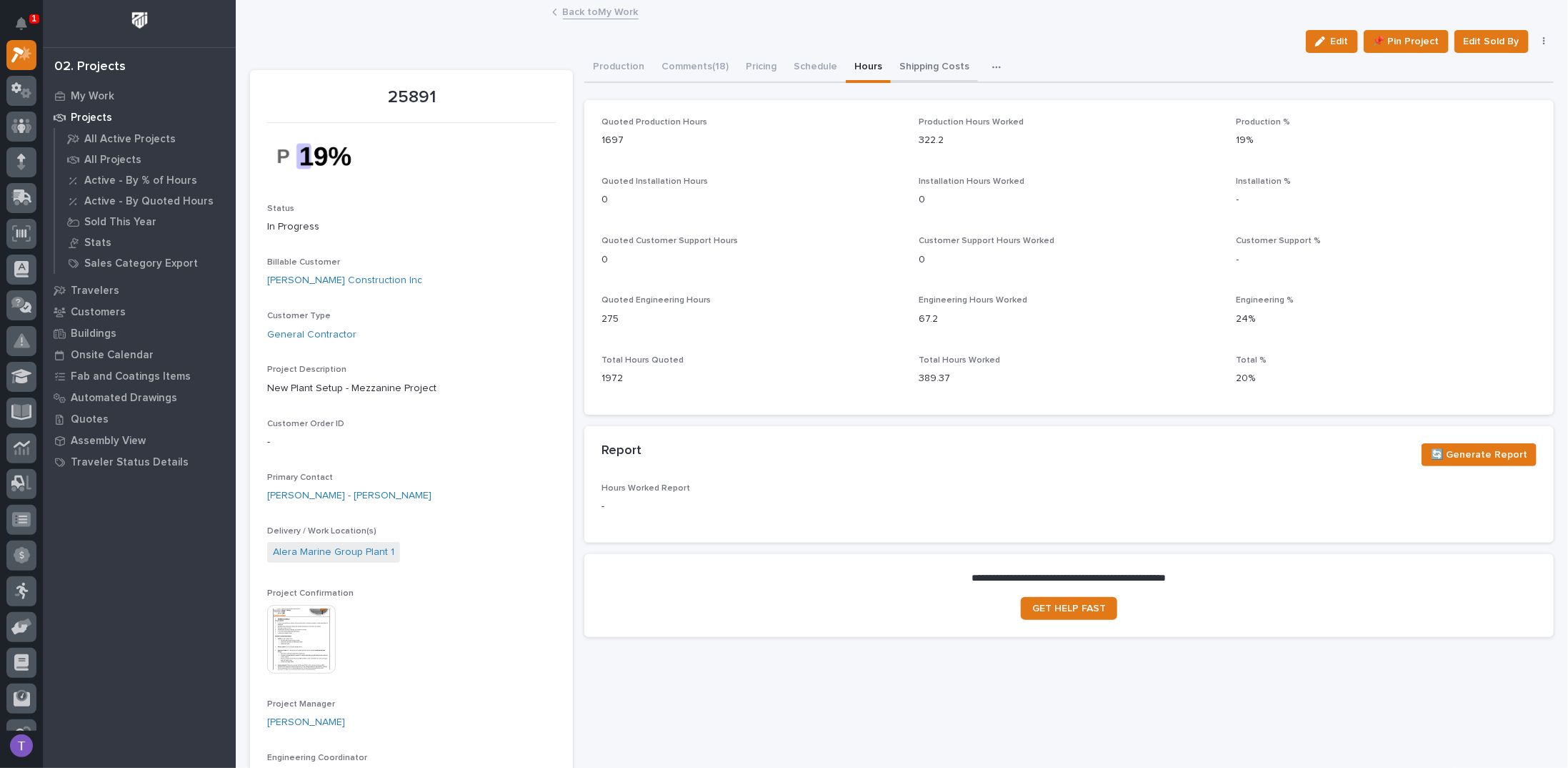
click at [907, 61] on button "Shipping Costs" at bounding box center [935, 67] width 87 height 30
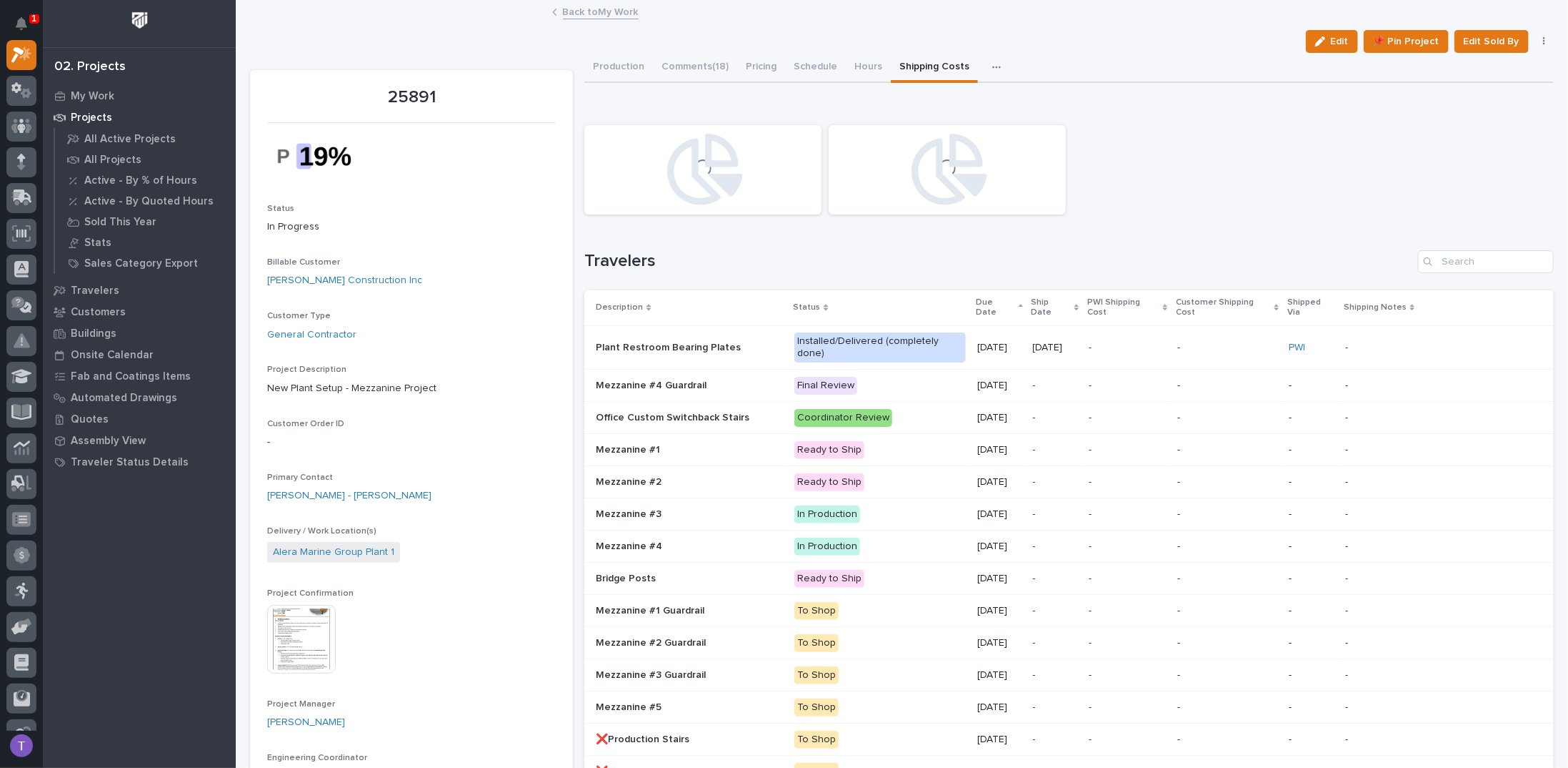
click at [992, 64] on icon "button" at bounding box center [996, 67] width 9 height 10
click at [928, 100] on span "Purchase Orders" at bounding box center [958, 106] width 78 height 13
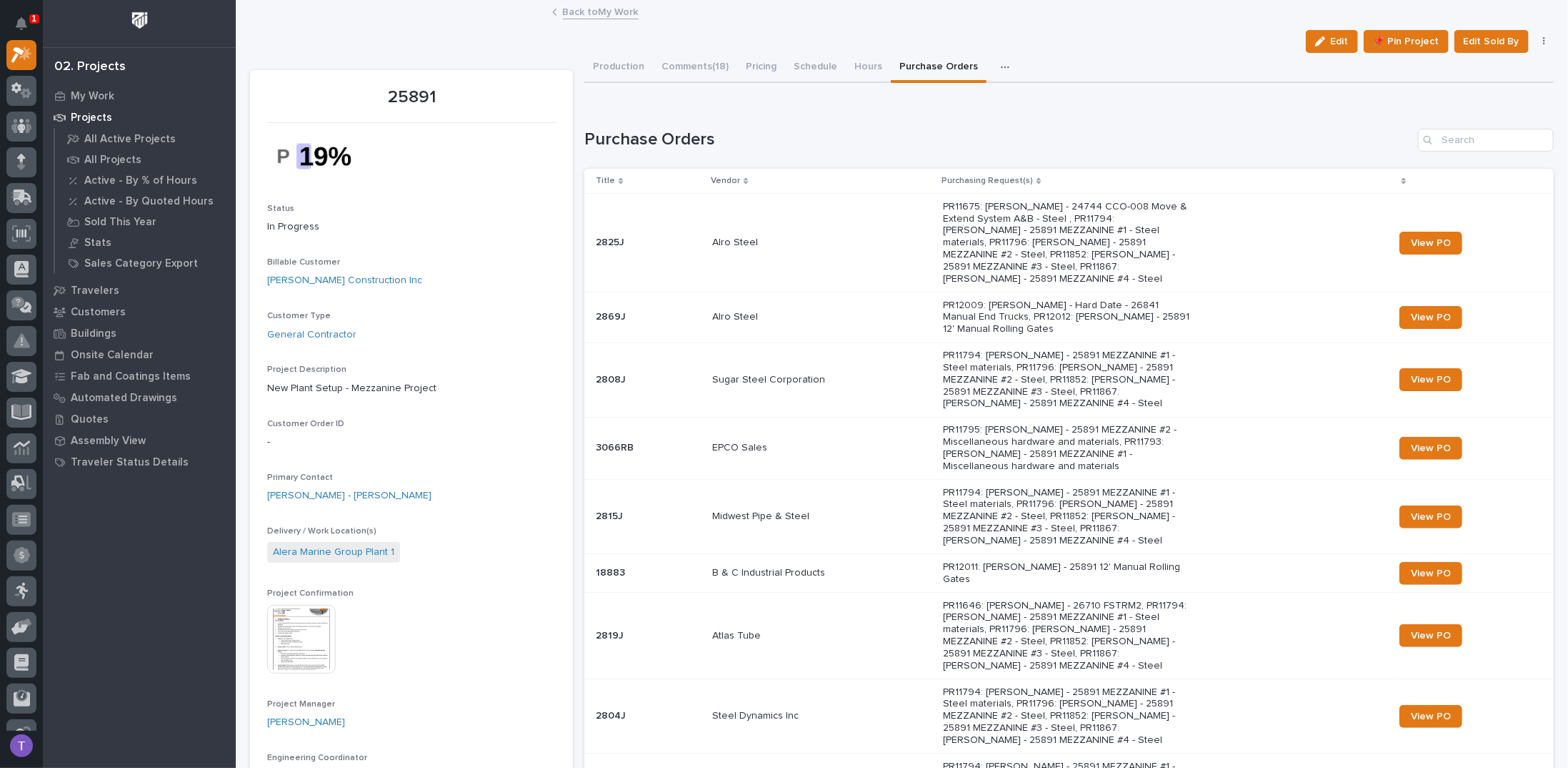
click at [580, 6] on link "Back to My Work" at bounding box center [601, 11] width 76 height 16
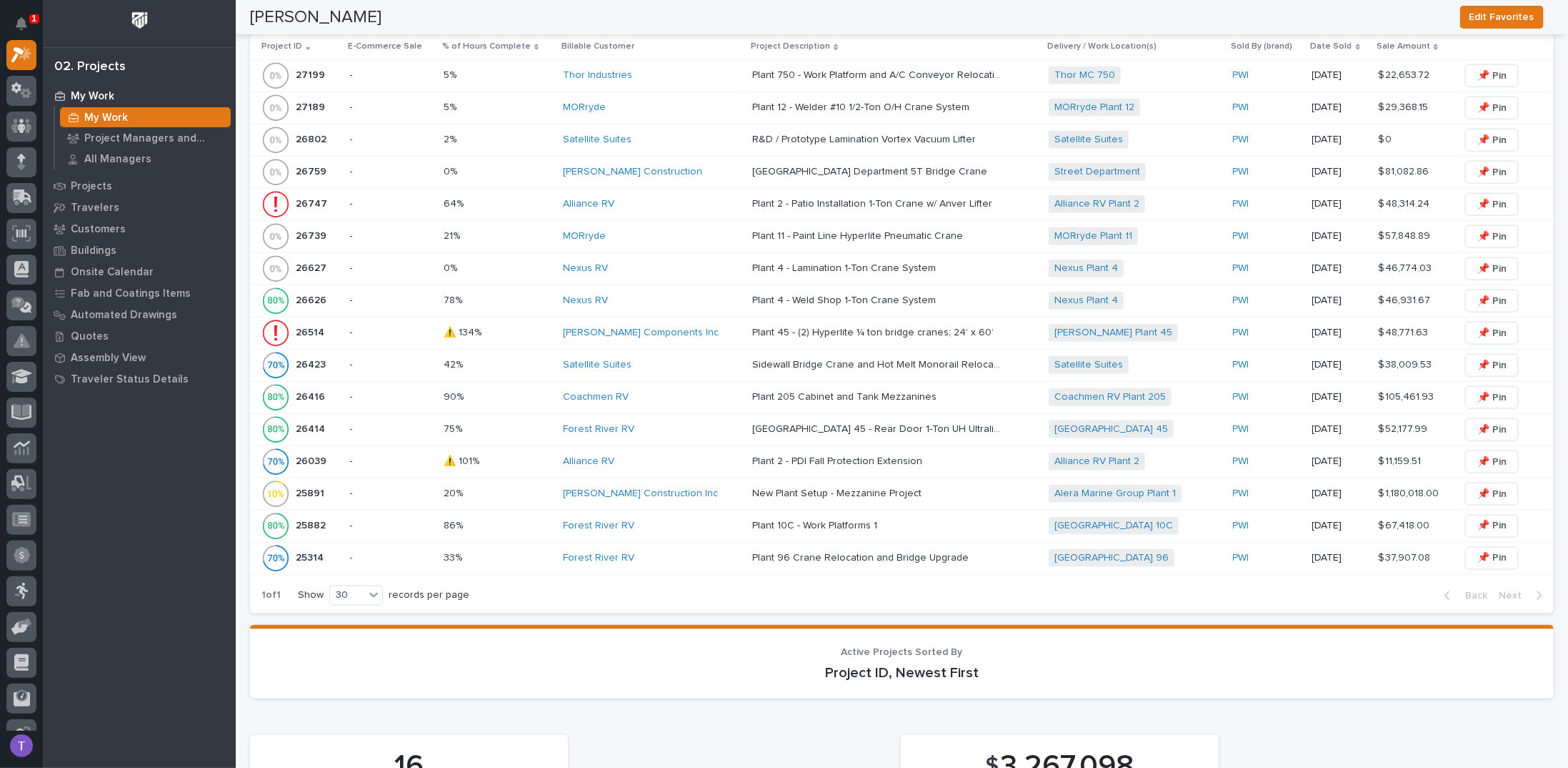
scroll to position [1001, 0]
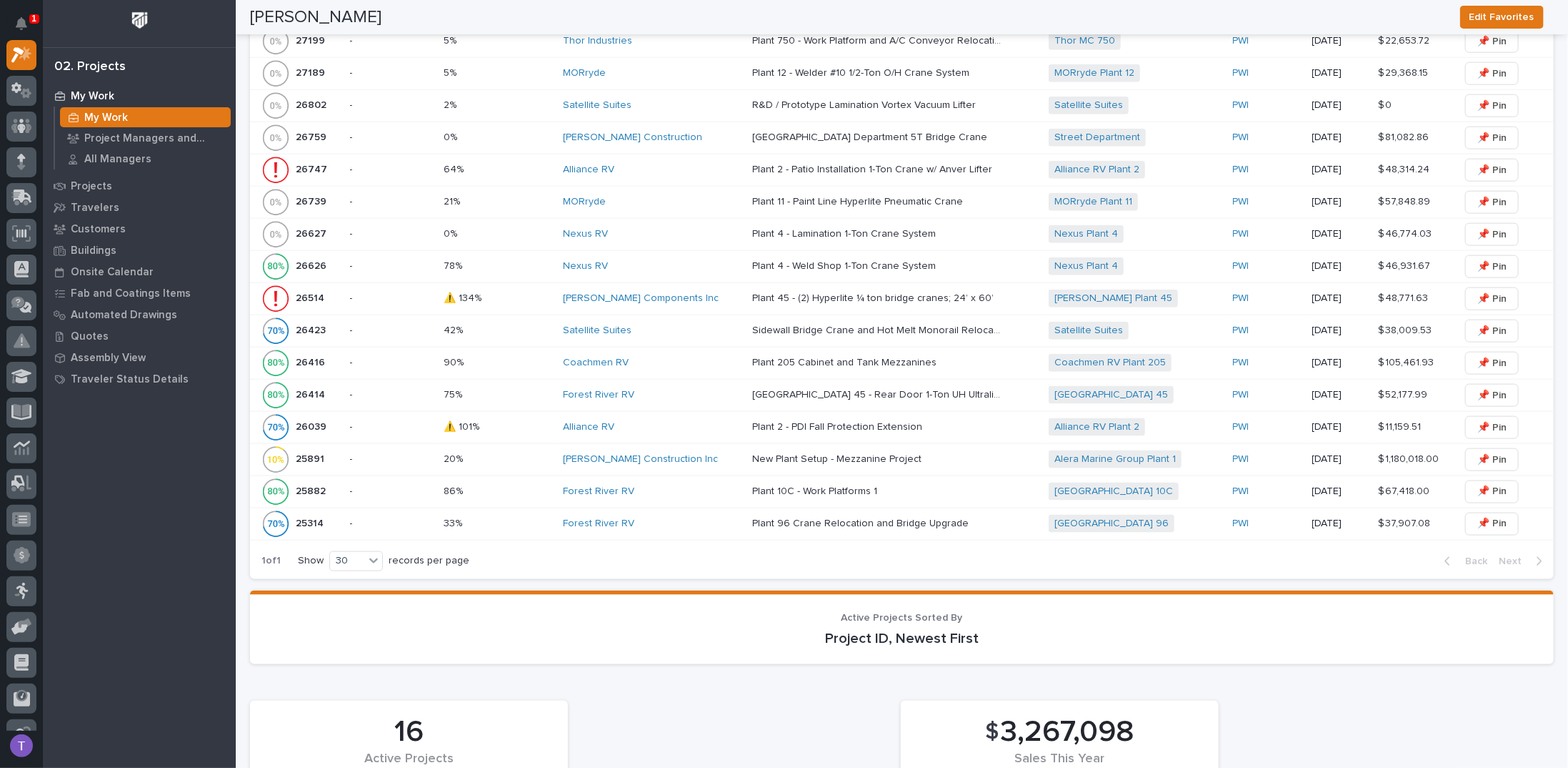
click at [307, 450] on p "25891" at bounding box center [311, 458] width 32 height 15
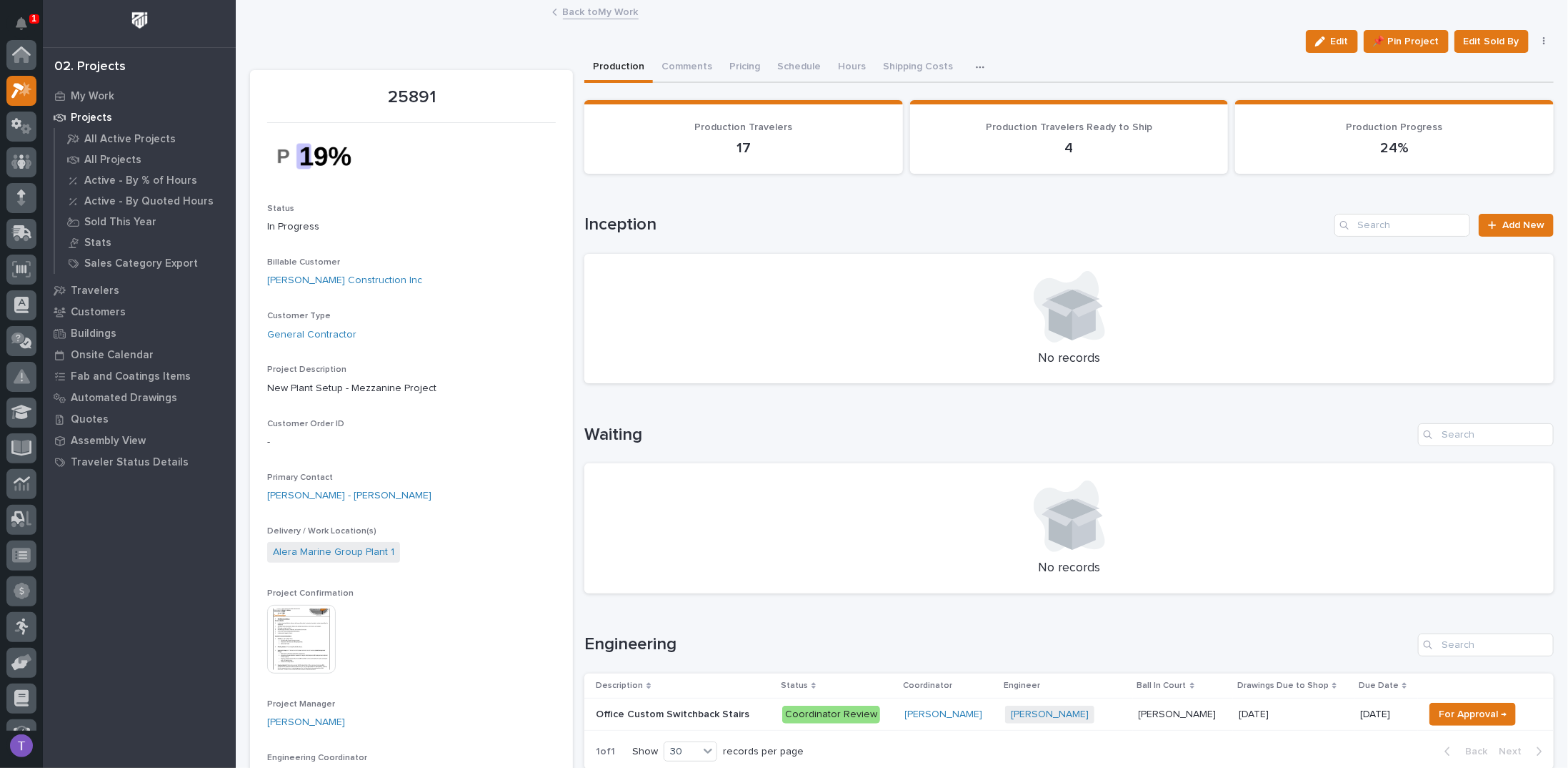
scroll to position [36, 0]
click at [678, 64] on button "Comments (18)" at bounding box center [695, 67] width 84 height 30
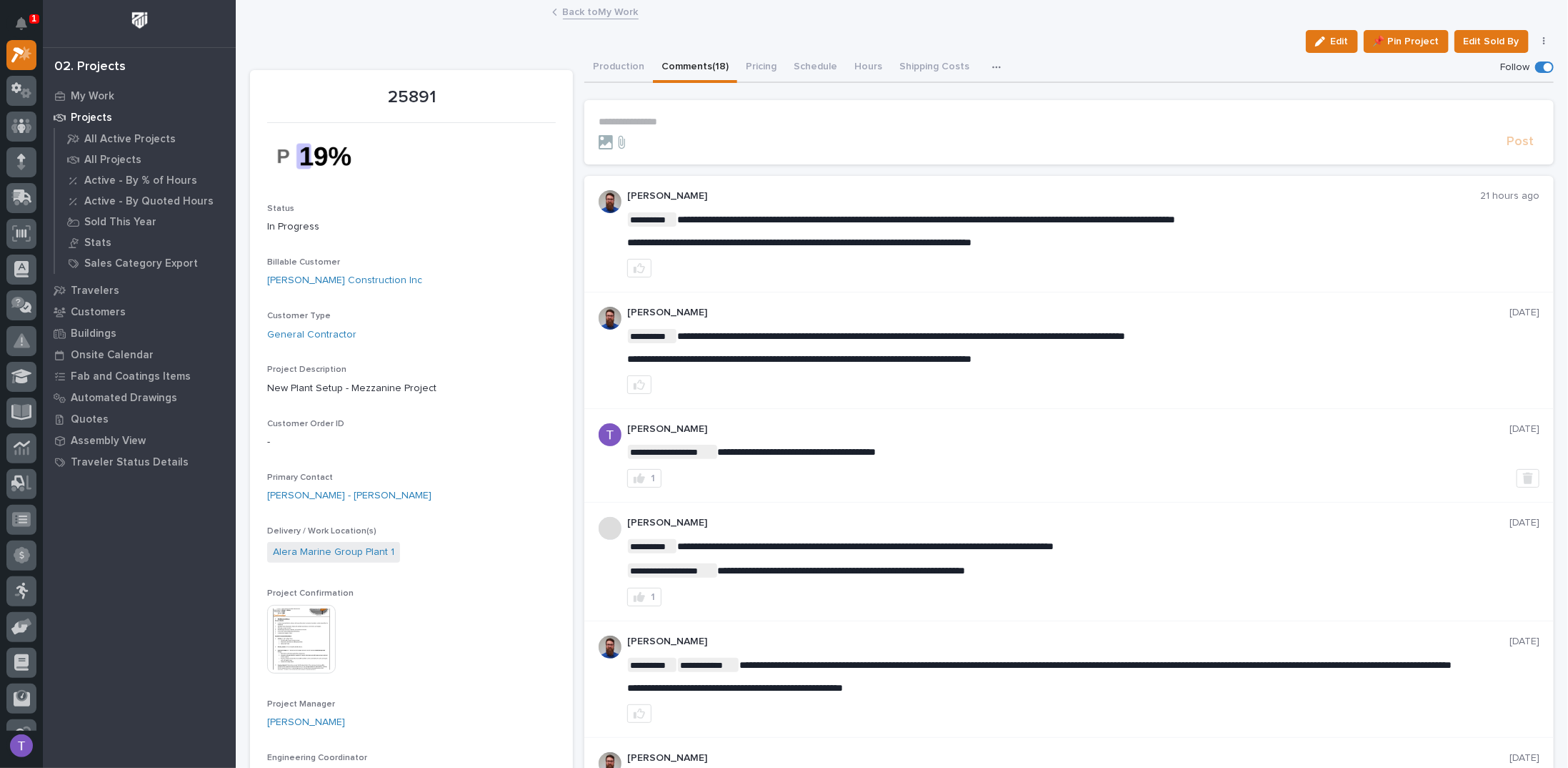
click at [573, 14] on link "Back to My Work" at bounding box center [601, 11] width 76 height 16
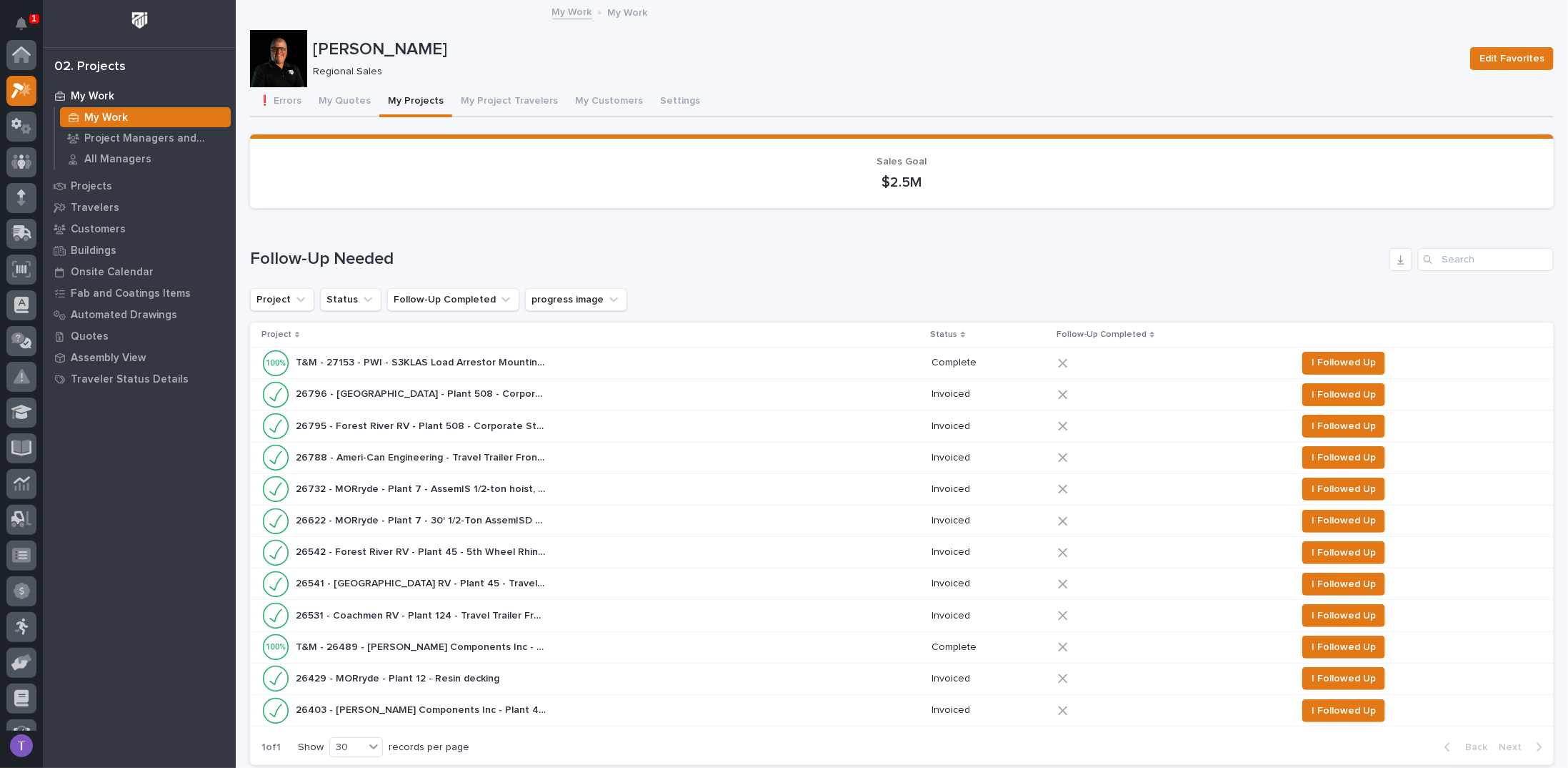
scroll to position [36, 0]
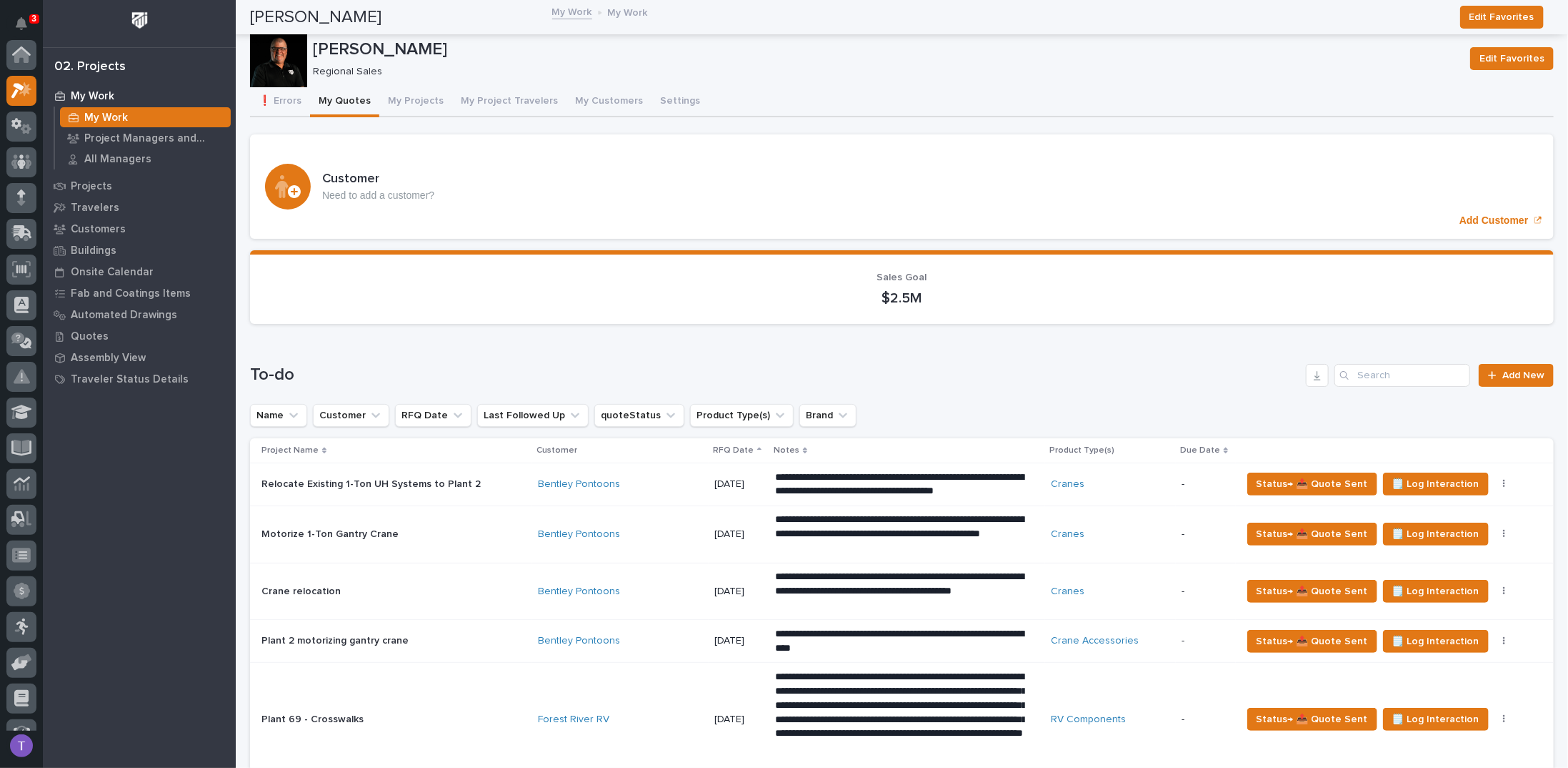
scroll to position [36, 0]
